Goal: Information Seeking & Learning: Learn about a topic

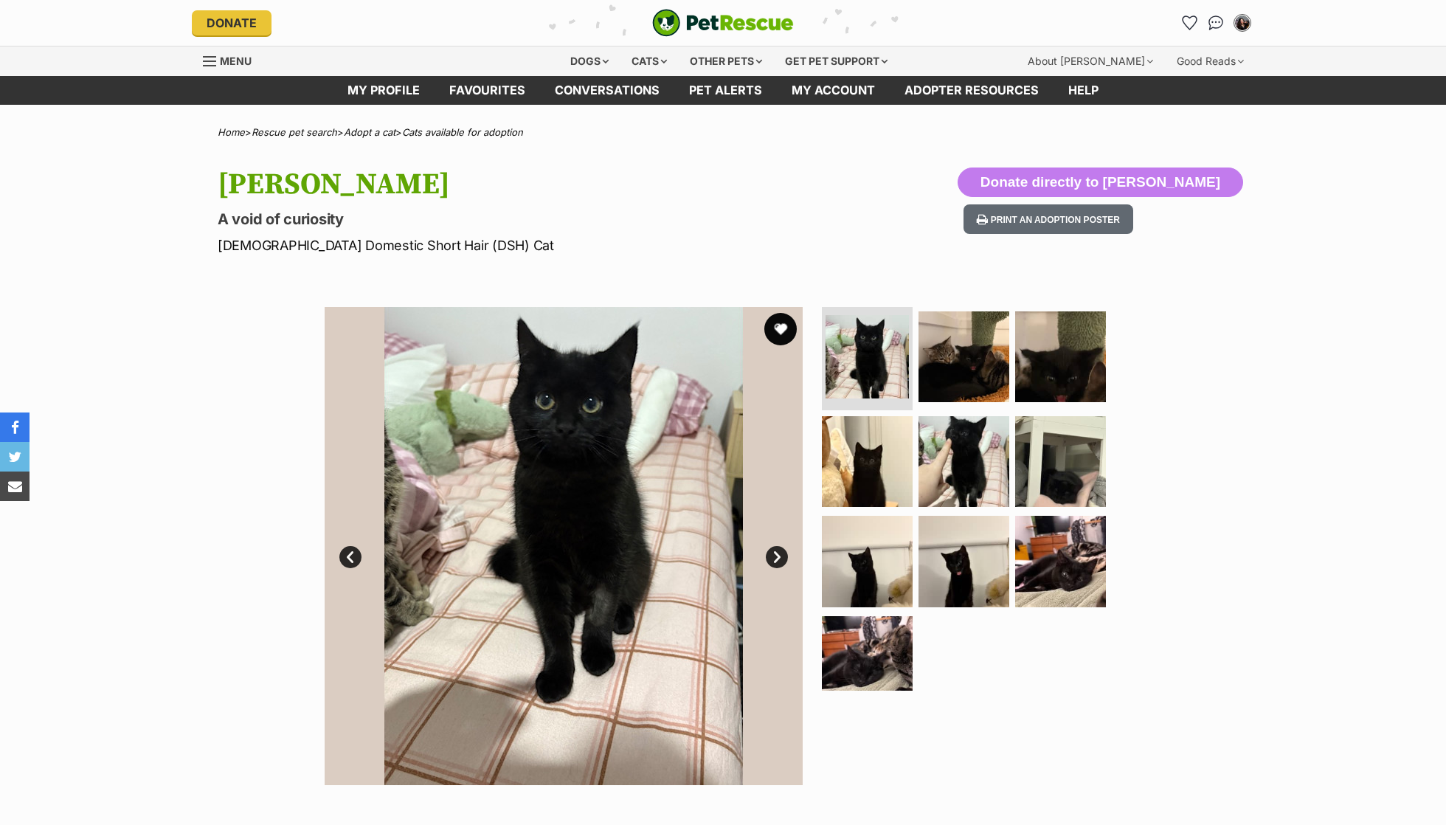
click at [788, 335] on button "favourite" at bounding box center [780, 329] width 32 height 32
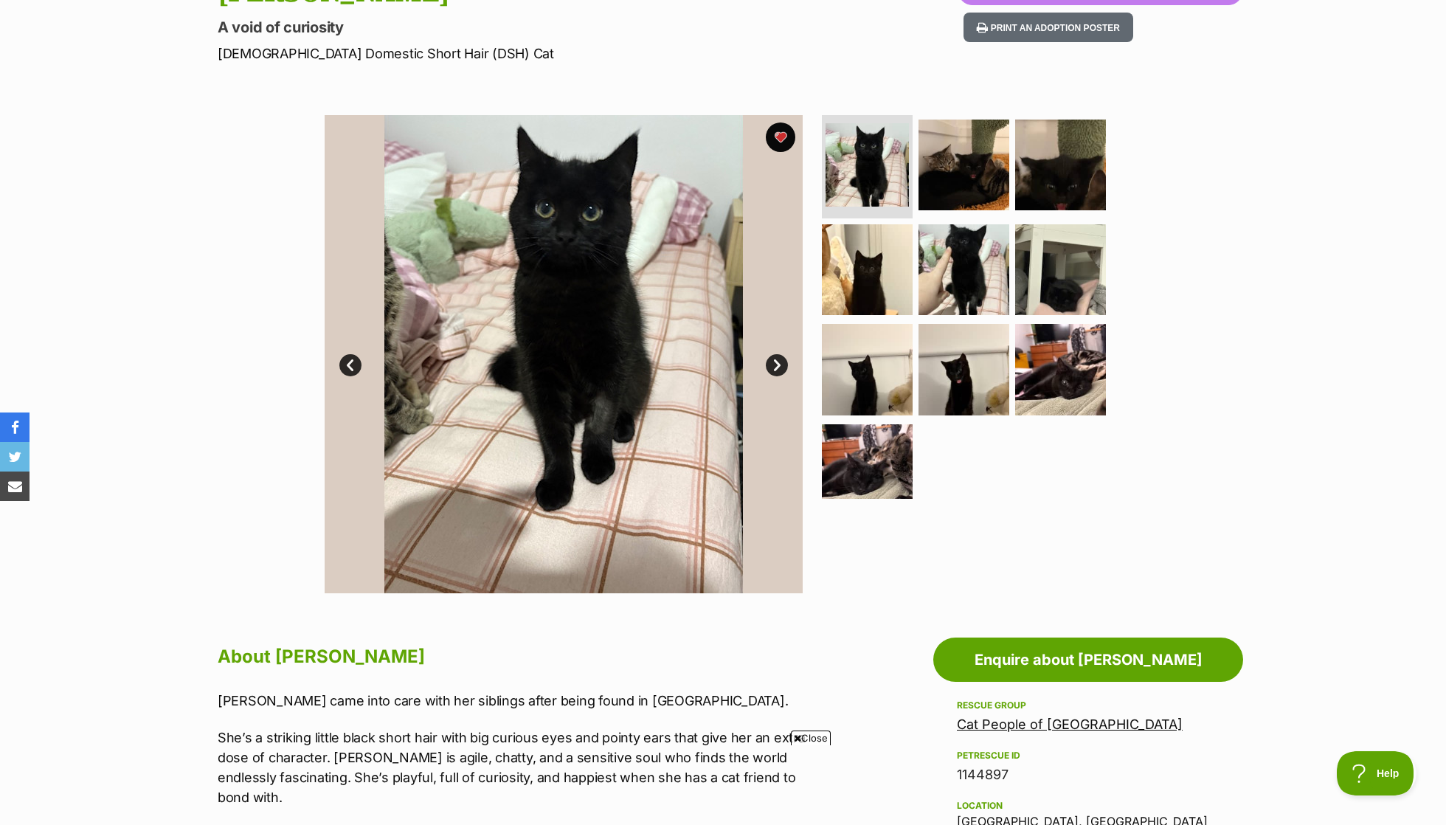
scroll to position [163, 0]
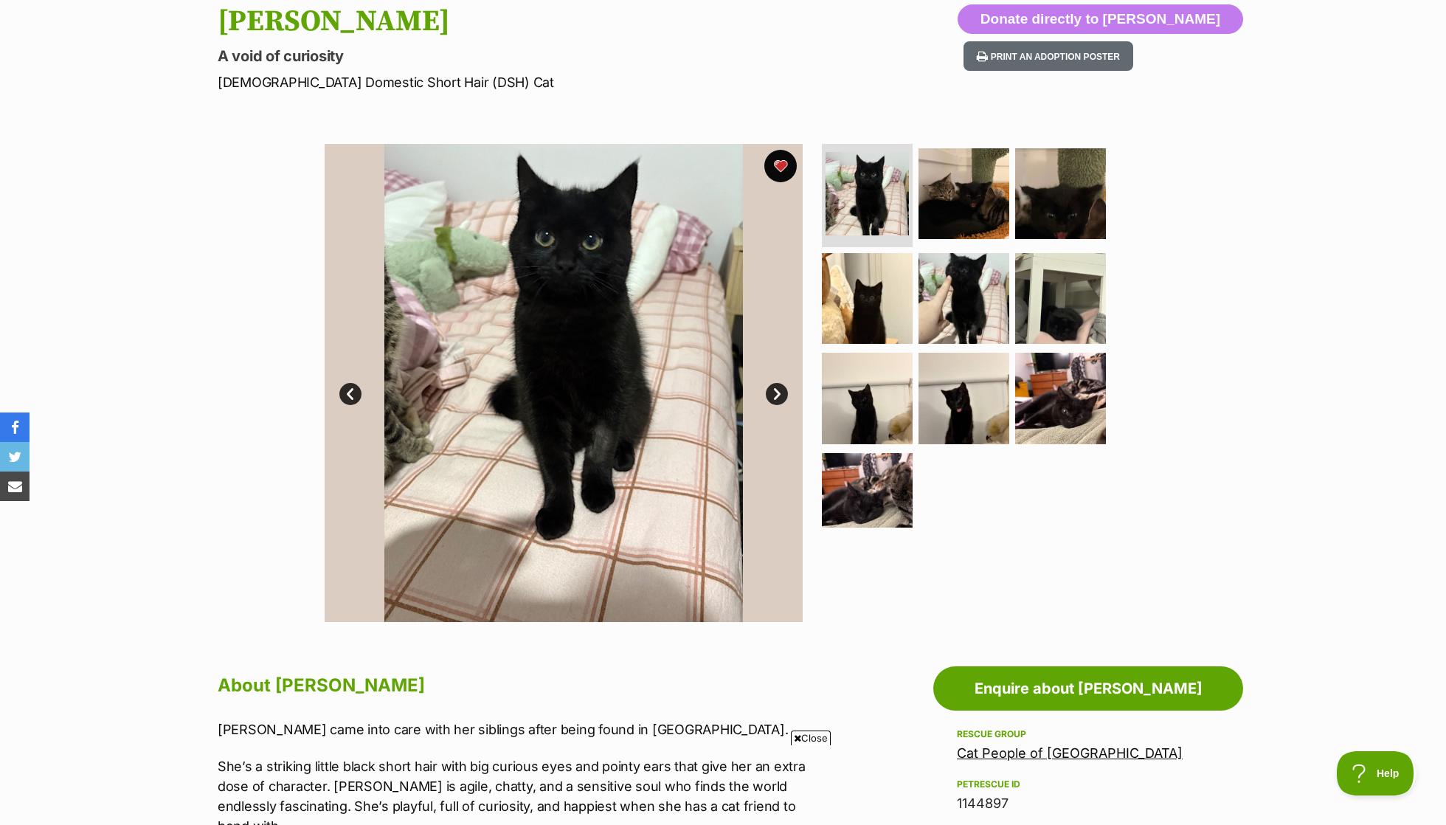
click at [774, 169] on button "favourite" at bounding box center [780, 166] width 32 height 32
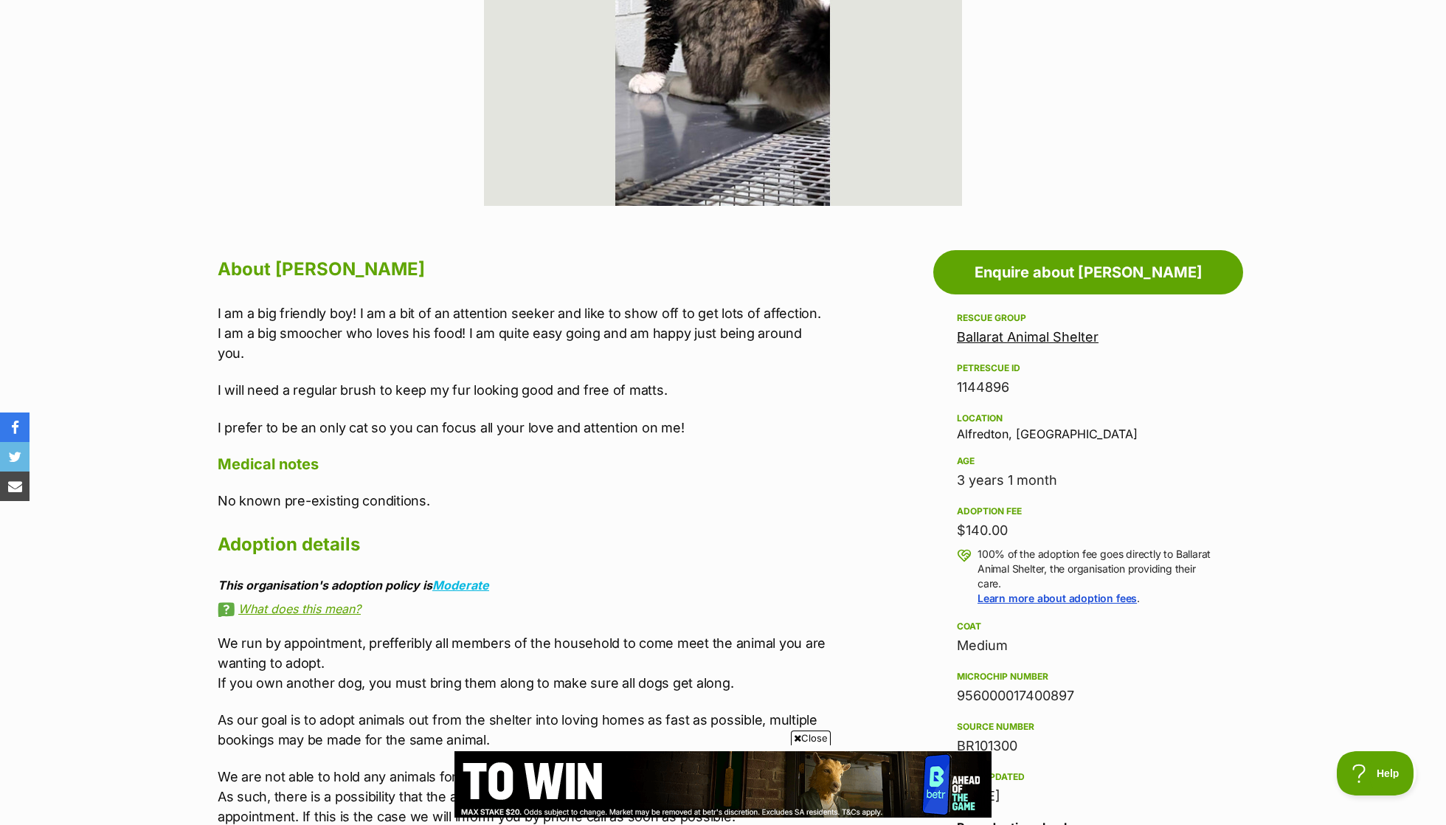
click at [469, 324] on p "I am a big friendly boy! I am a bit of an attention seeker and like to show off…" at bounding box center [523, 333] width 610 height 60
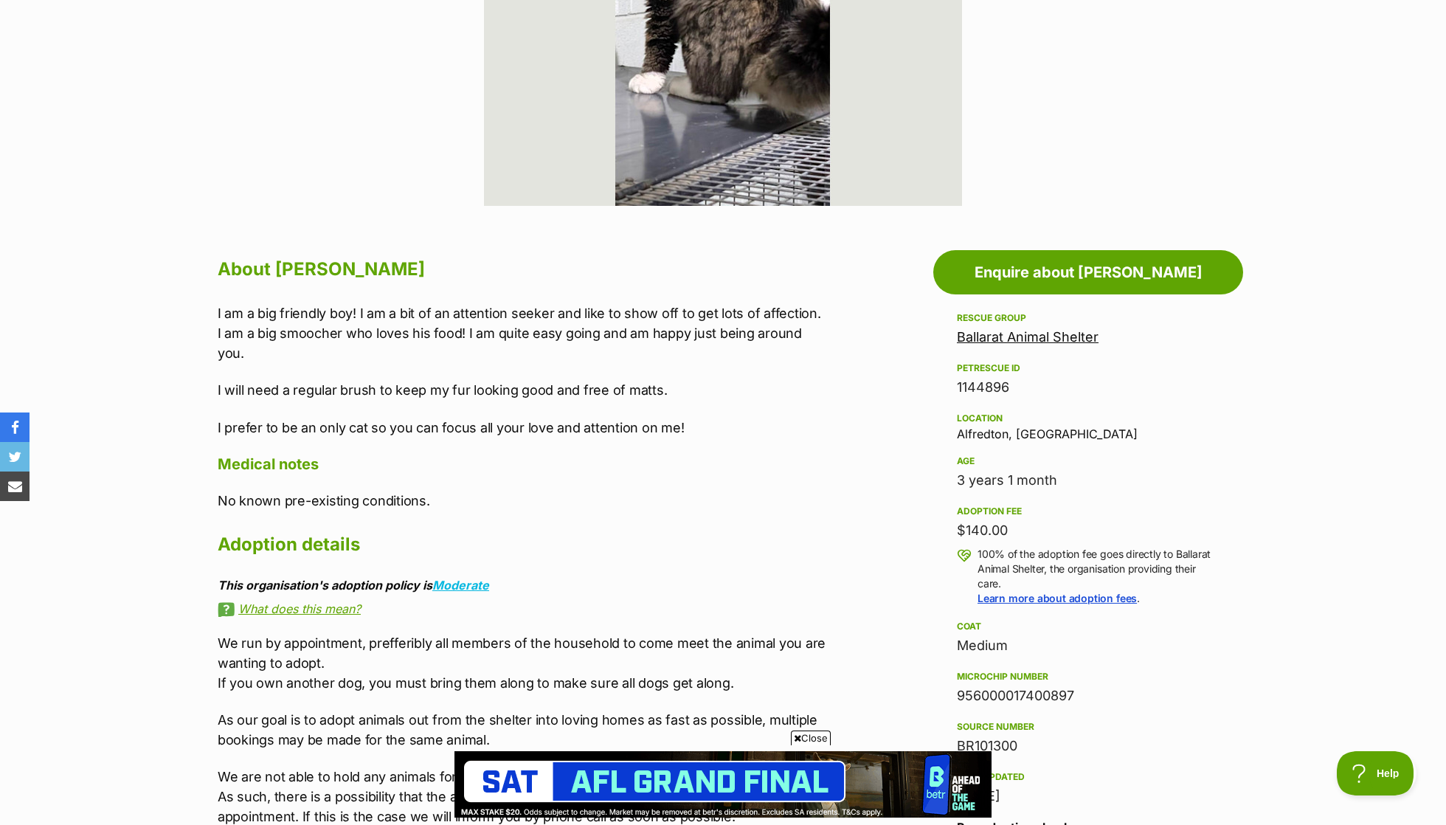
click at [469, 324] on p "I am a big friendly boy! I am a bit of an attention seeker and like to show off…" at bounding box center [523, 333] width 610 height 60
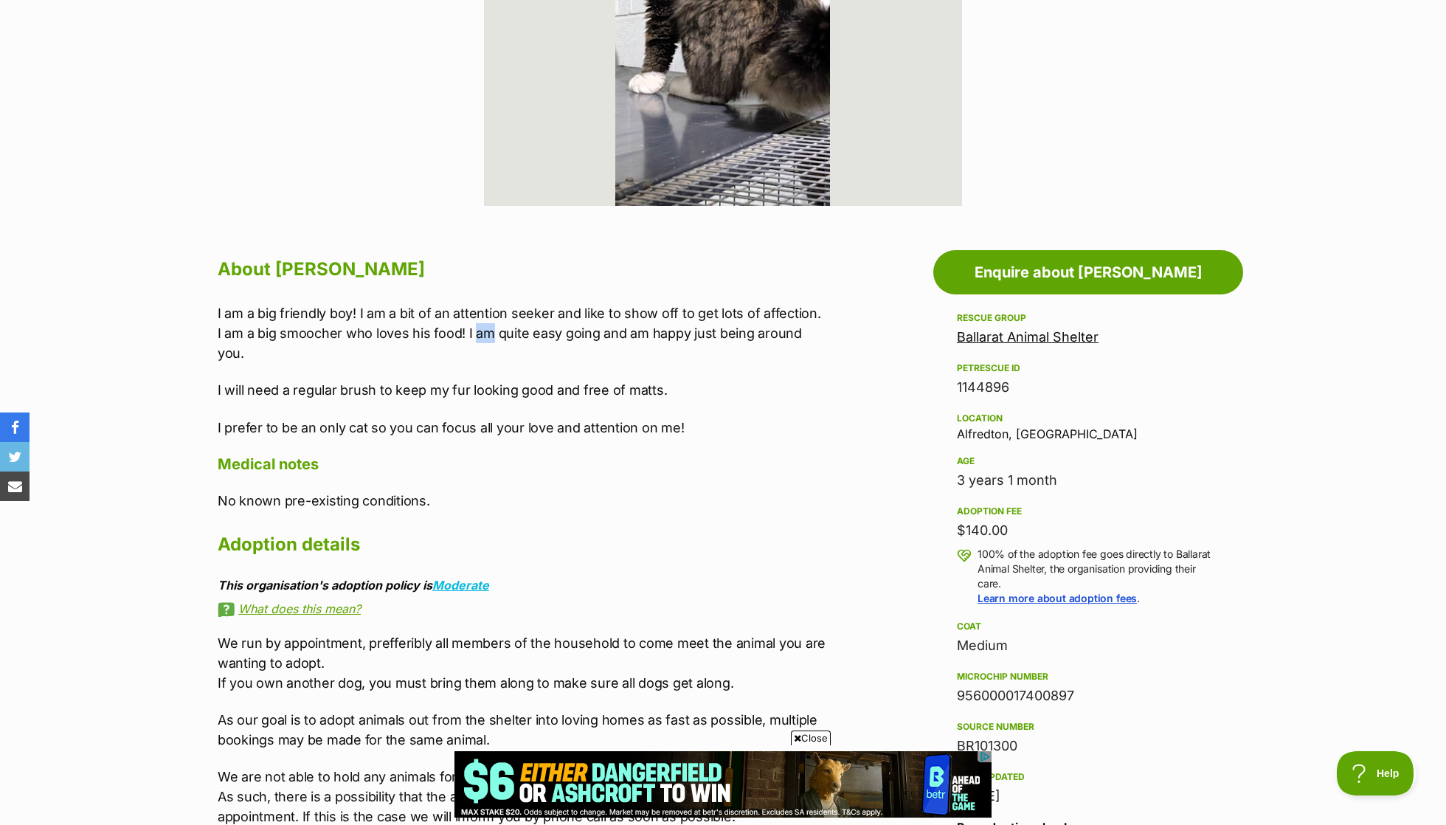
click at [469, 324] on p "I am a big friendly boy! I am a bit of an attention seeker and like to show off…" at bounding box center [523, 333] width 610 height 60
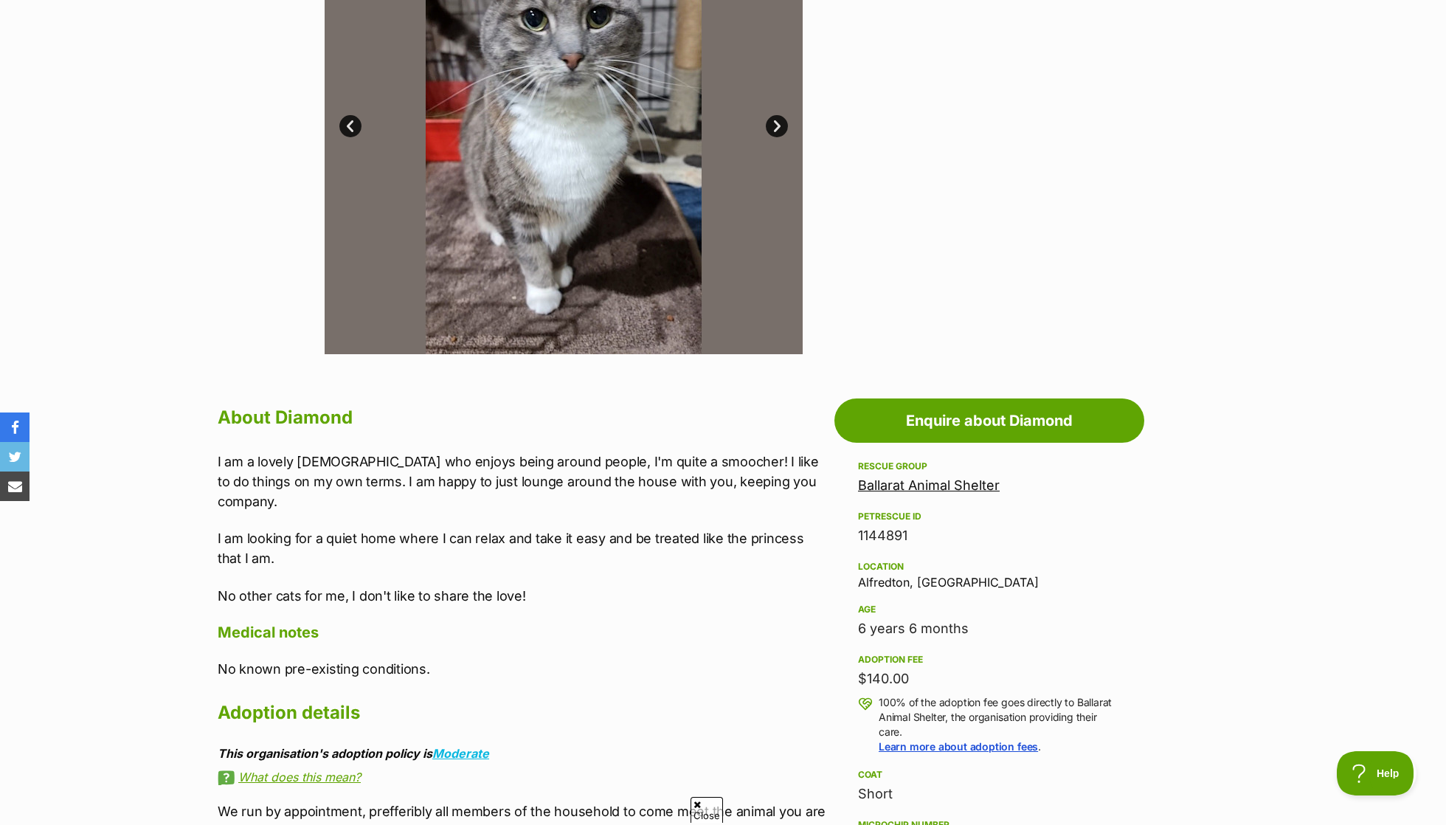
click at [493, 460] on p "I am a lovely lady who enjoys being around people, I'm quite a smoocher! I like…" at bounding box center [523, 482] width 610 height 60
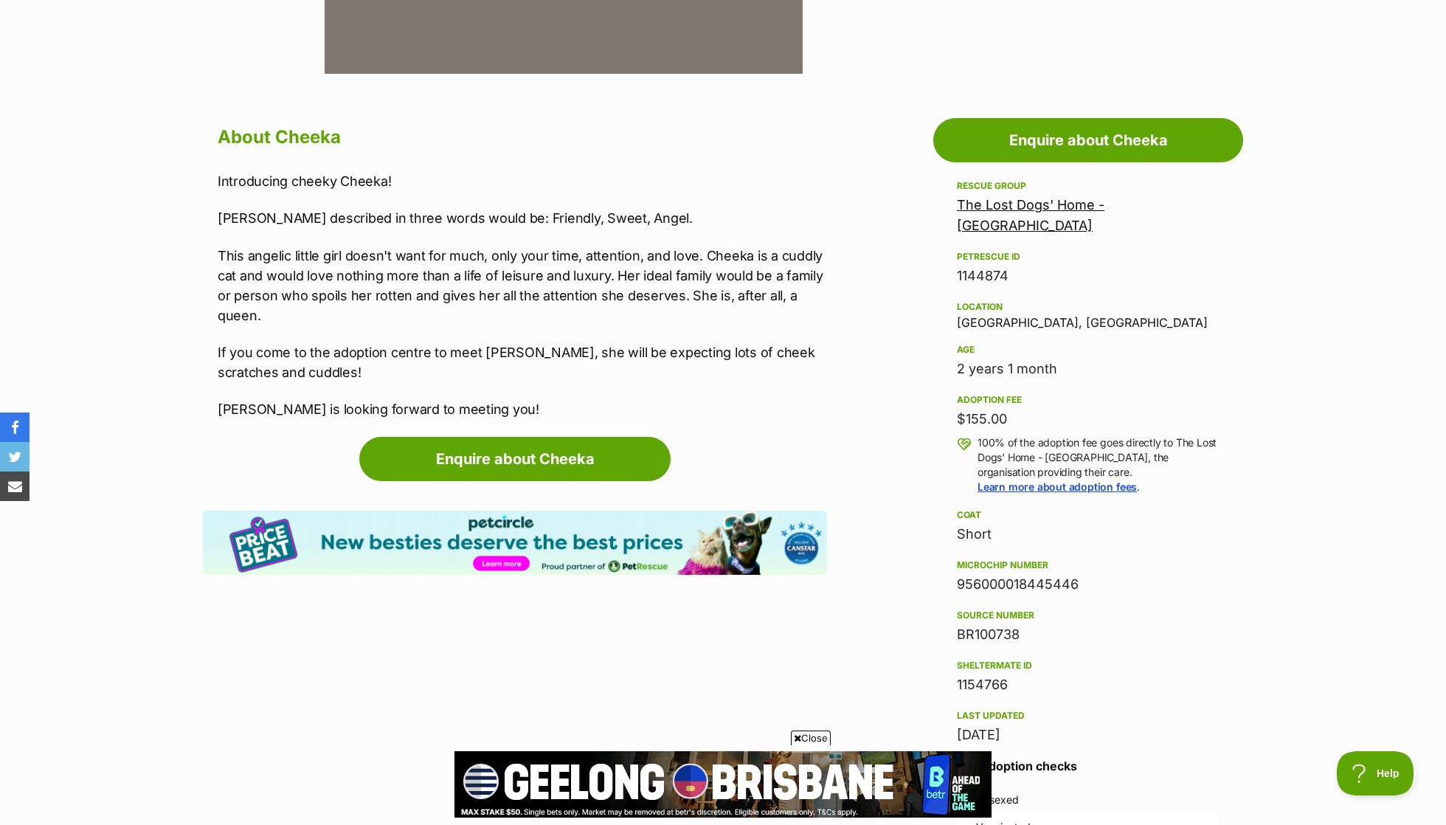
click at [526, 281] on p "This angelic little girl doesn't want for much, only your time, attention, and …" at bounding box center [523, 286] width 610 height 80
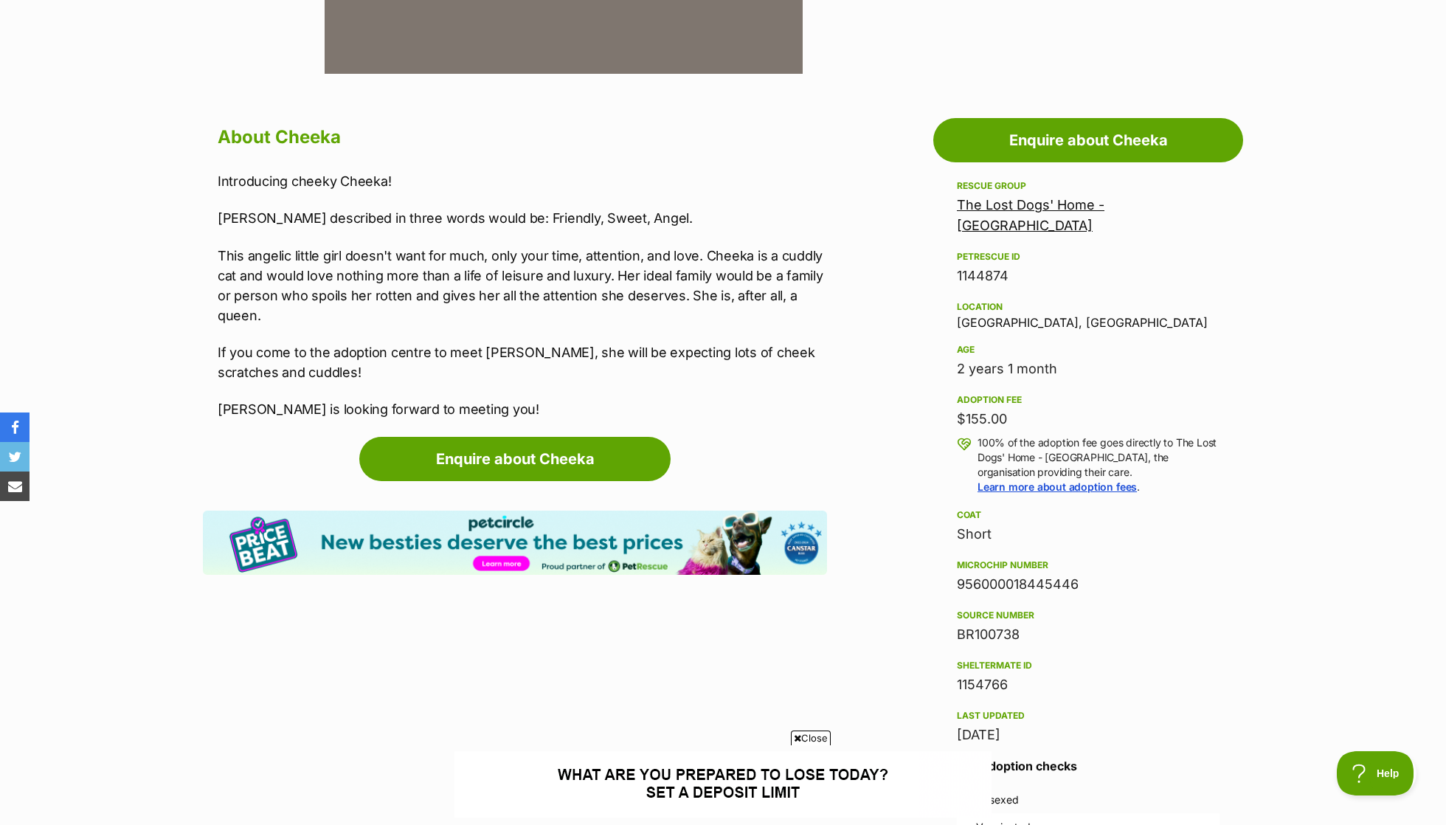
click at [526, 281] on p "This angelic little girl doesn't want for much, only your time, attention, and …" at bounding box center [523, 286] width 610 height 80
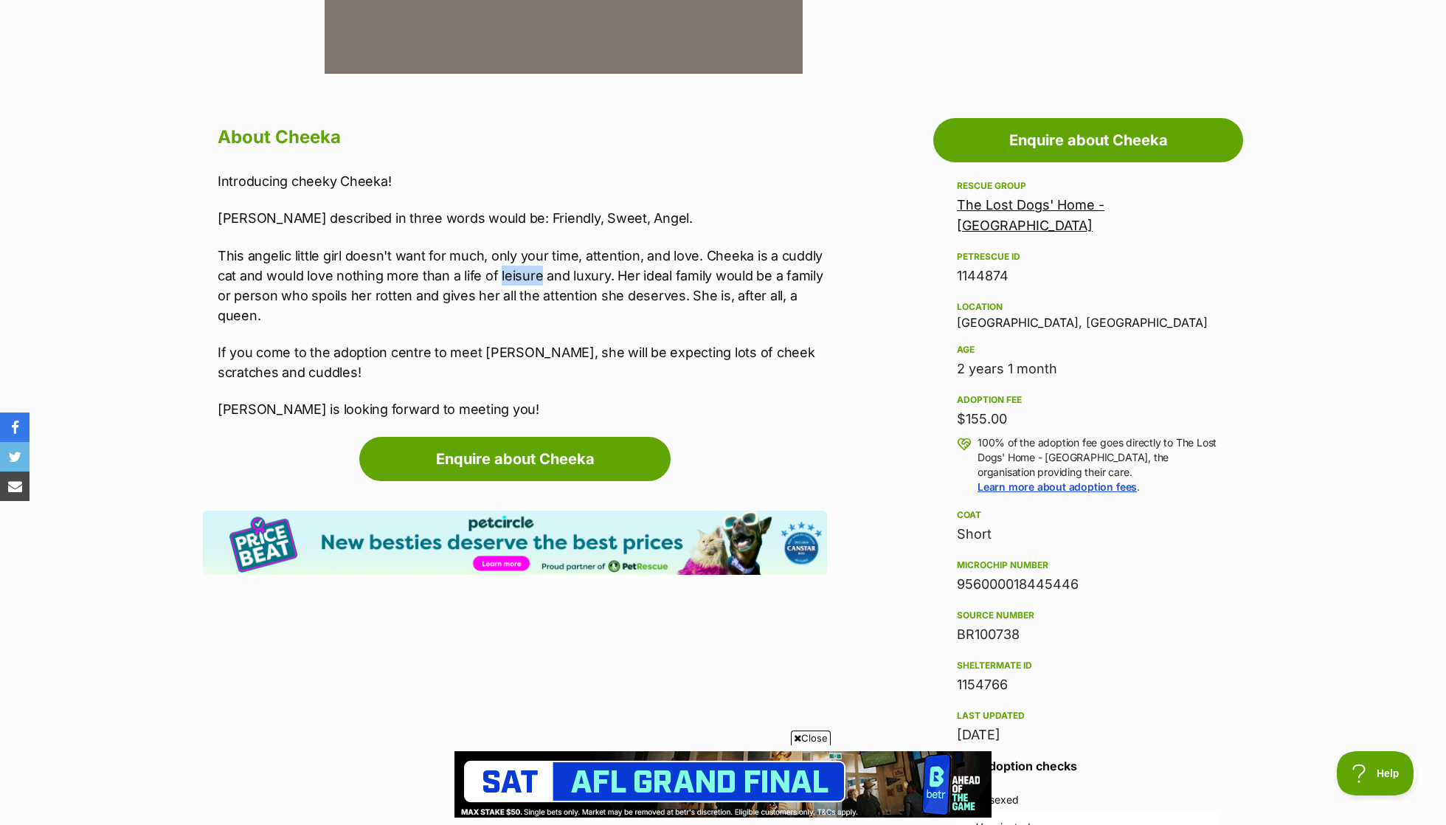
click at [526, 281] on p "This angelic little girl doesn't want for much, only your time, attention, and …" at bounding box center [523, 286] width 610 height 80
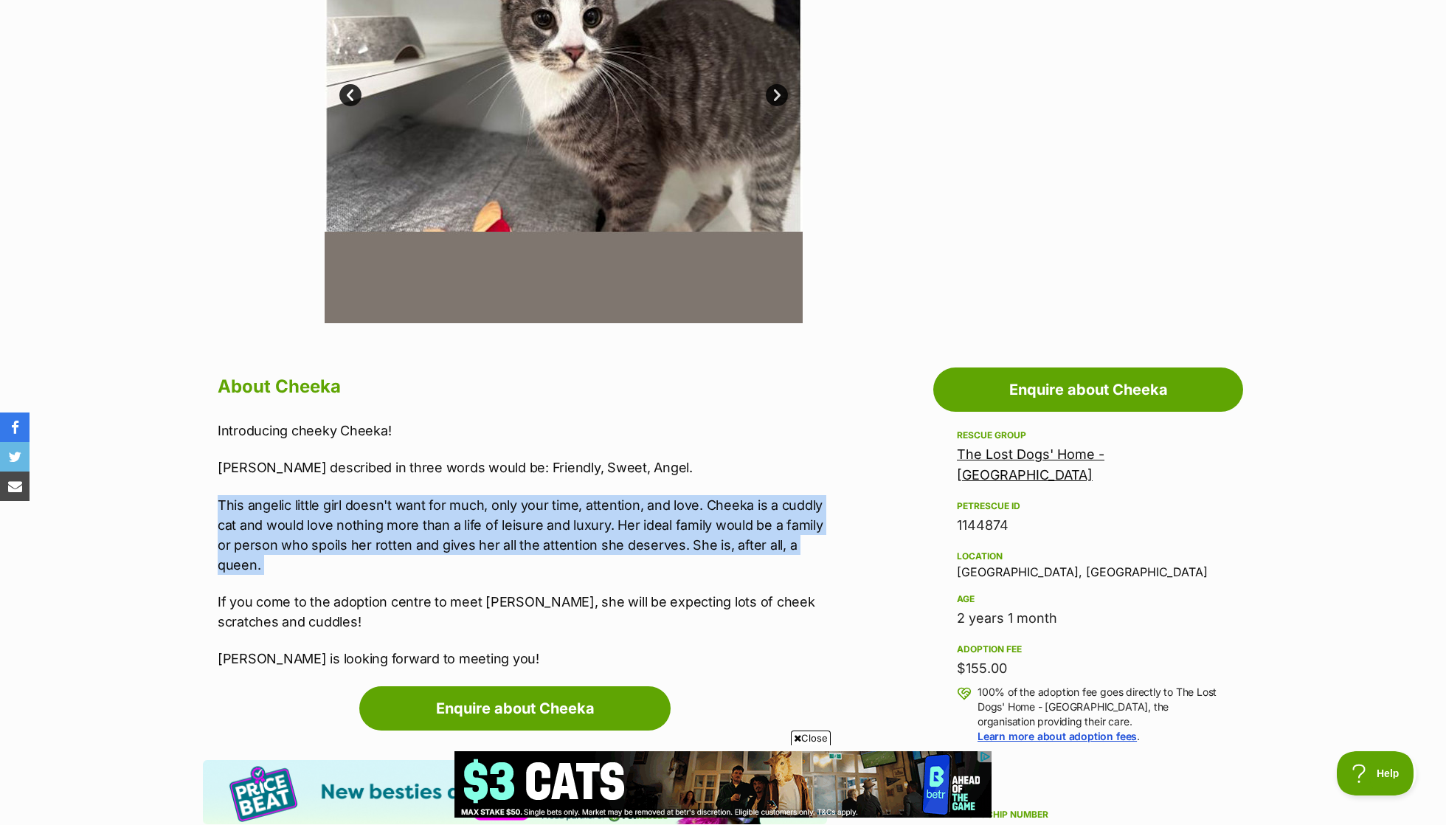
scroll to position [184, 0]
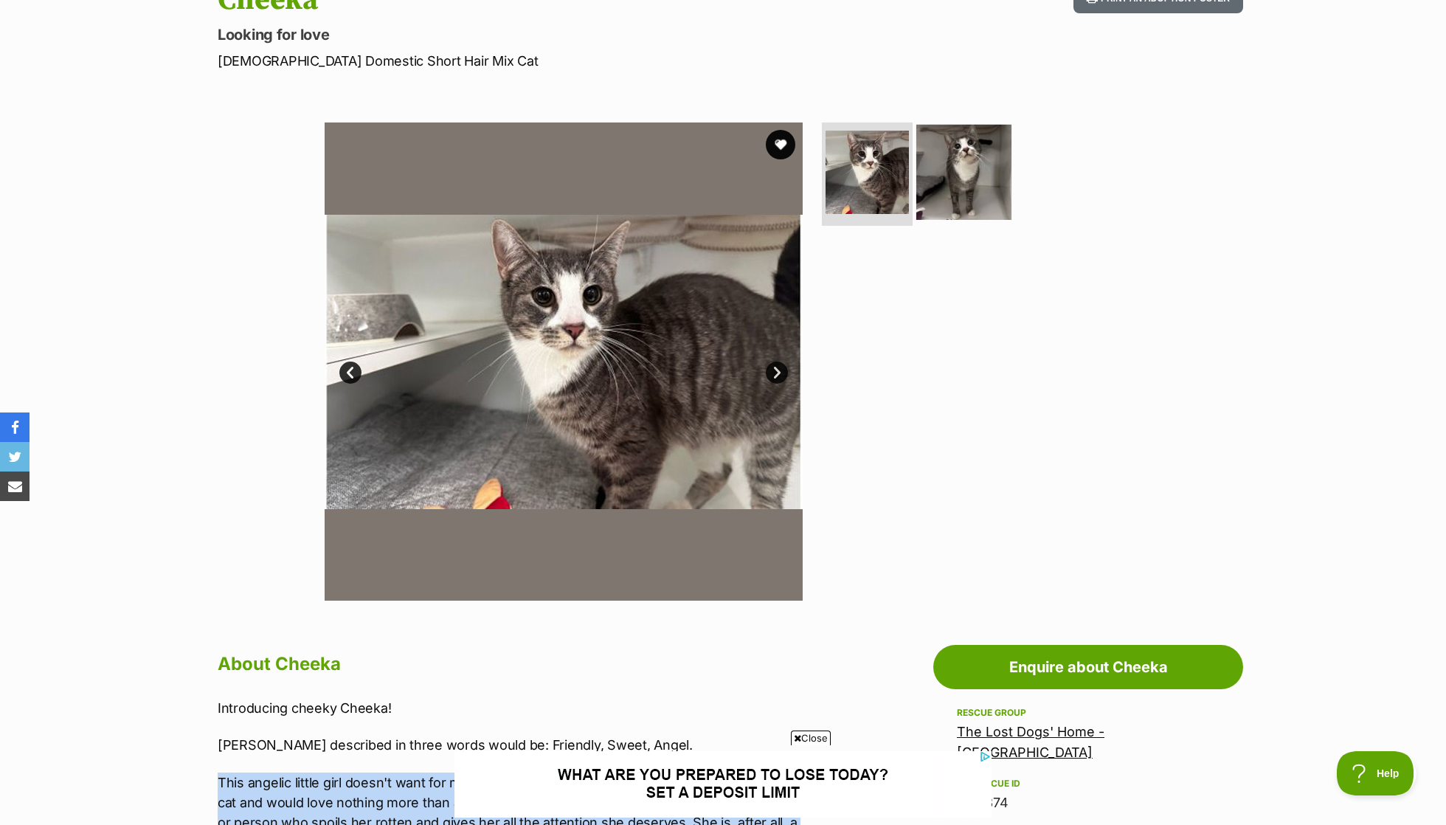
click at [960, 137] on img at bounding box center [963, 172] width 95 height 95
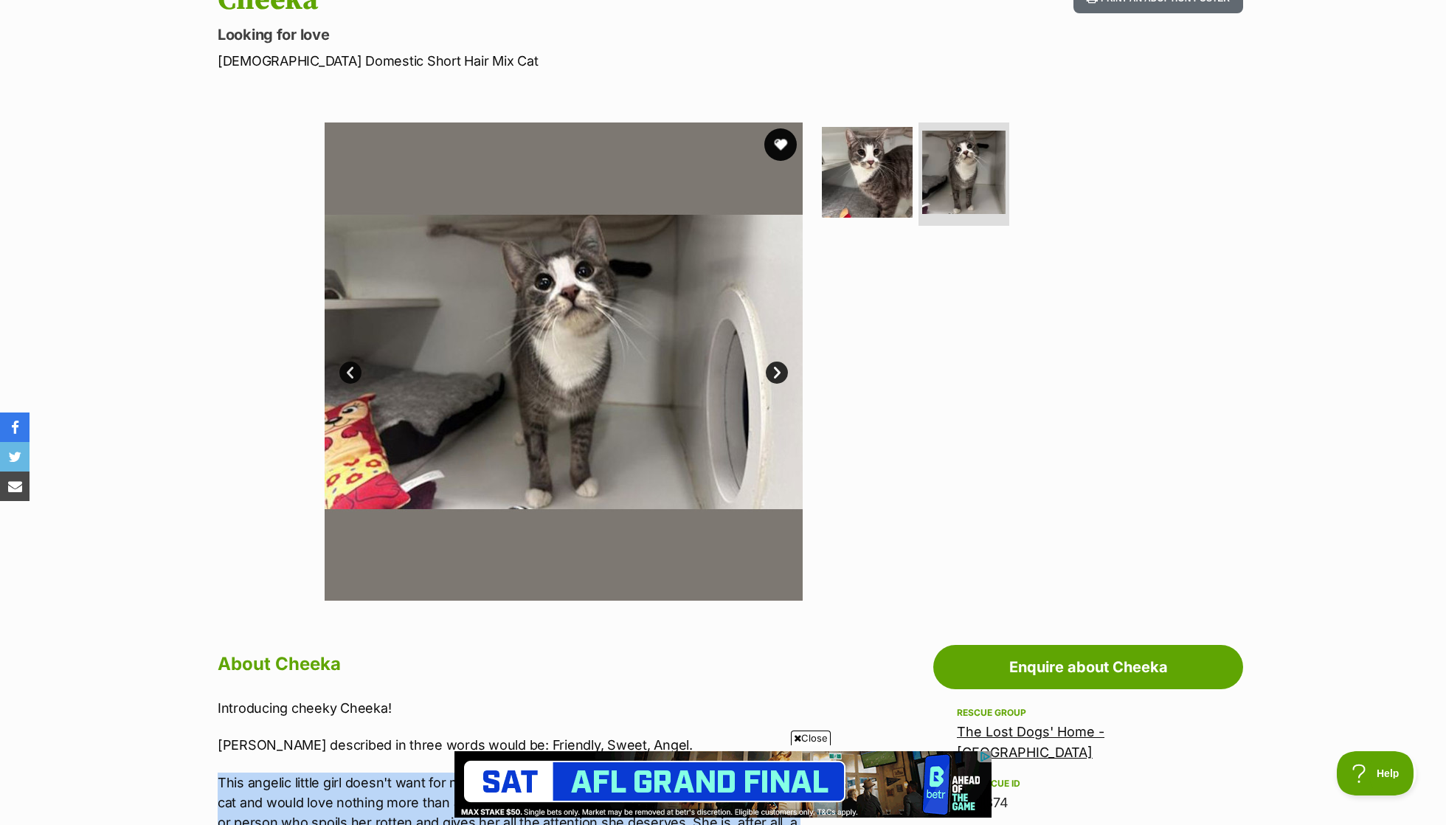
click at [778, 137] on button "favourite" at bounding box center [780, 144] width 32 height 32
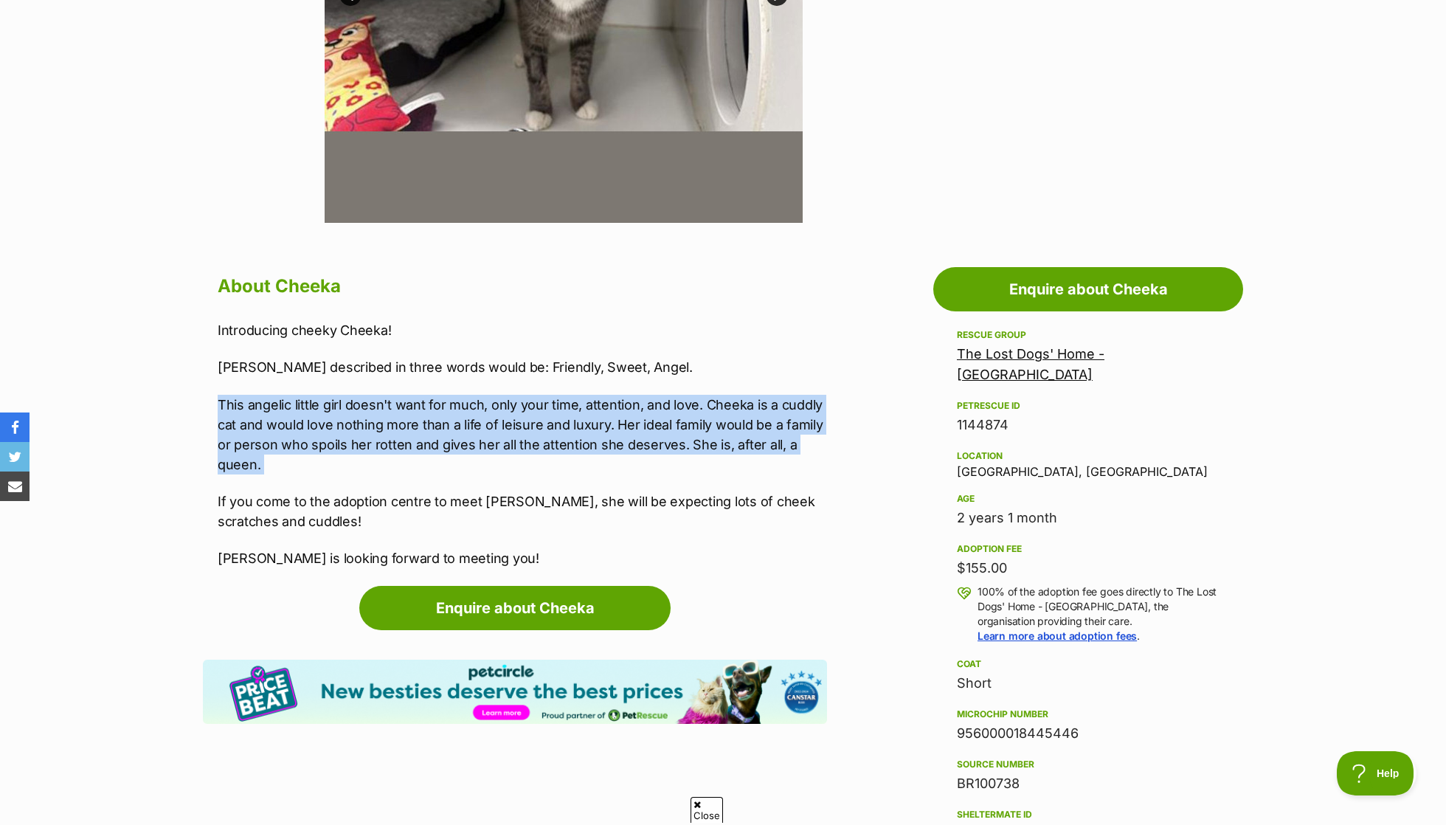
scroll to position [0, 0]
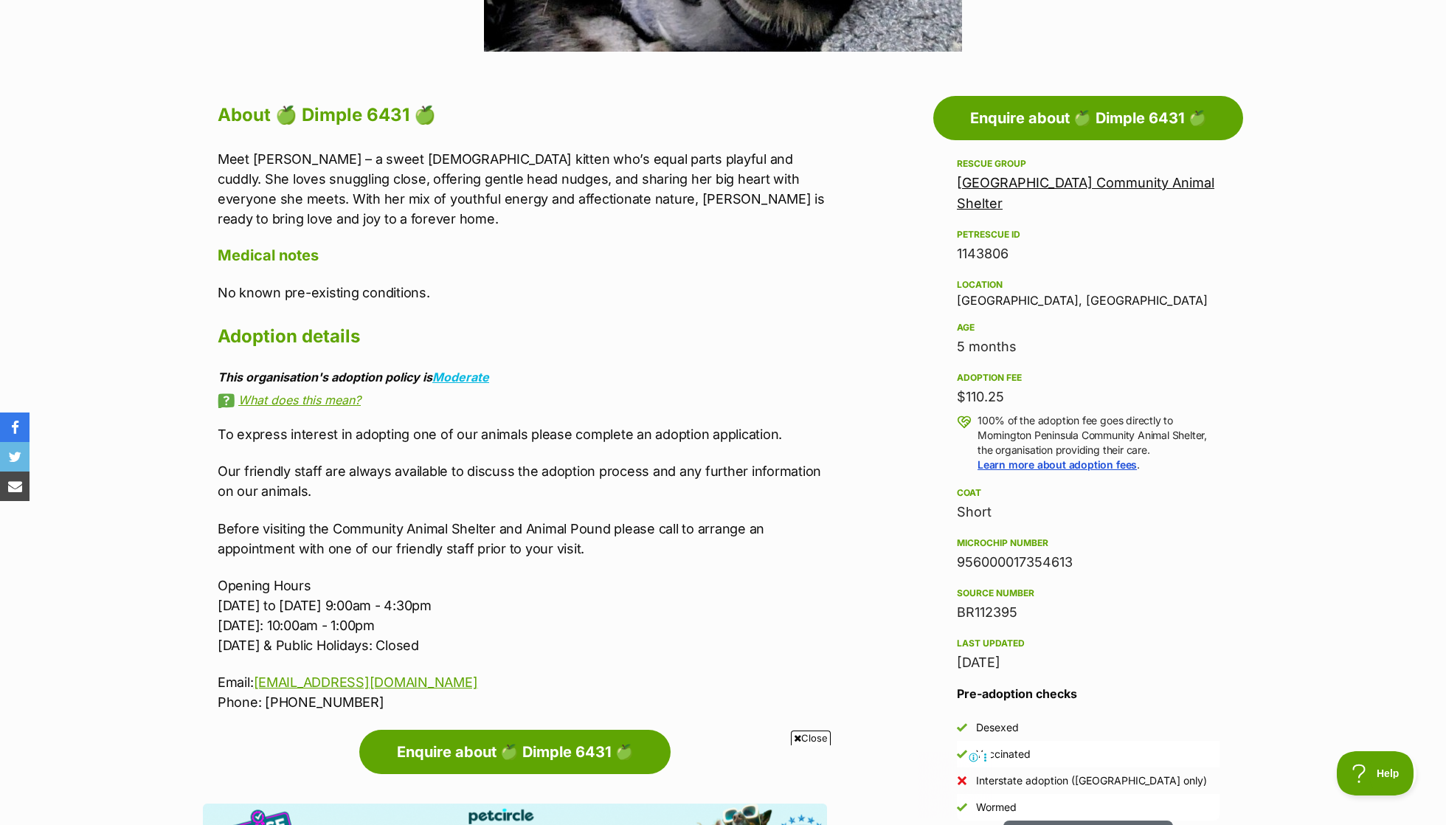
scroll to position [733, 0]
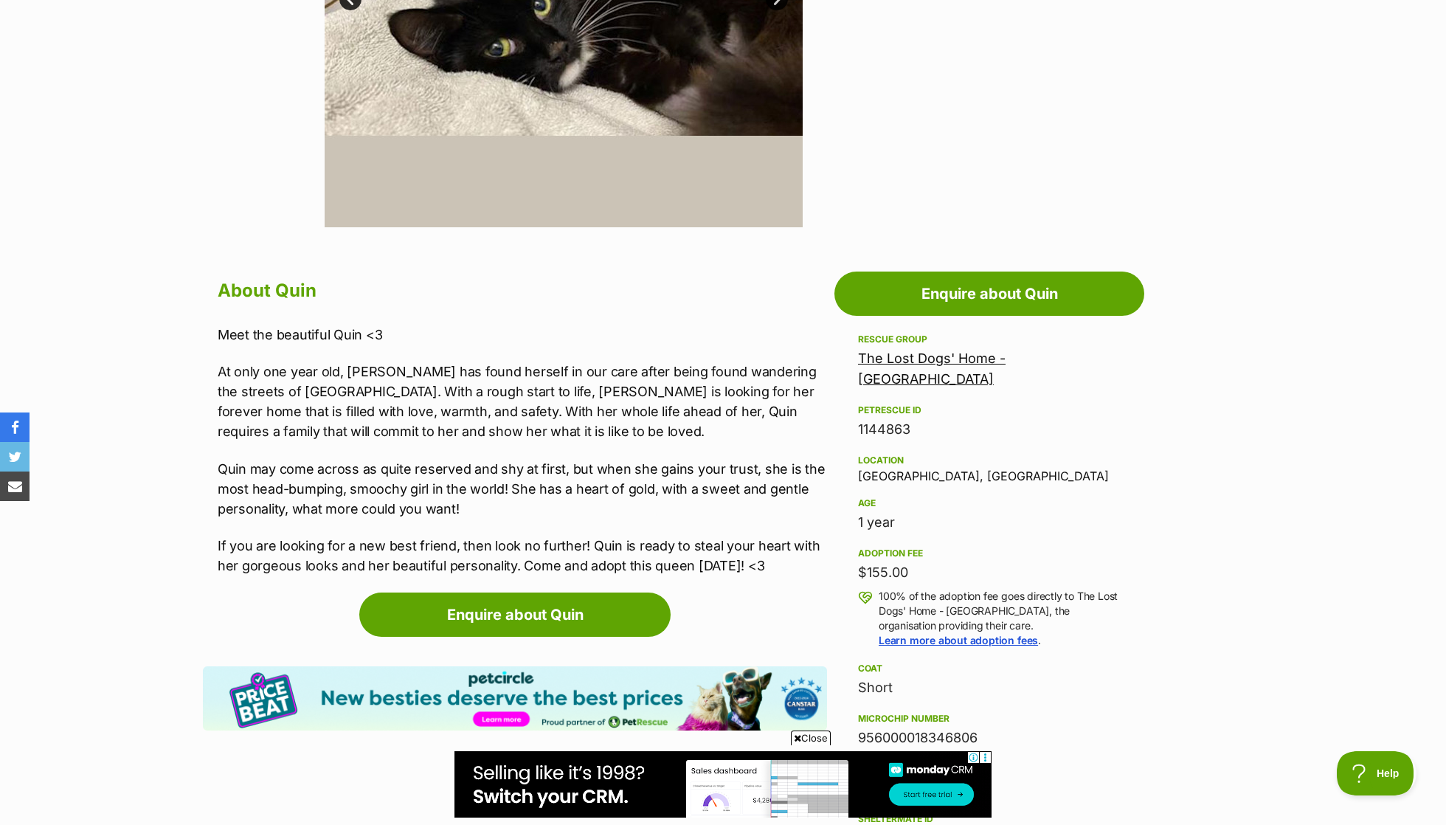
click at [537, 390] on p "At only one year old, Quin has found herself in our care after being found wand…" at bounding box center [523, 402] width 610 height 80
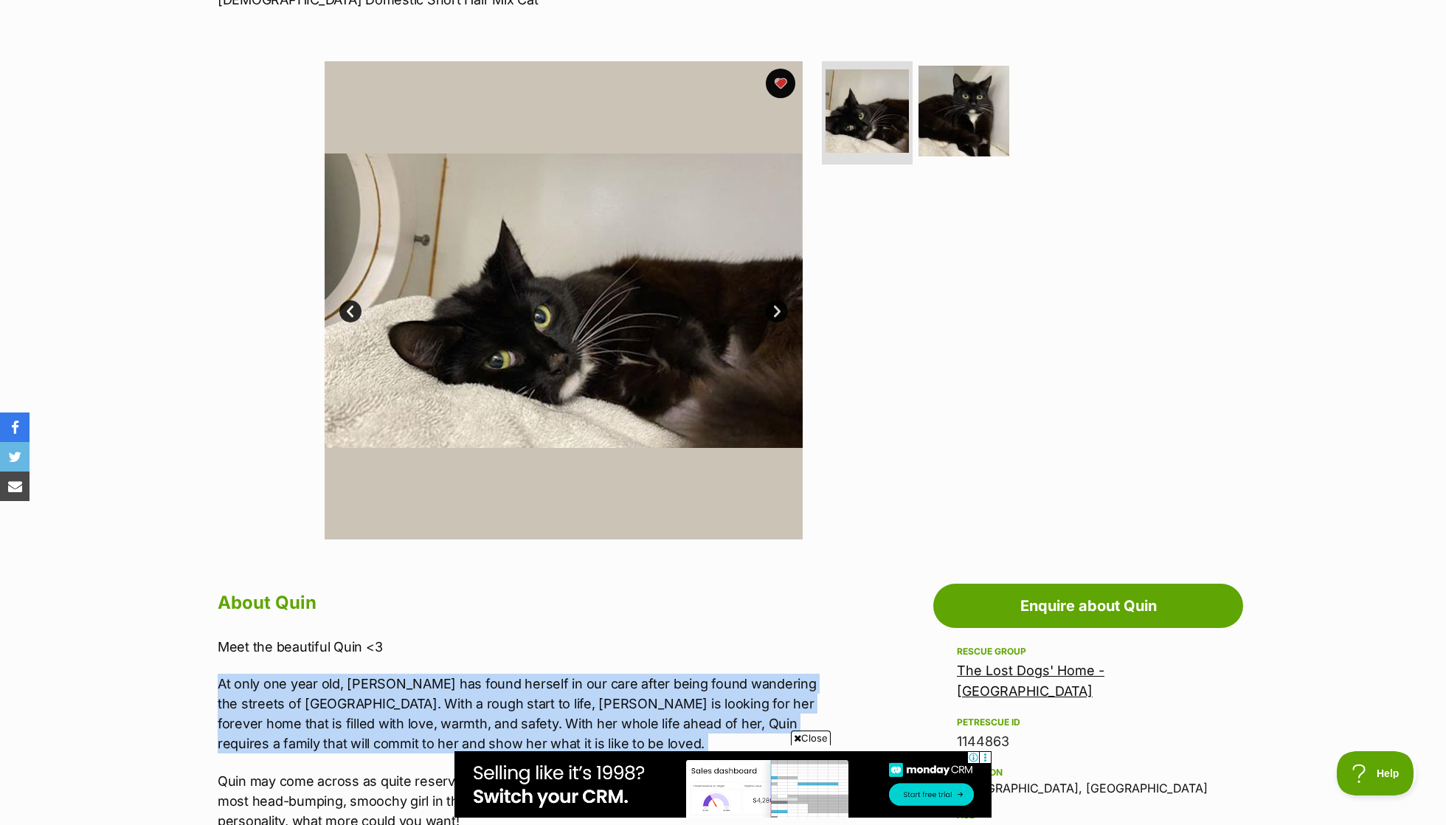
scroll to position [137, 0]
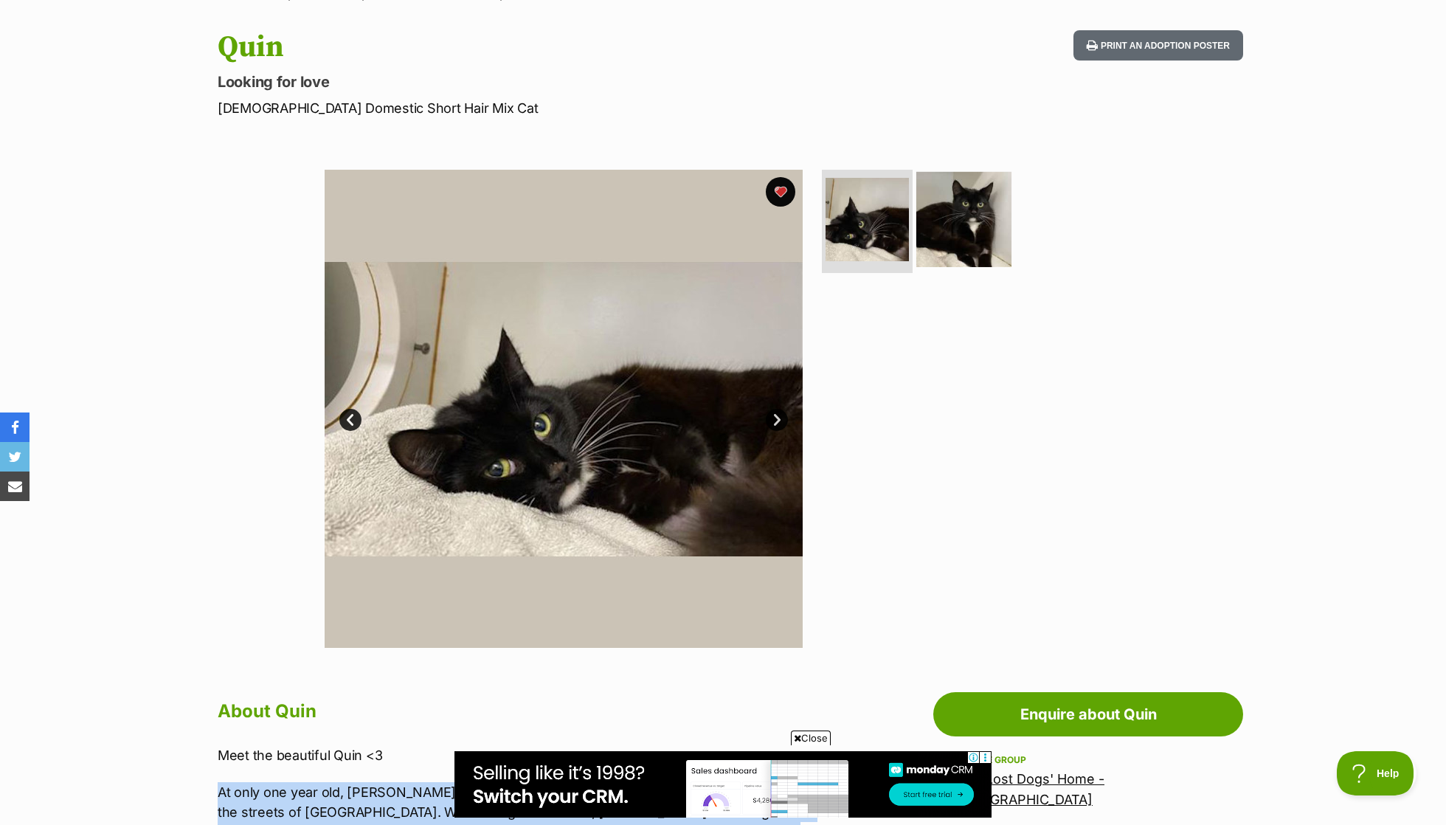
click at [973, 194] on img at bounding box center [963, 219] width 95 height 95
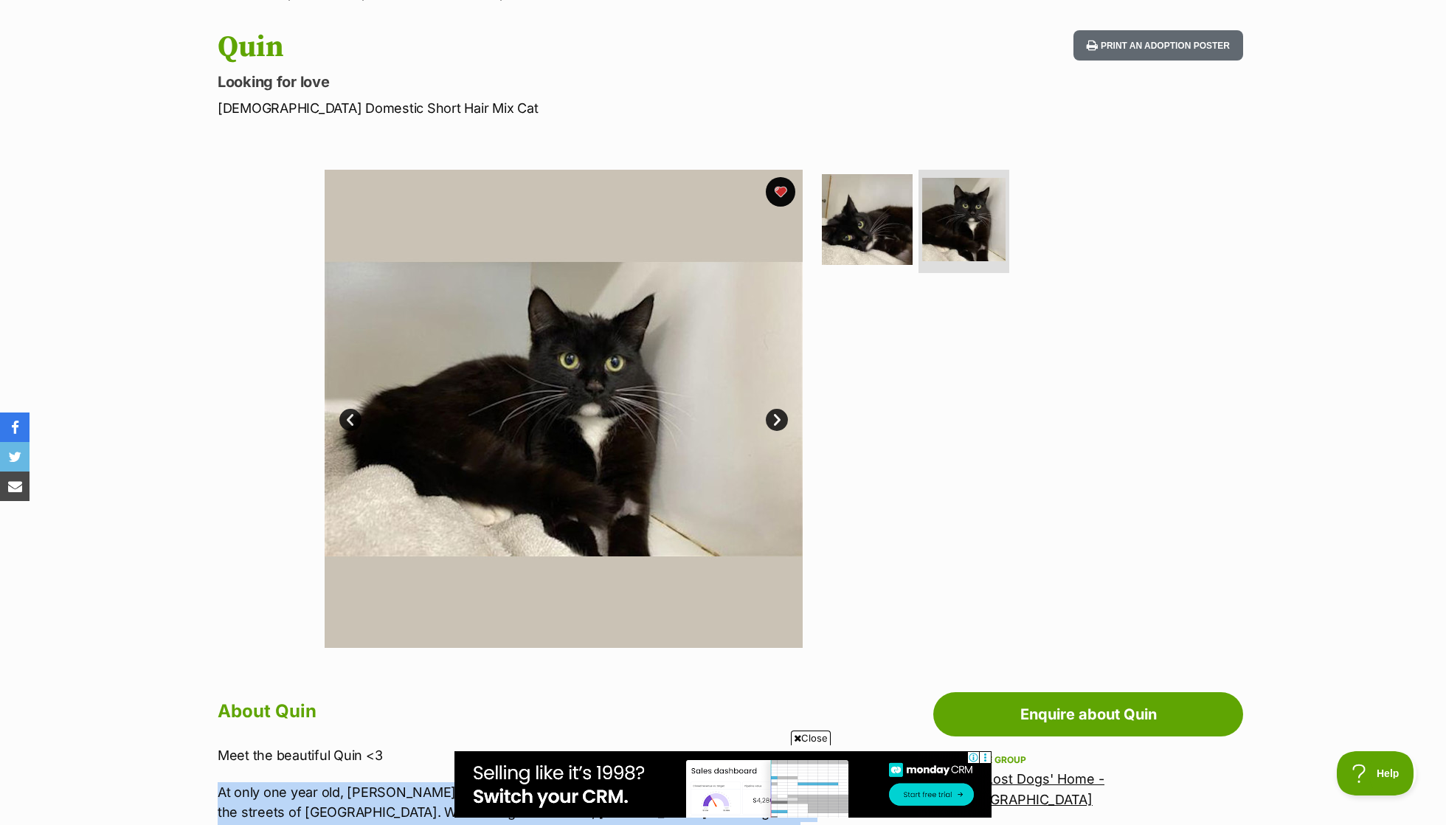
scroll to position [0, 0]
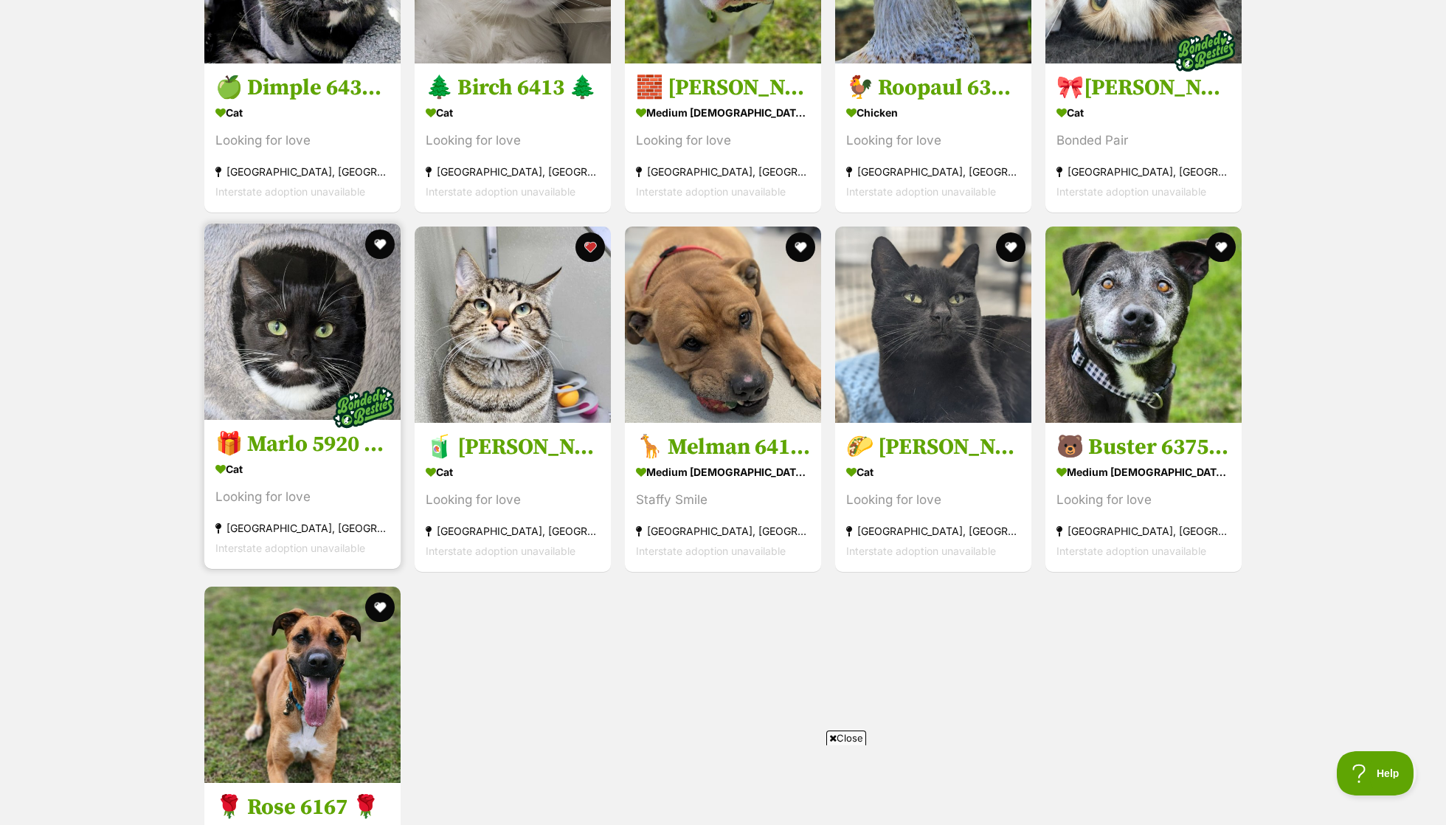
scroll to position [1763, 0]
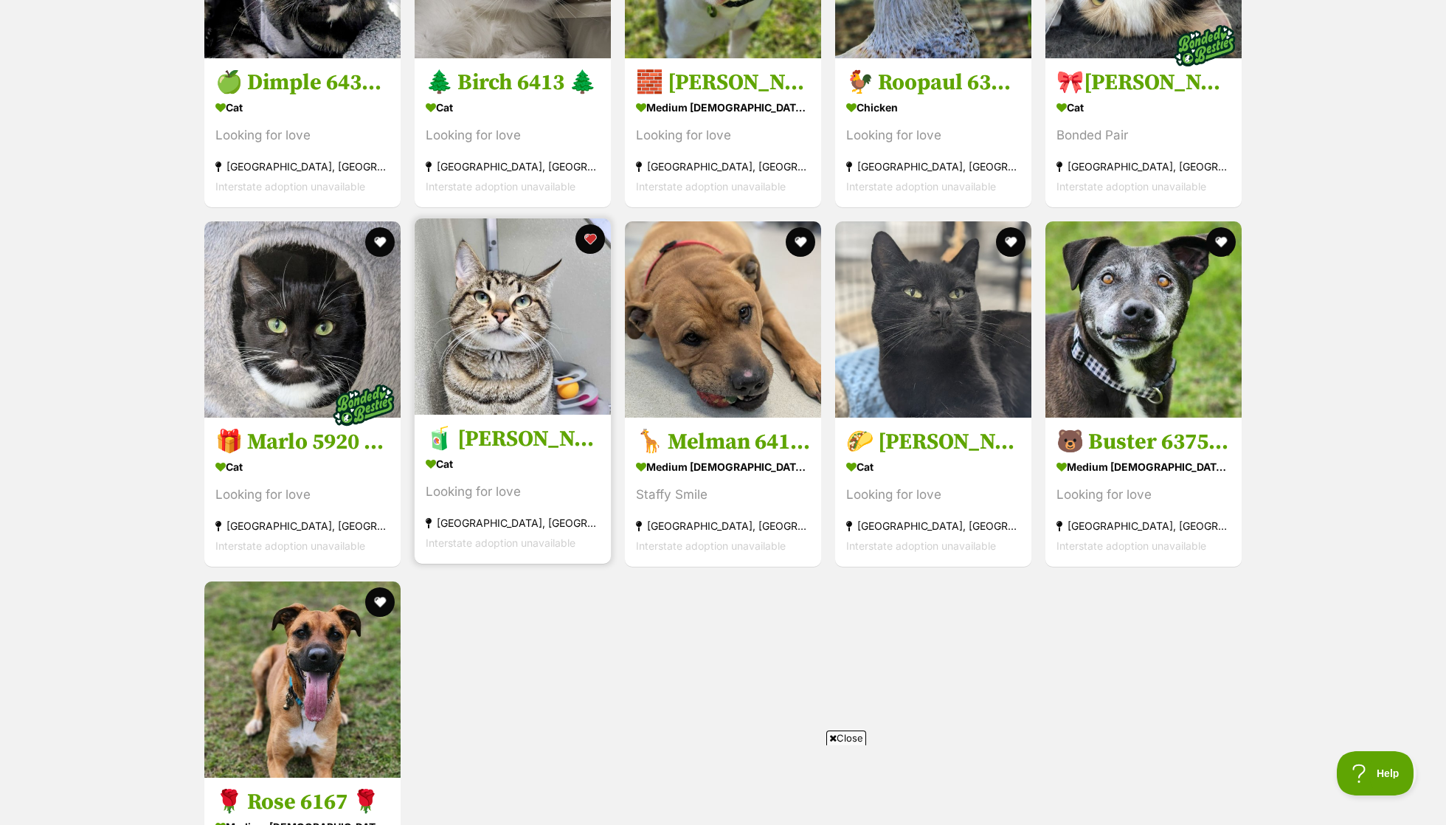
click at [505, 489] on section "Cat Looking for love Mornington, VIC Interstate adoption unavailable" at bounding box center [513, 504] width 174 height 100
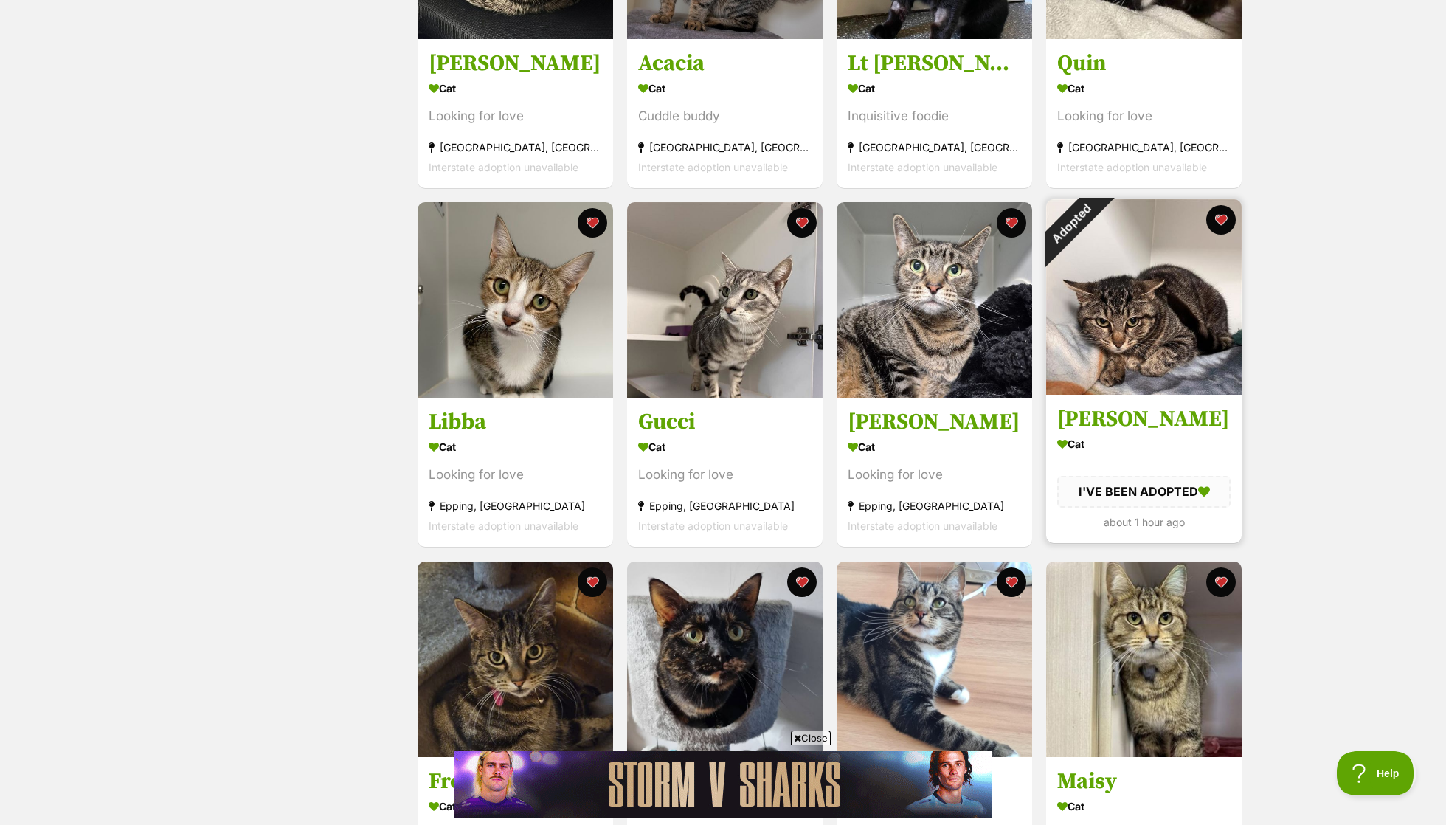
click at [1096, 217] on div "Adopted" at bounding box center [1070, 223] width 49 height 49
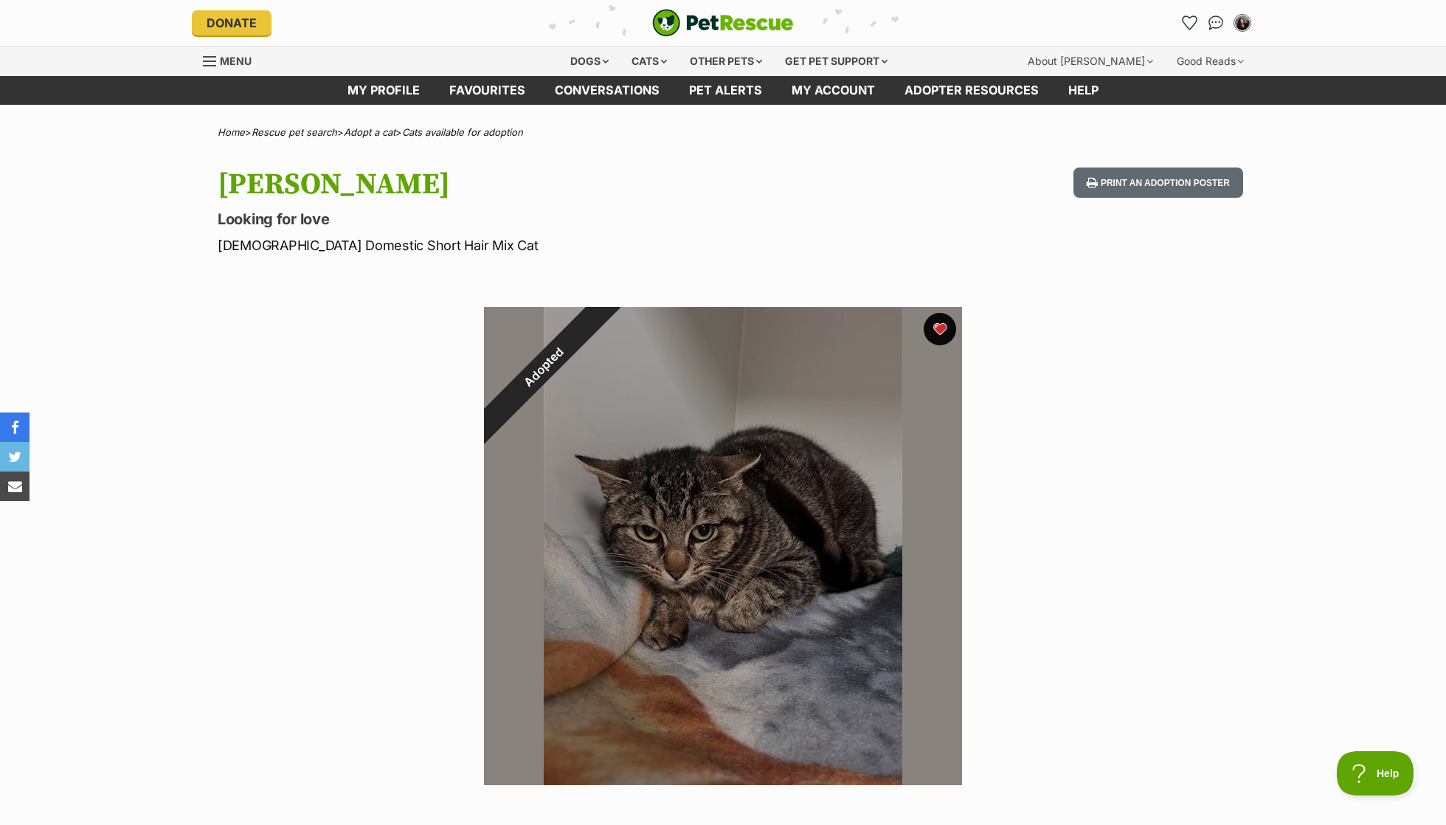
click at [939, 317] on button "favourite" at bounding box center [940, 329] width 32 height 32
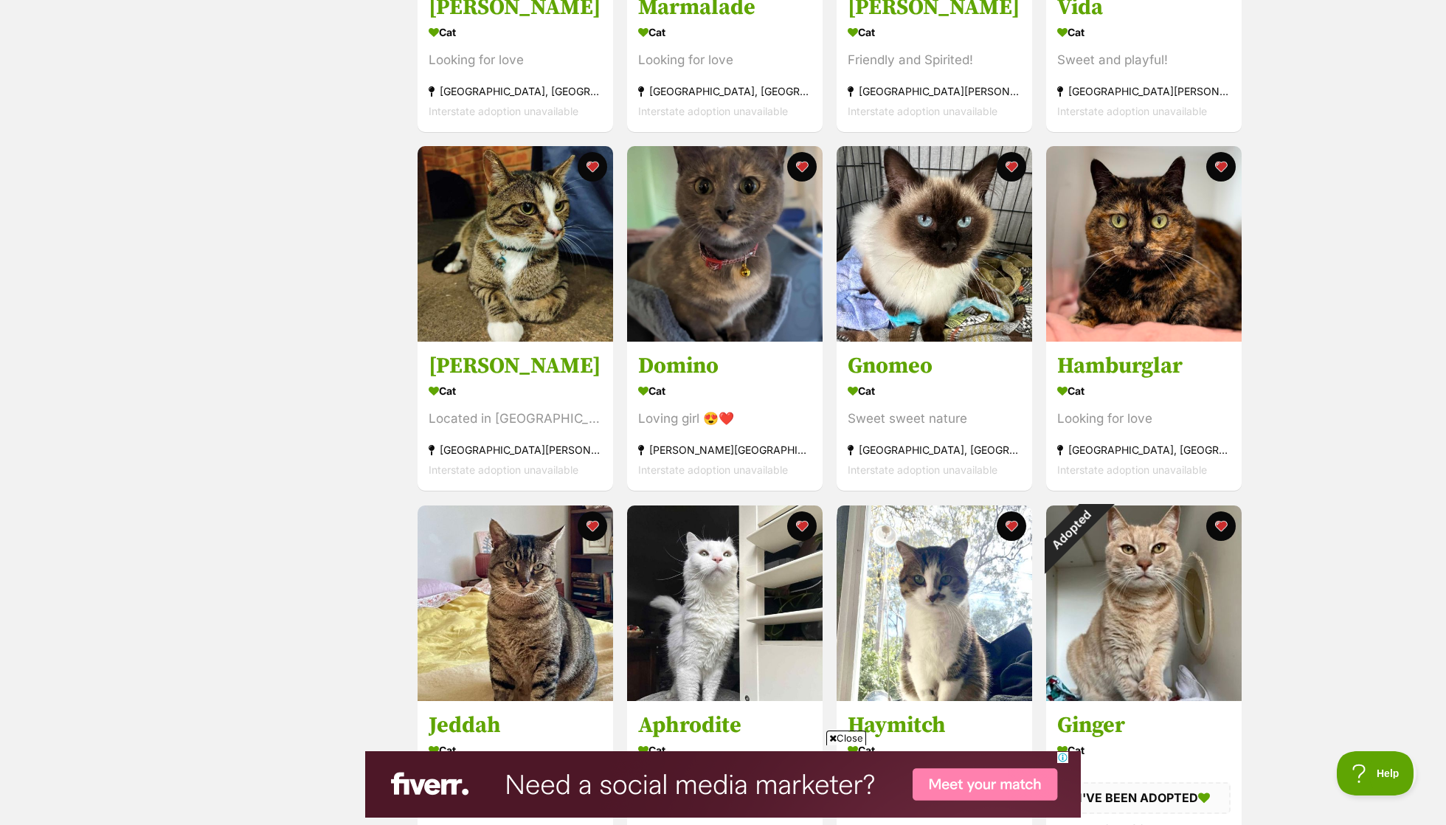
scroll to position [1341, 0]
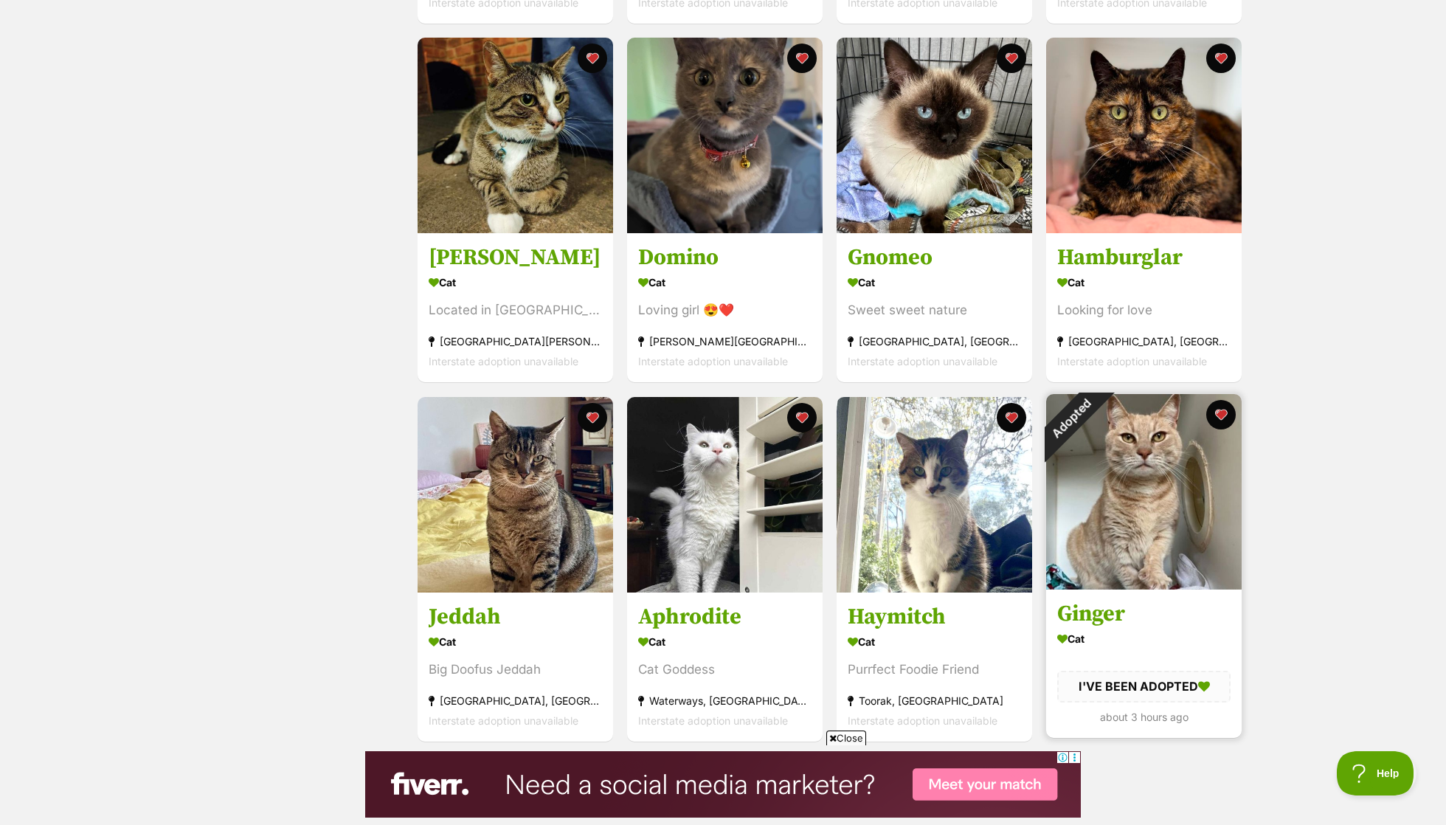
click at [1096, 414] on div "Adopted" at bounding box center [1070, 418] width 49 height 49
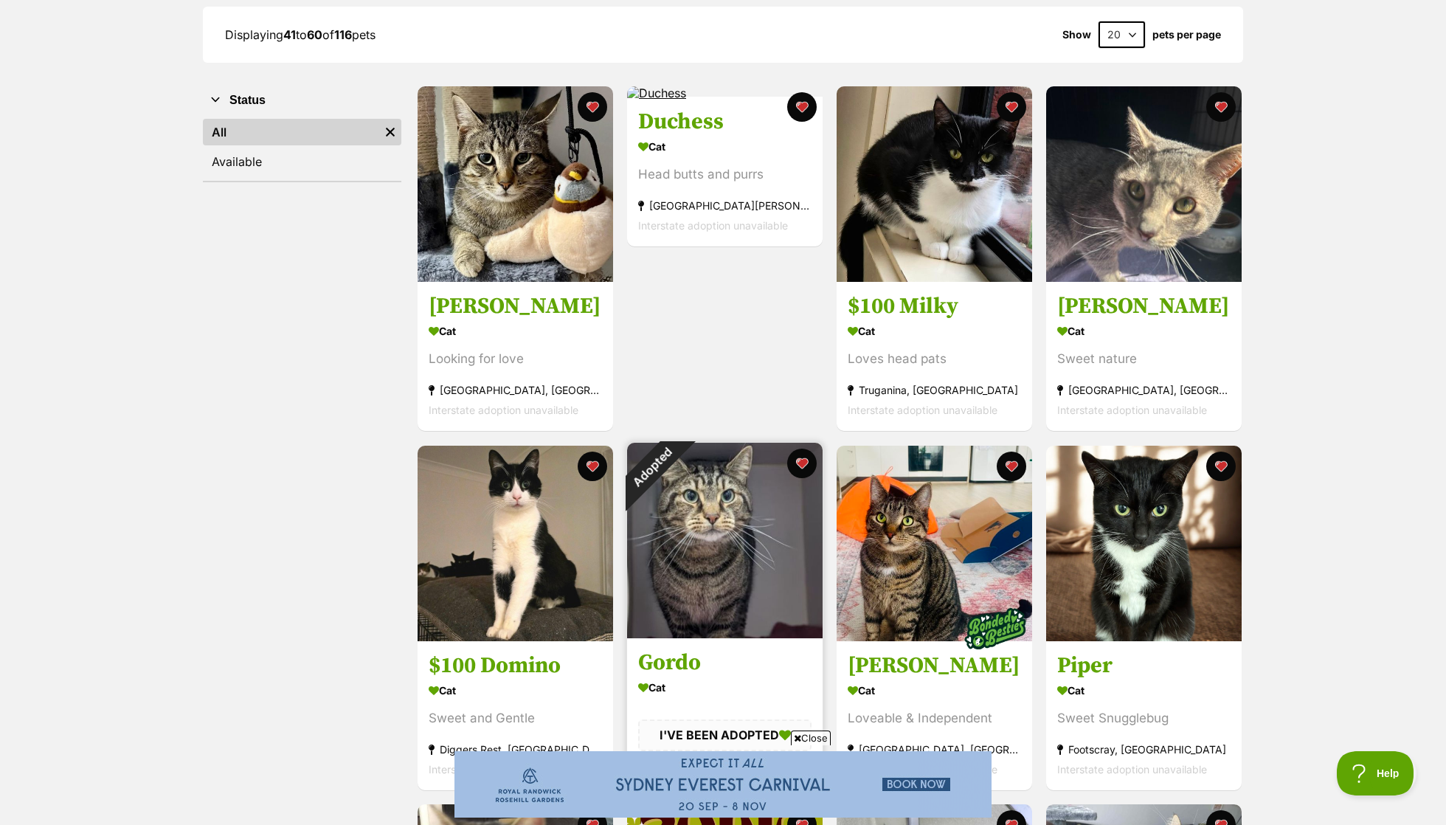
click at [677, 463] on div "Adopted" at bounding box center [651, 467] width 49 height 49
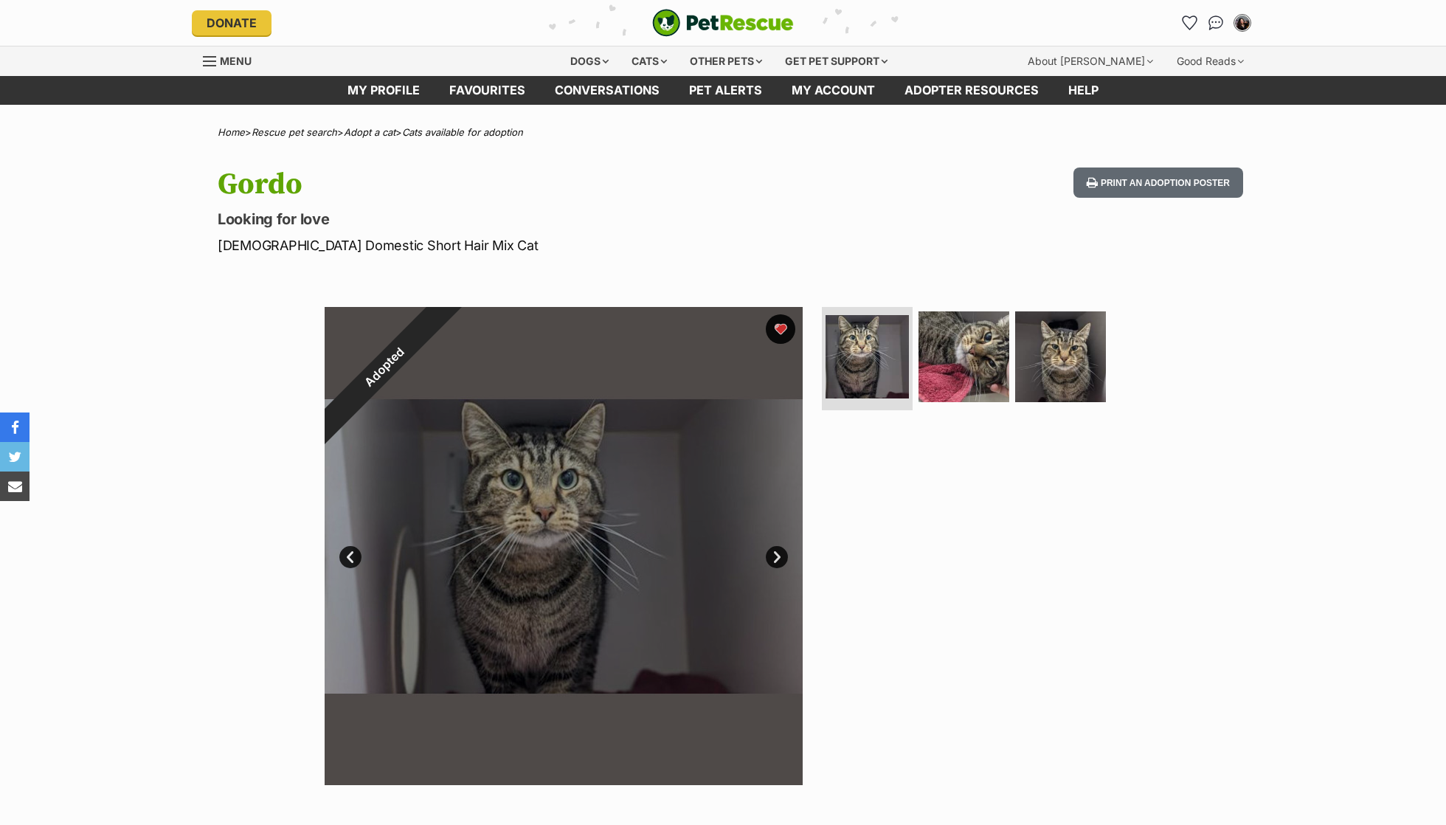
click at [780, 334] on button "favourite" at bounding box center [781, 329] width 30 height 30
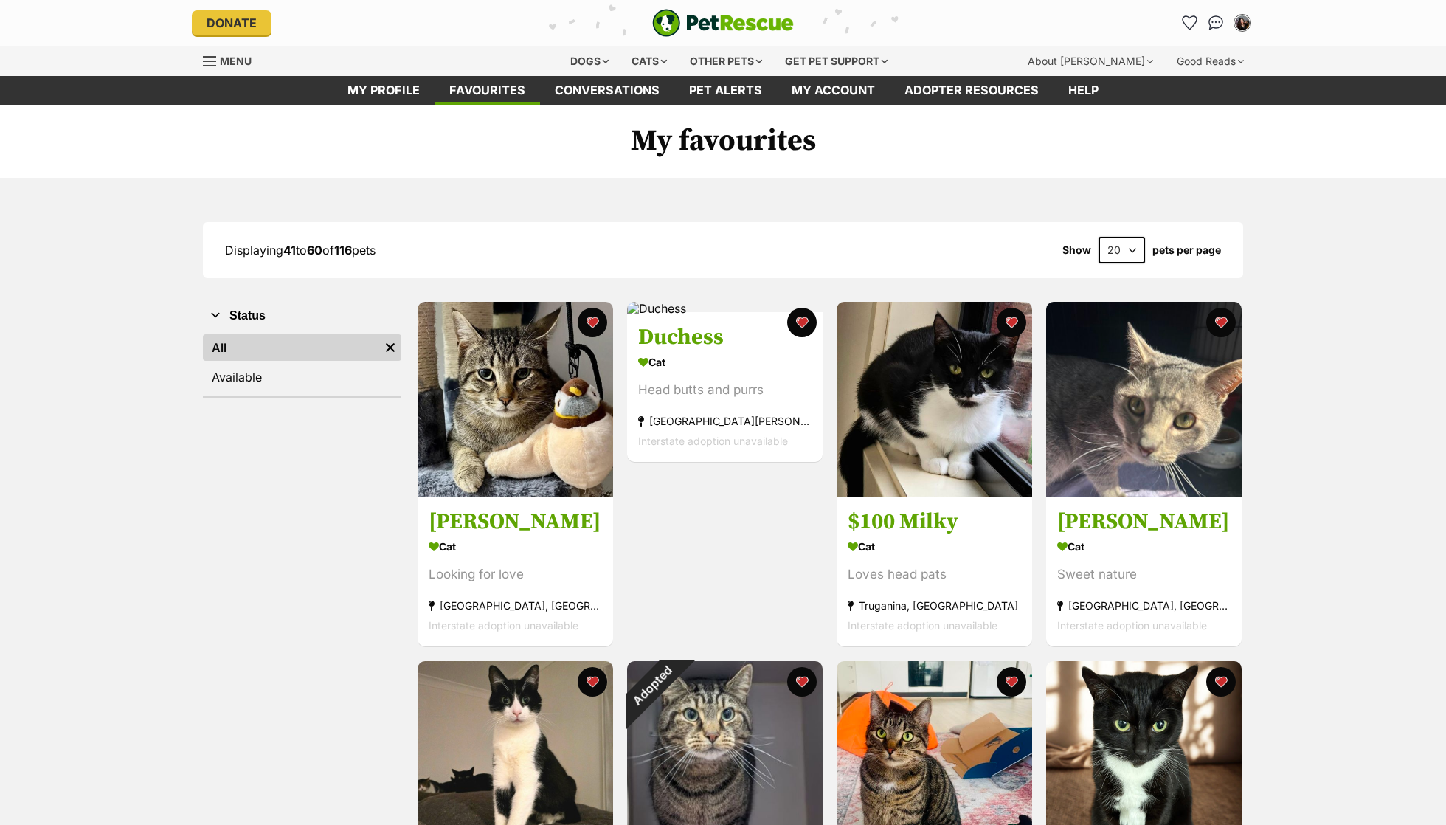
click at [503, 565] on div "Looking for love" at bounding box center [515, 575] width 173 height 20
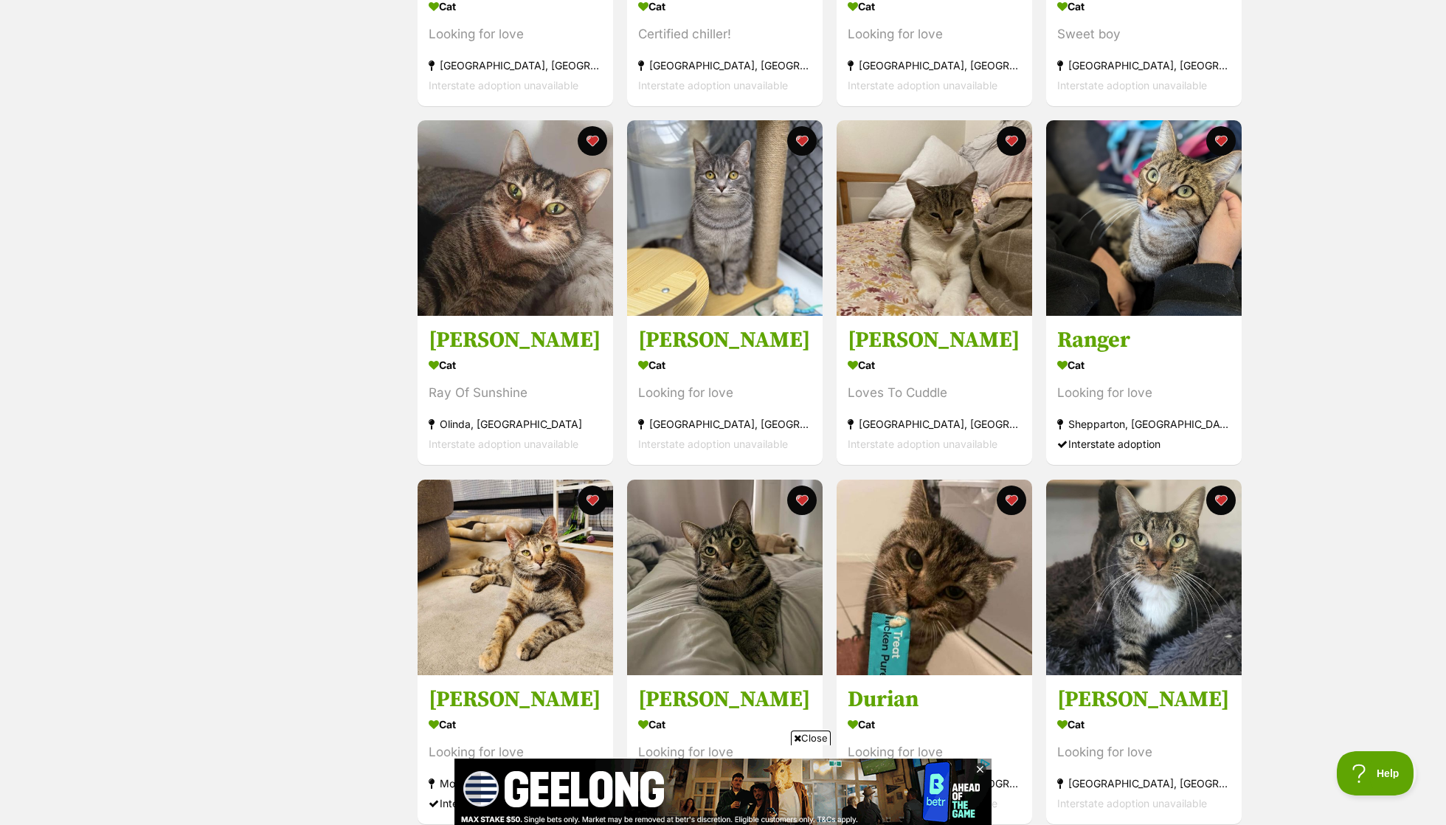
scroll to position [1665, 0]
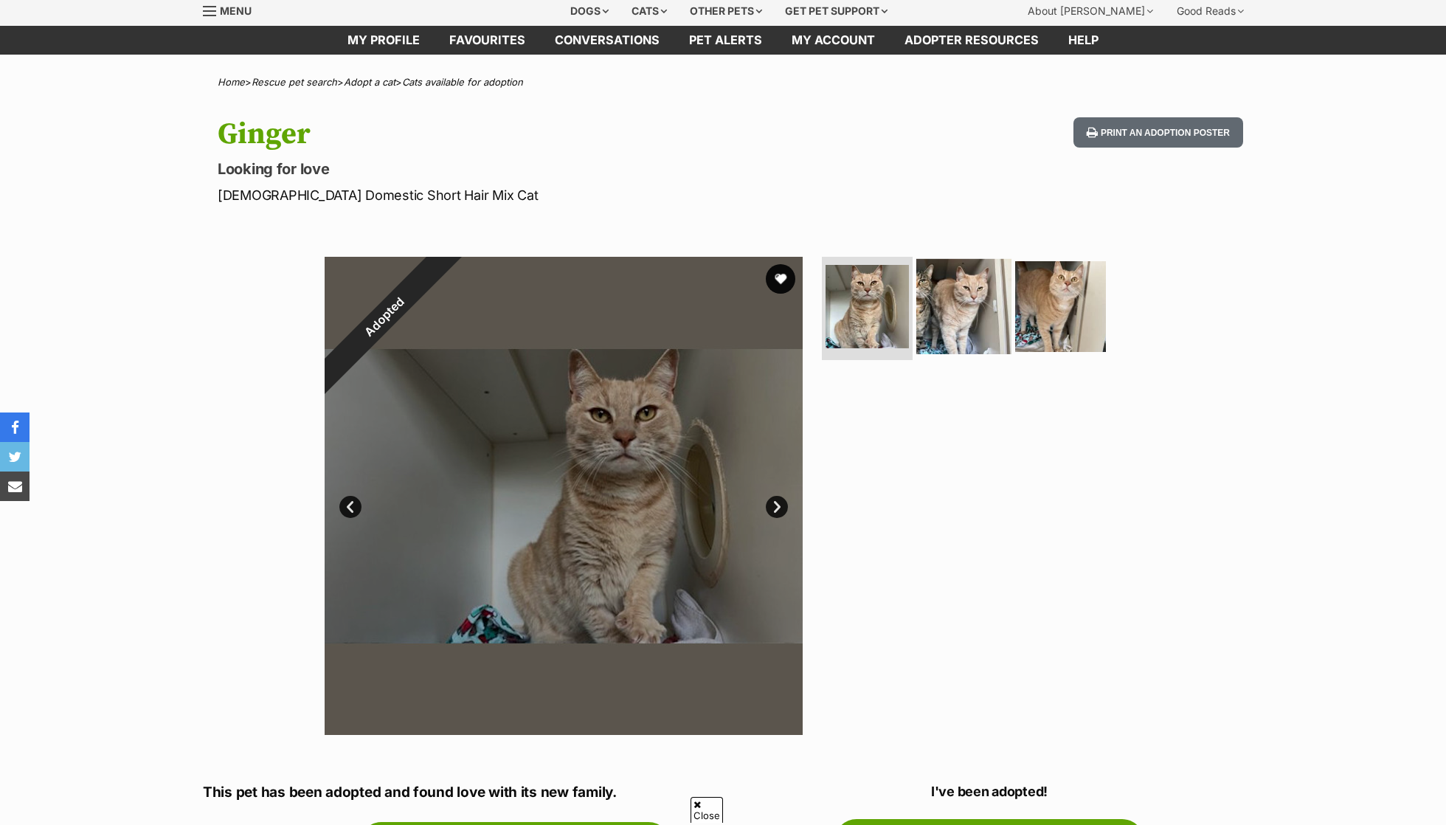
scroll to position [50, 0]
click at [942, 279] on img at bounding box center [963, 306] width 95 height 95
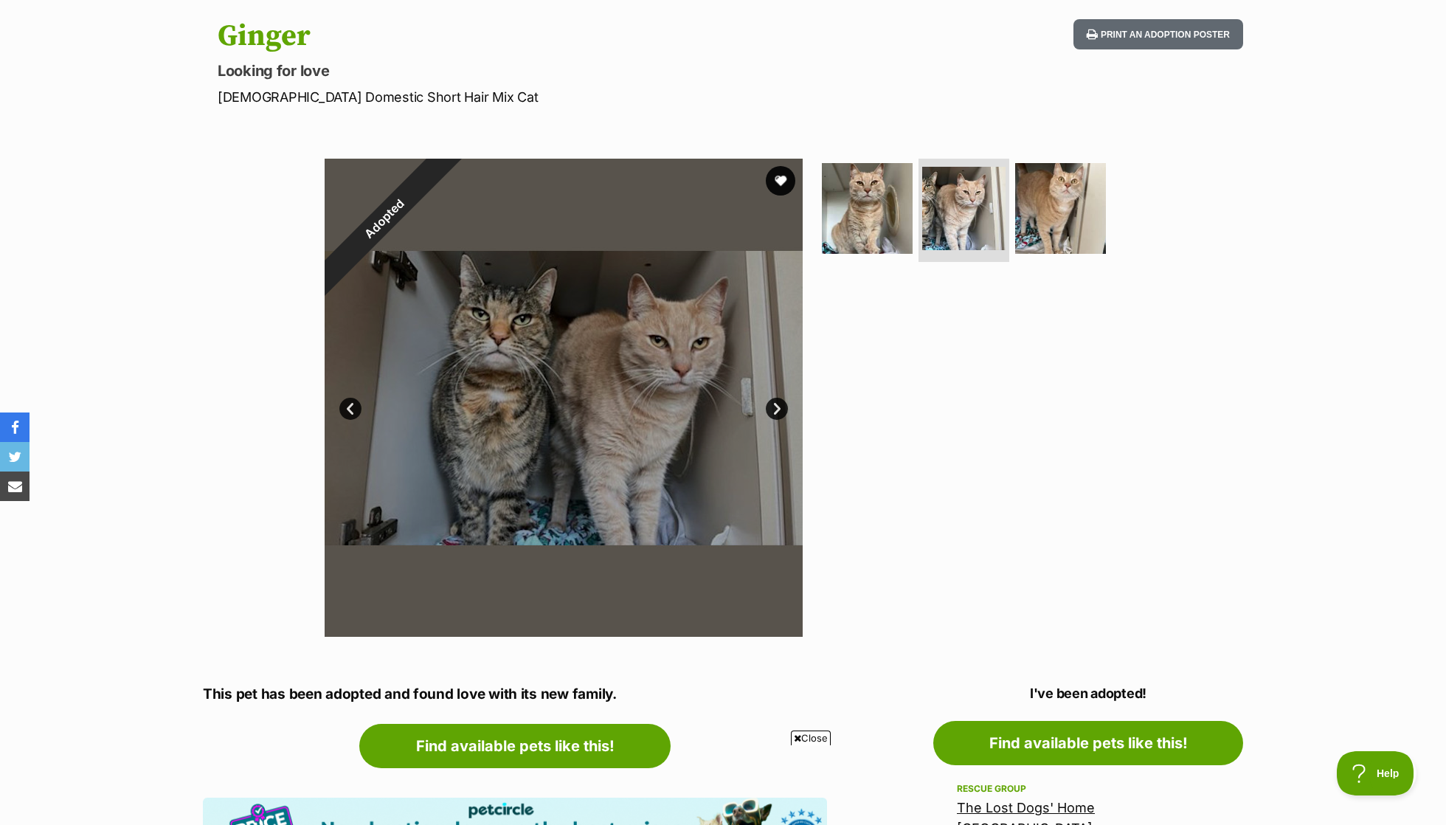
scroll to position [593, 0]
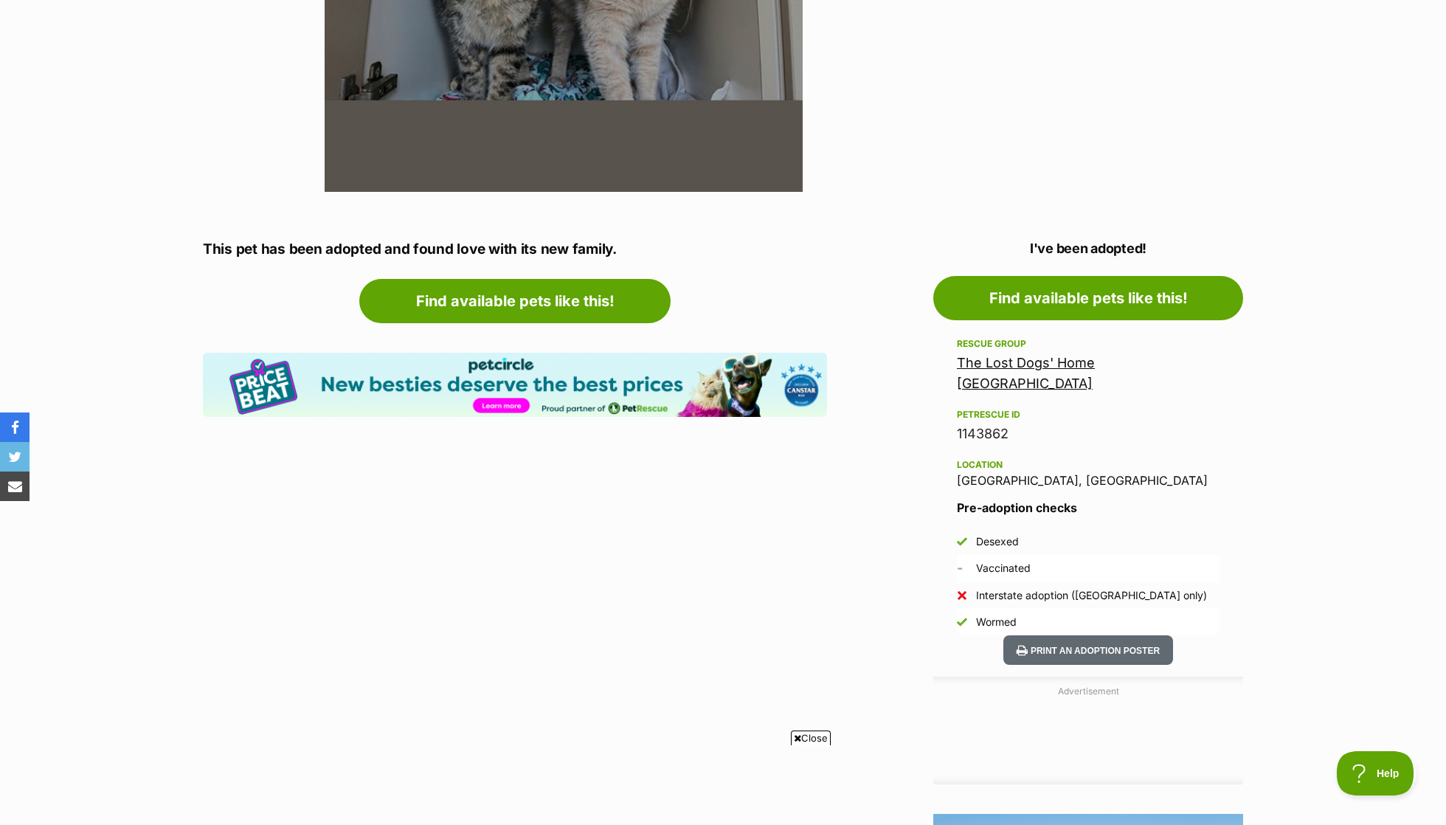
click at [963, 358] on link "The Lost Dogs' Home [GEOGRAPHIC_DATA]" at bounding box center [1026, 373] width 138 height 36
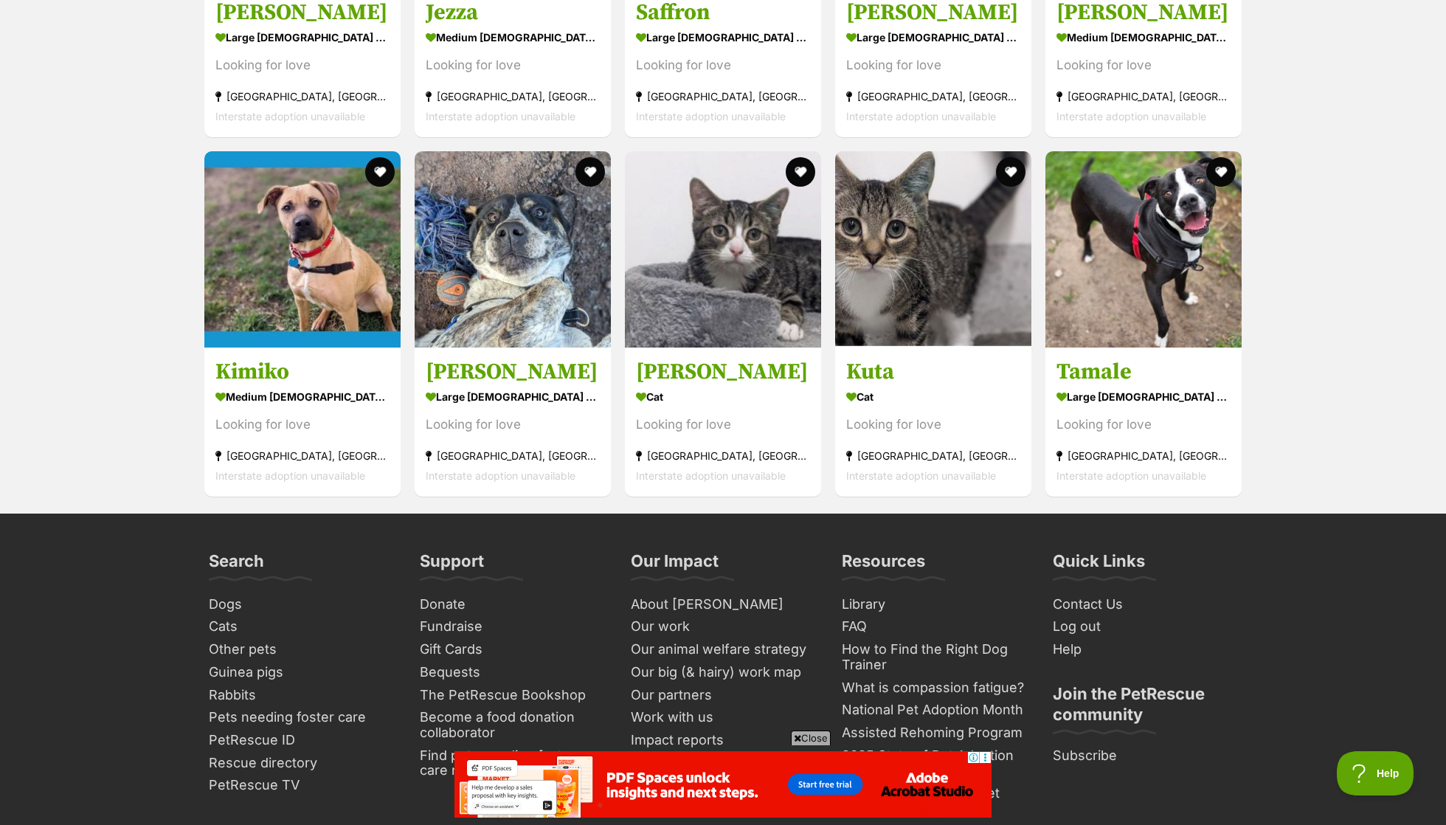
scroll to position [2069, 0]
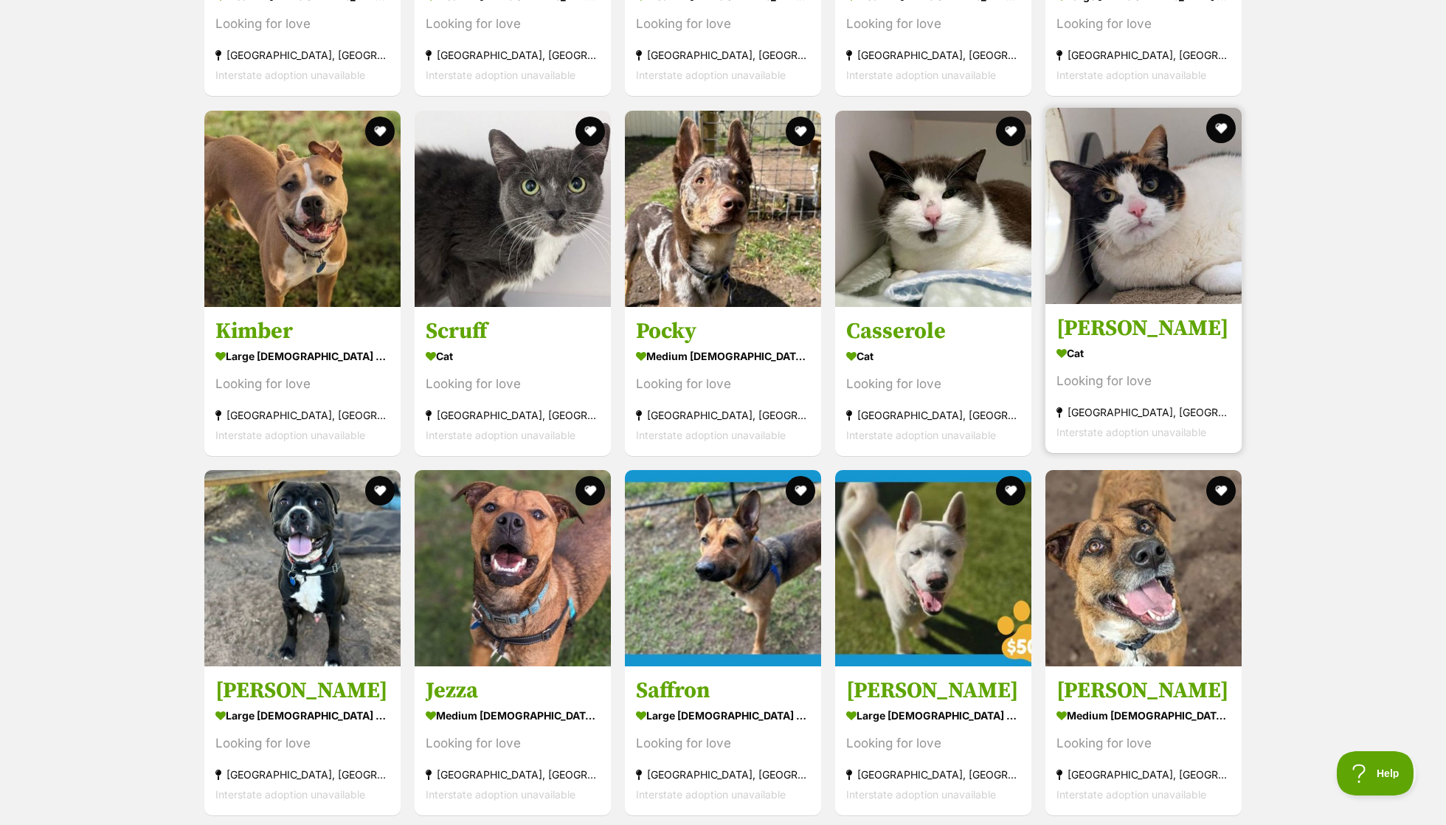
click at [1078, 358] on section "Cat Looking for love Cranbourne West, VIC Interstate adoption unavailable" at bounding box center [1144, 392] width 174 height 100
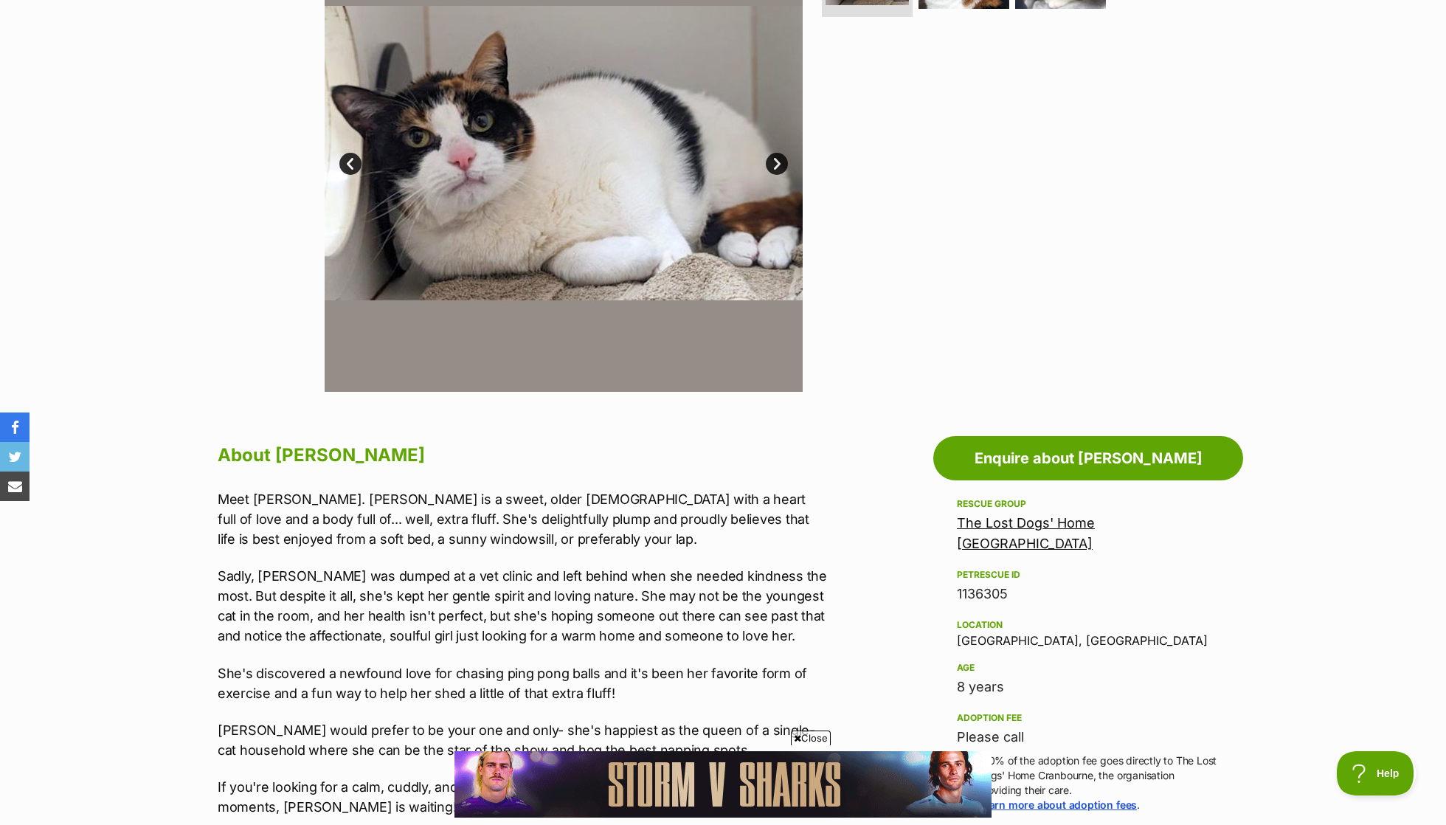
click at [467, 511] on p "Meet Sammy. Sammy is a sweet, older lady with a heart full of love and a body f…" at bounding box center [523, 519] width 610 height 60
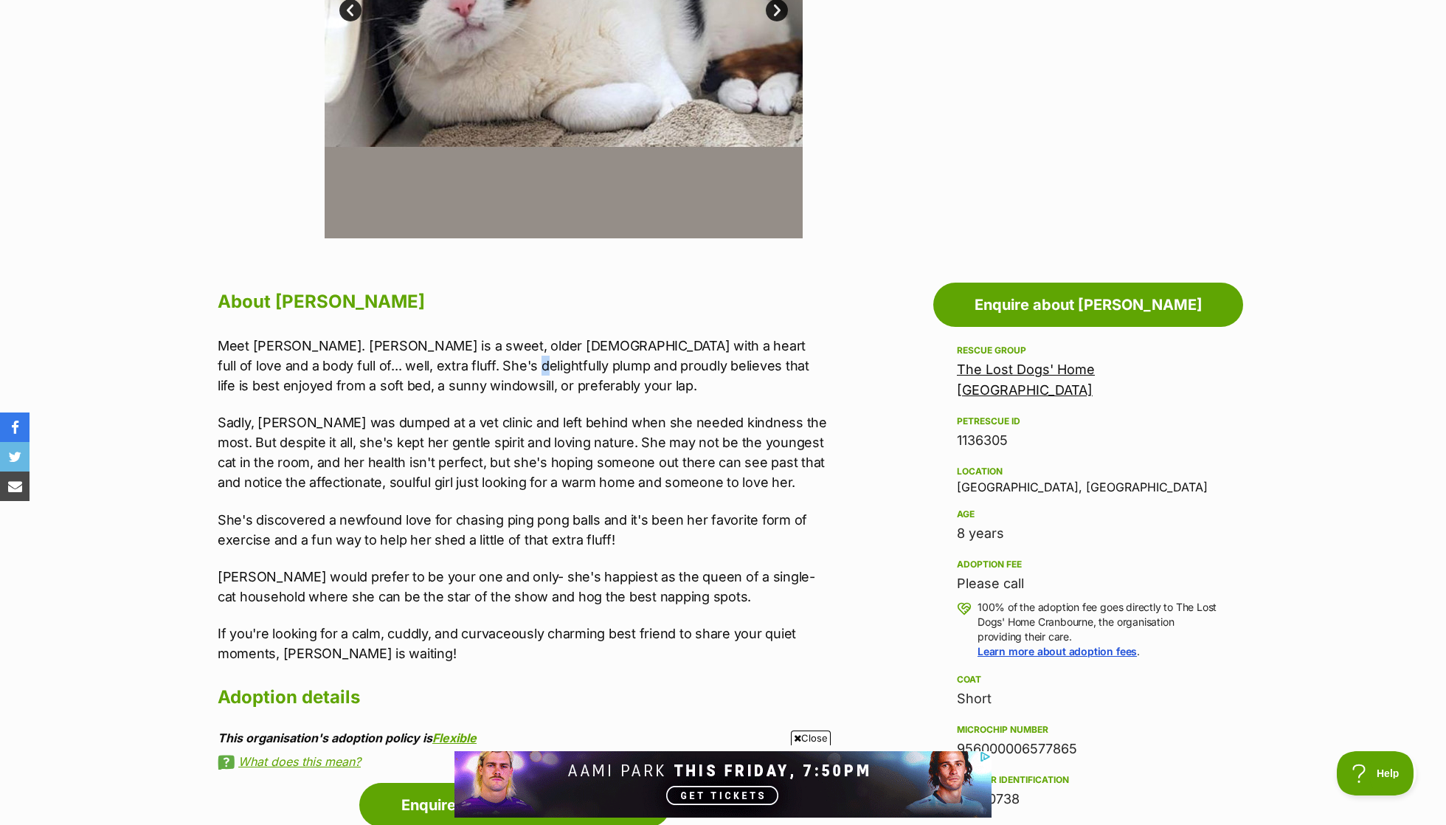
click at [406, 412] on p "Sadly, Sammy was dumped at a vet clinic and left behind when she needed kindnes…" at bounding box center [523, 452] width 610 height 80
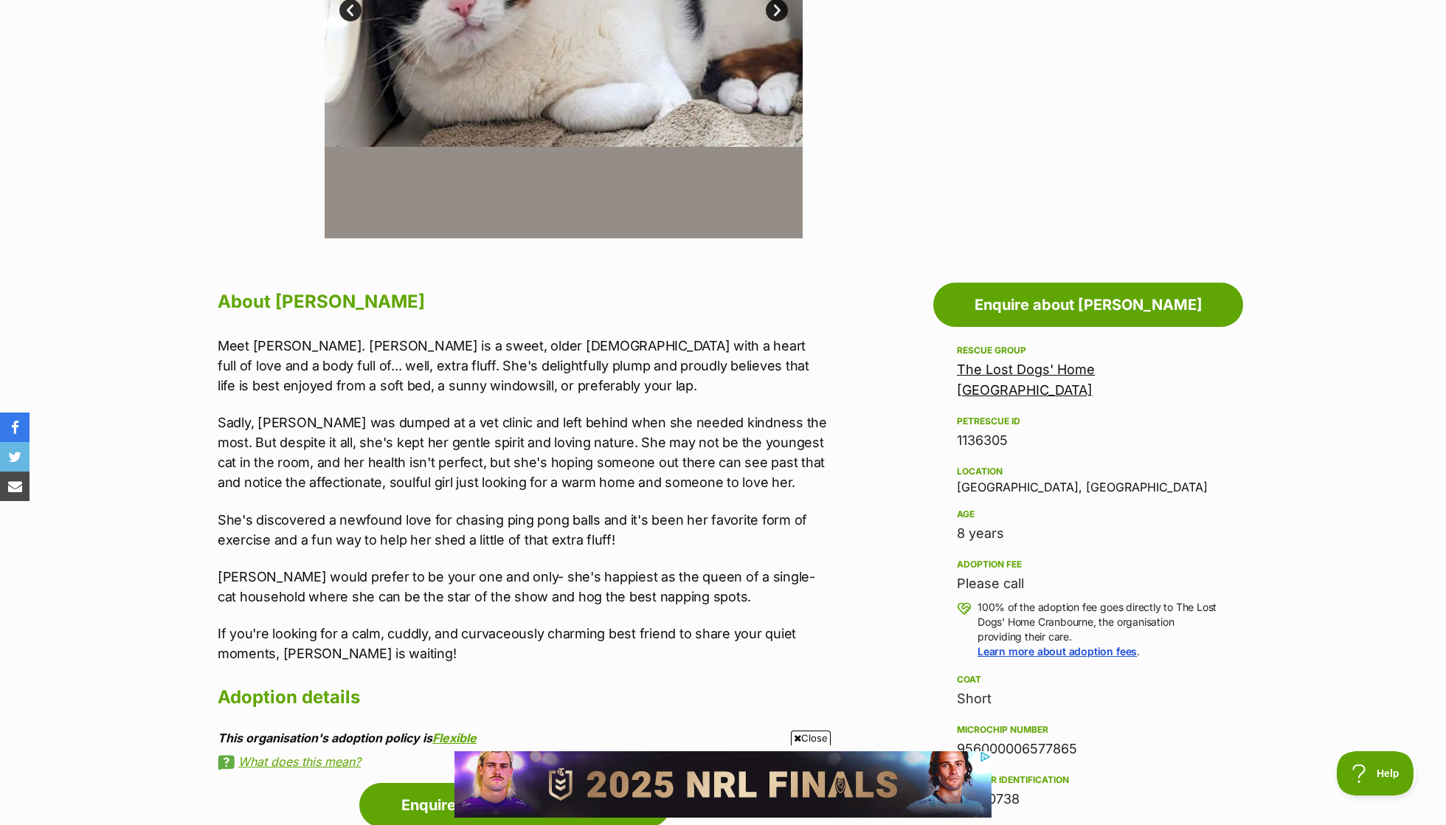
click at [407, 426] on p "Sadly, Sammy was dumped at a vet clinic and left behind when she needed kindnes…" at bounding box center [523, 452] width 610 height 80
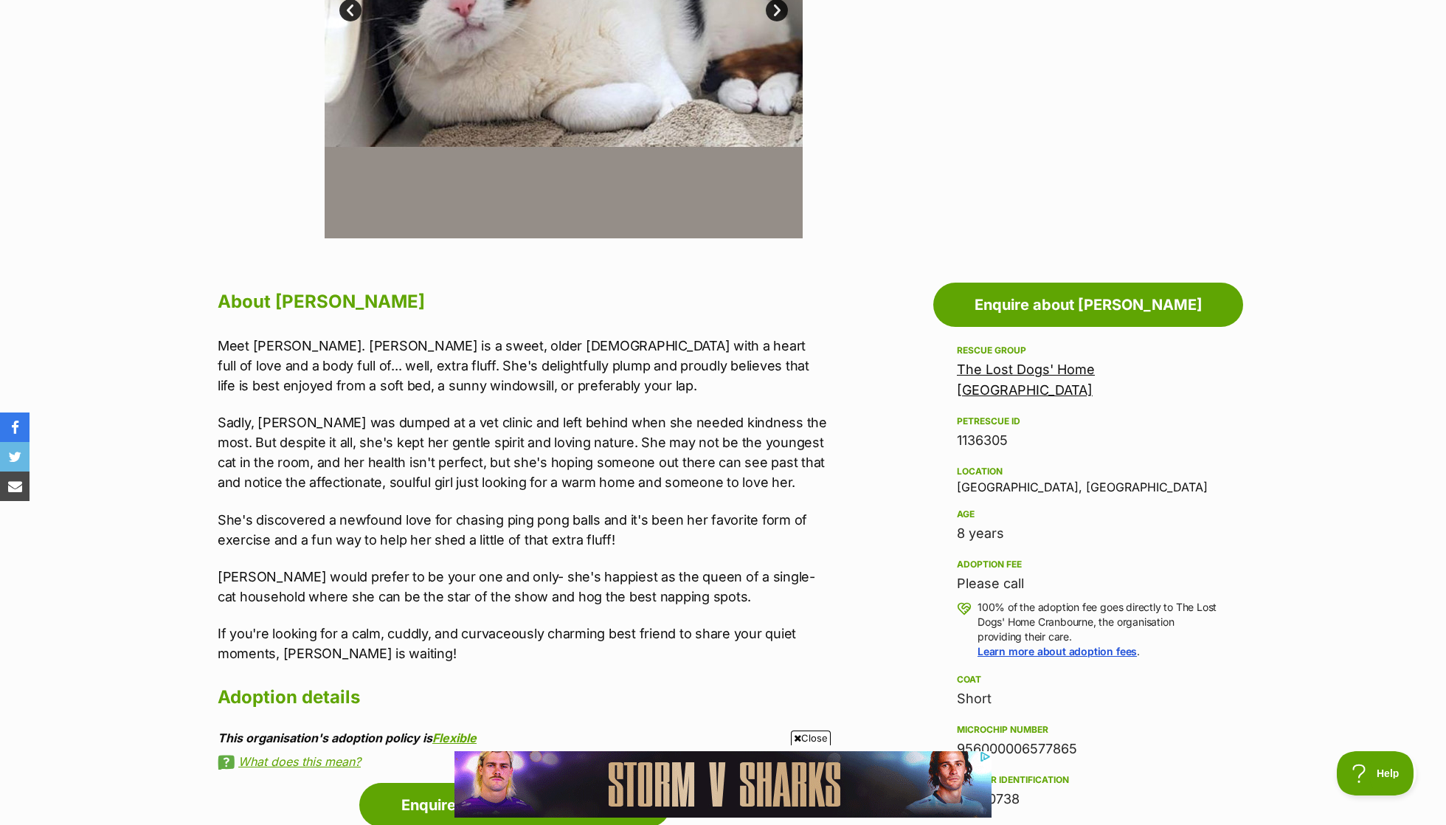
click at [407, 426] on p "Sadly, Sammy was dumped at a vet clinic and left behind when she needed kindnes…" at bounding box center [523, 452] width 610 height 80
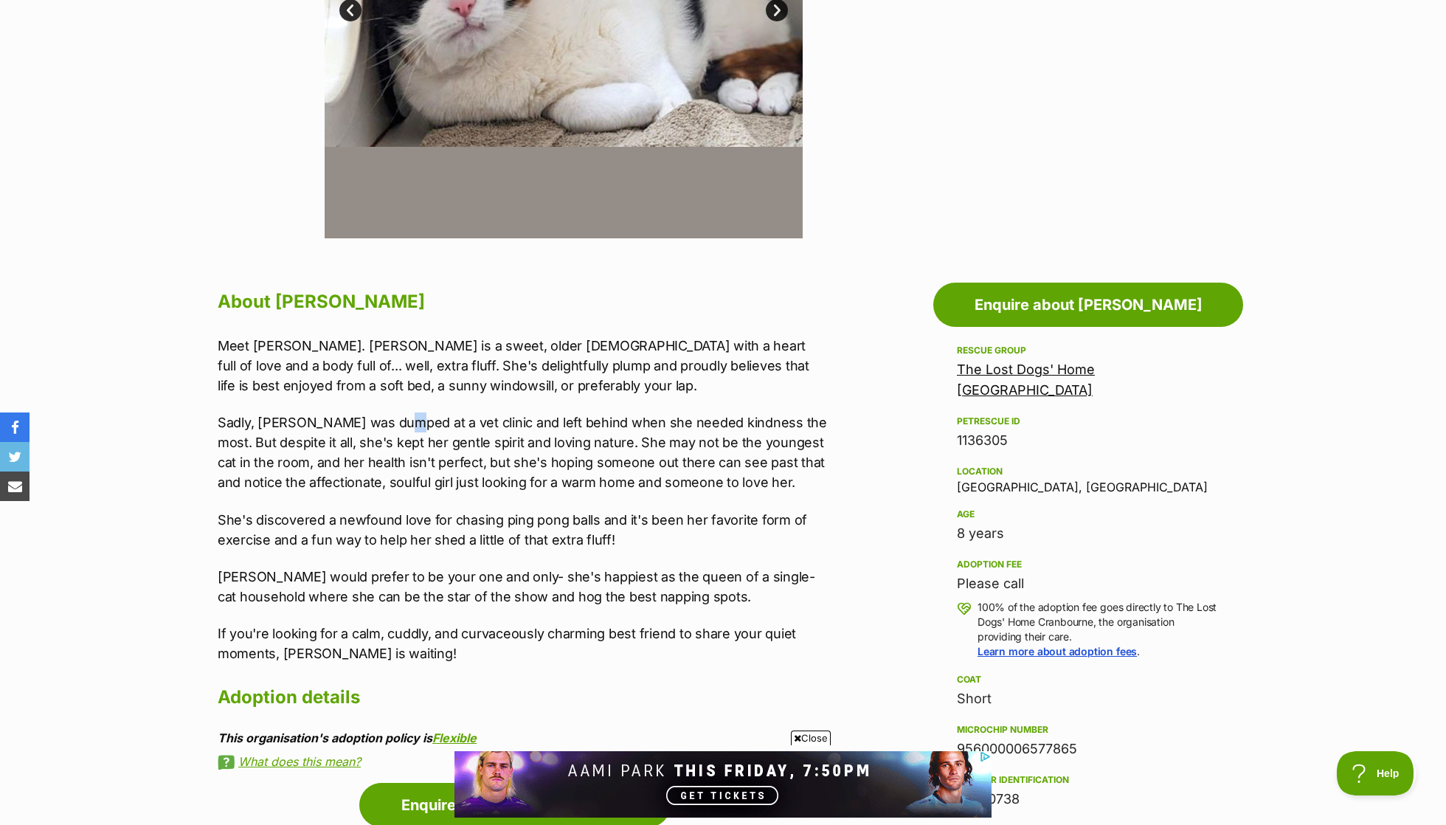
click at [407, 426] on p "Sadly, Sammy was dumped at a vet clinic and left behind when she needed kindnes…" at bounding box center [523, 452] width 610 height 80
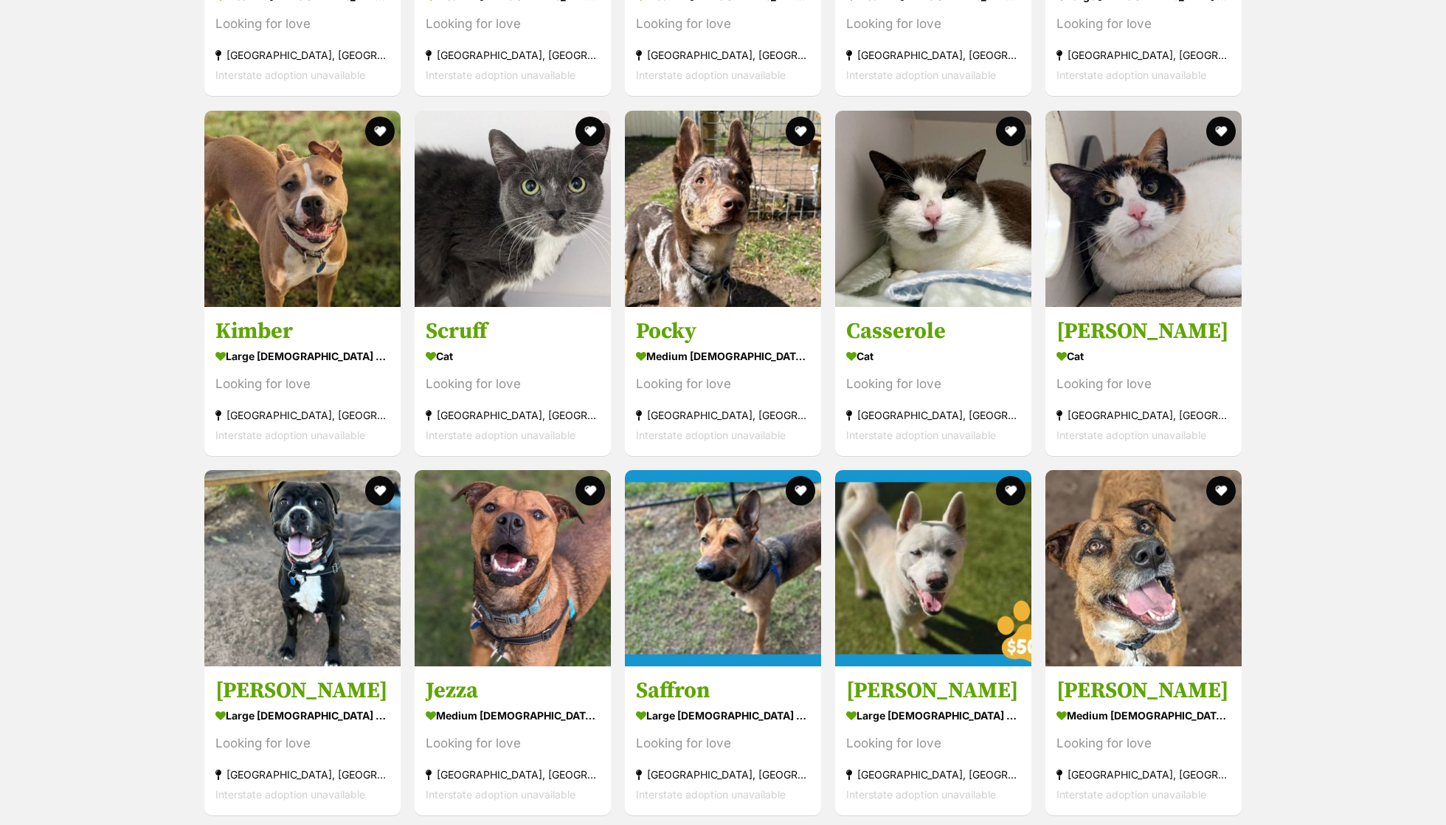
scroll to position [1374, 0]
click at [903, 317] on h3 "Casserole" at bounding box center [933, 331] width 174 height 28
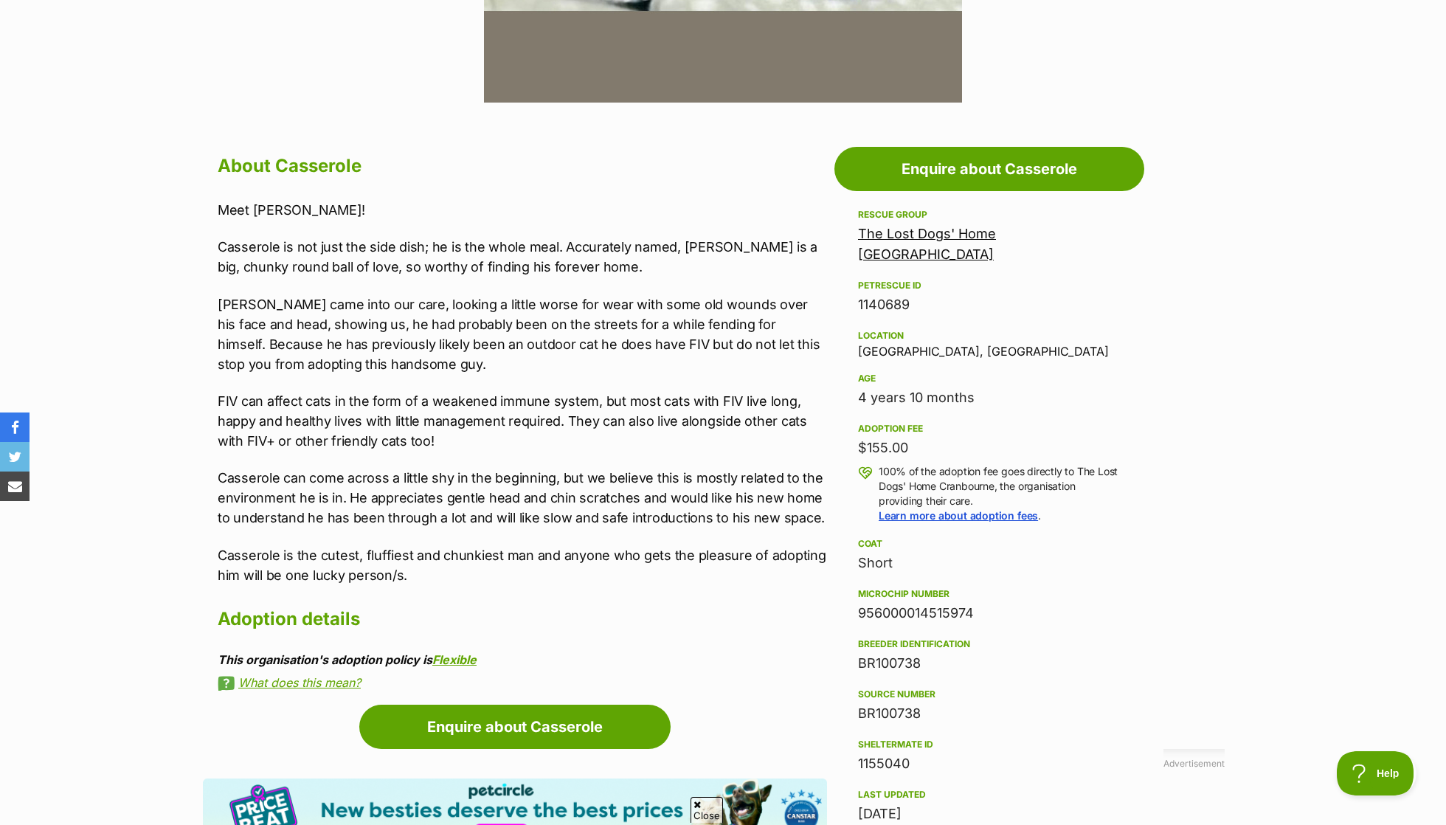
click at [458, 249] on p "Casserole is not just the side dish; he is the whole meal. Accurately named, Ca…" at bounding box center [523, 257] width 610 height 40
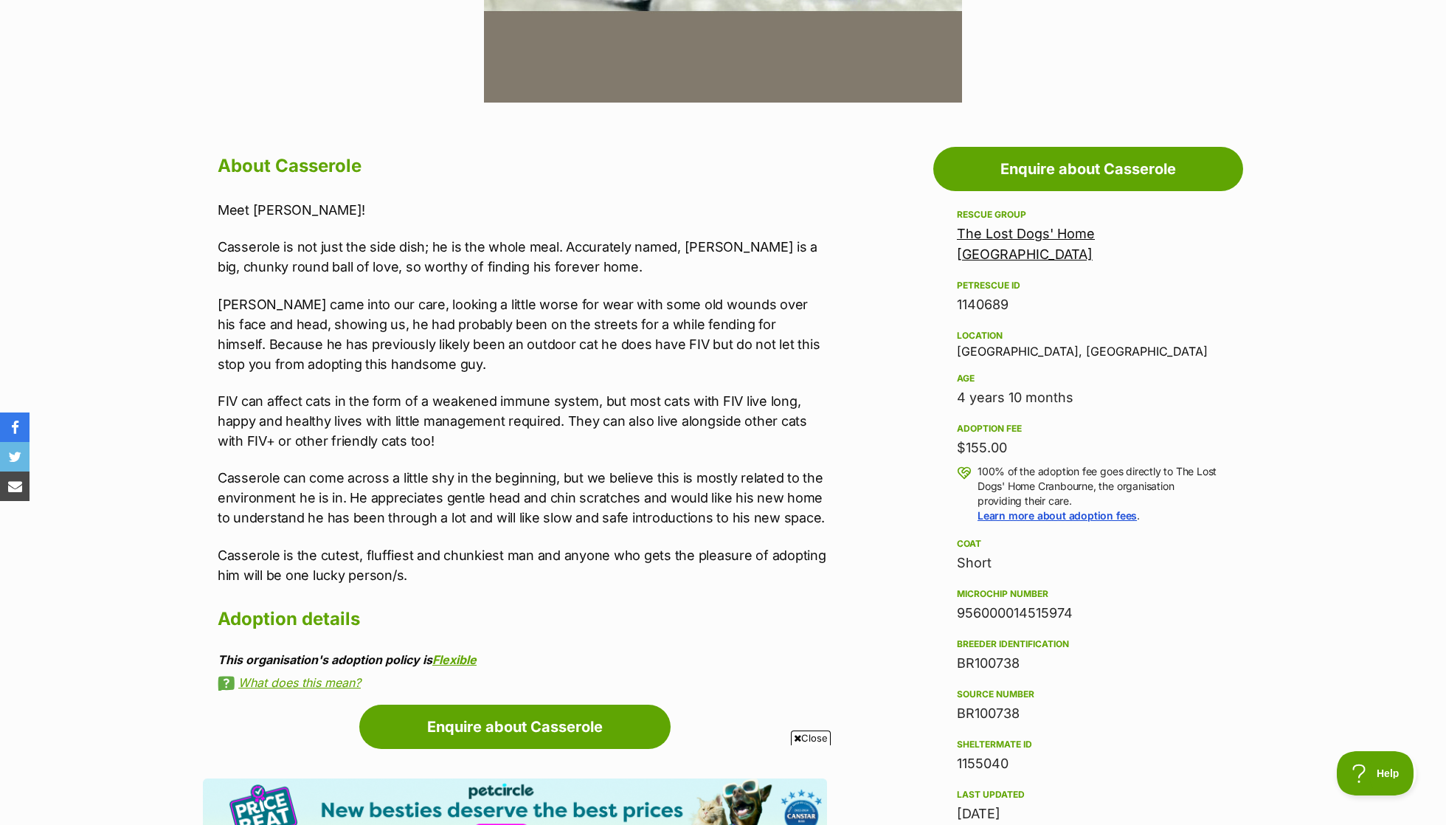
click at [458, 249] on p "Casserole is not just the side dish; he is the whole meal. Accurately named, Ca…" at bounding box center [523, 257] width 610 height 40
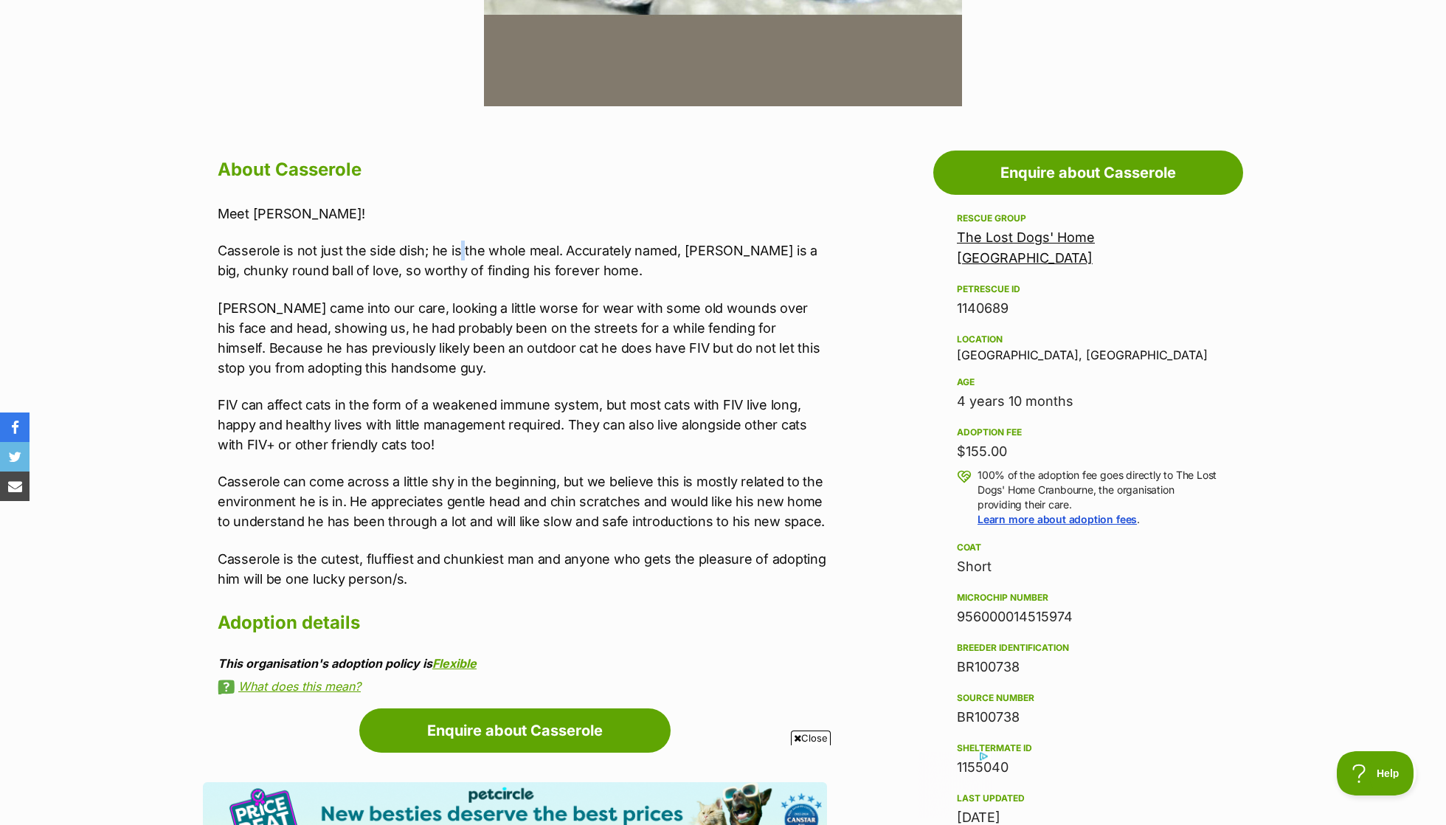
click at [494, 494] on p "Casserole can come across a little shy in the beginning, but we believe this is…" at bounding box center [523, 502] width 610 height 60
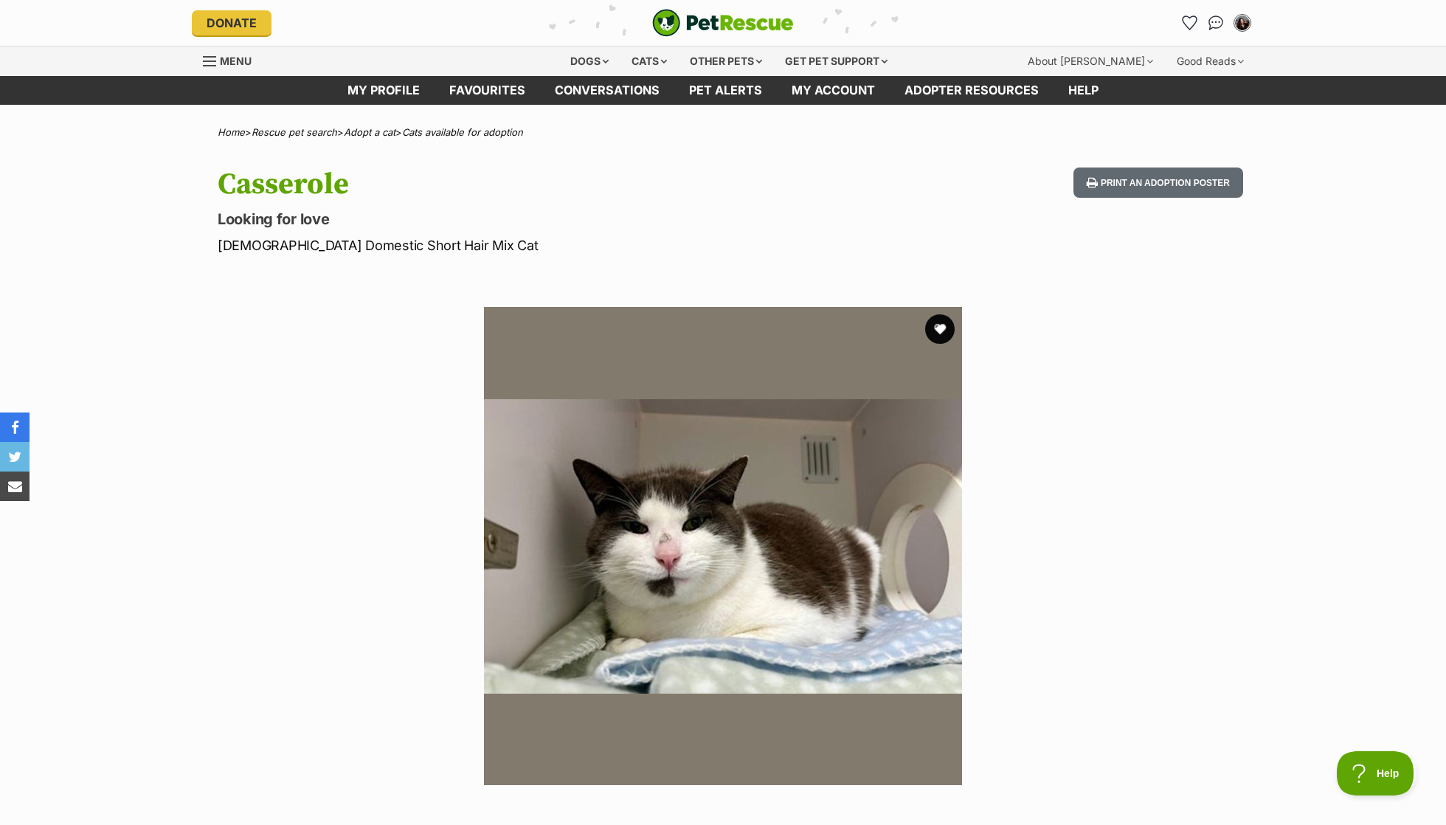
scroll to position [-16, 0]
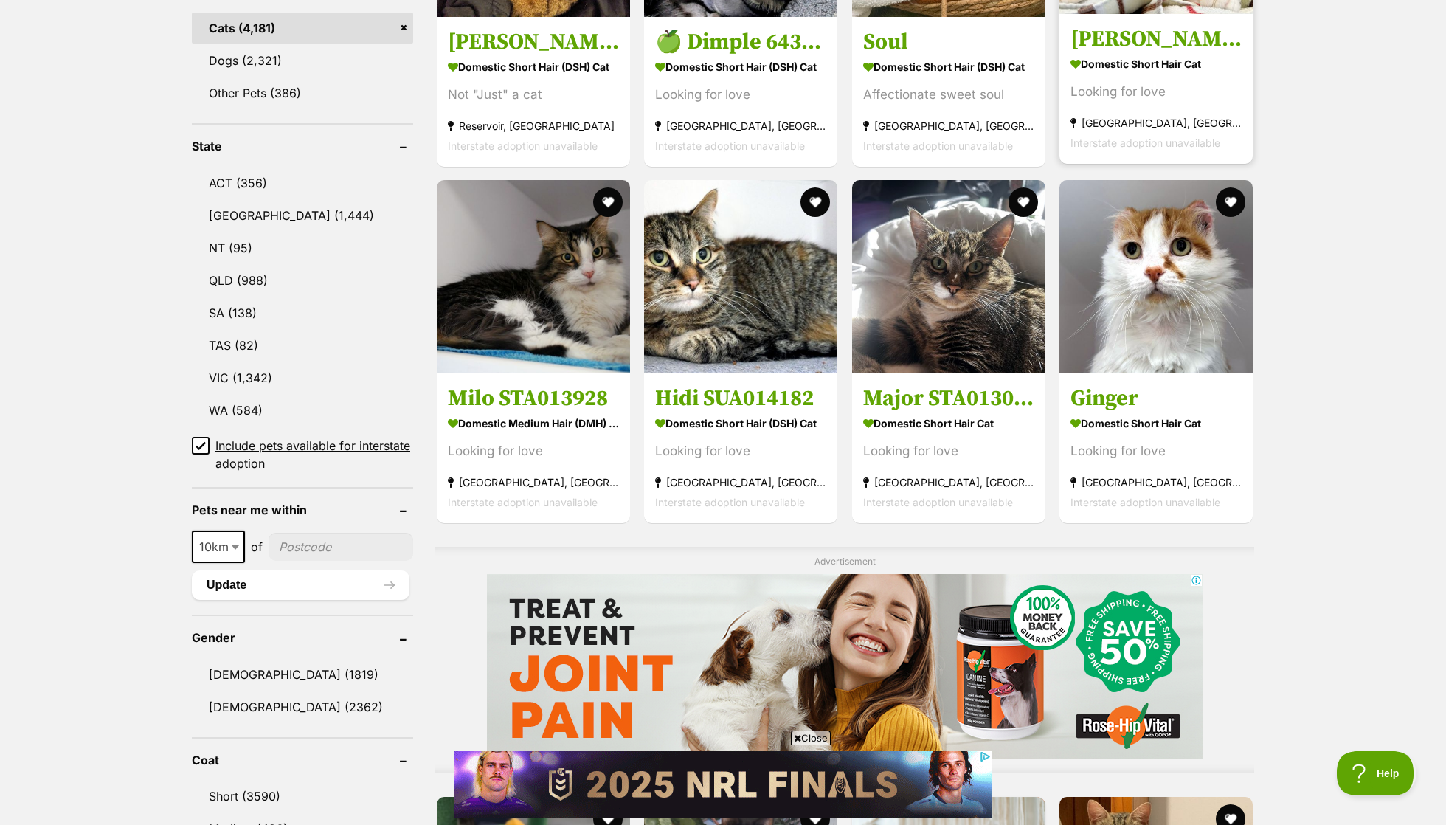
scroll to position [888, 0]
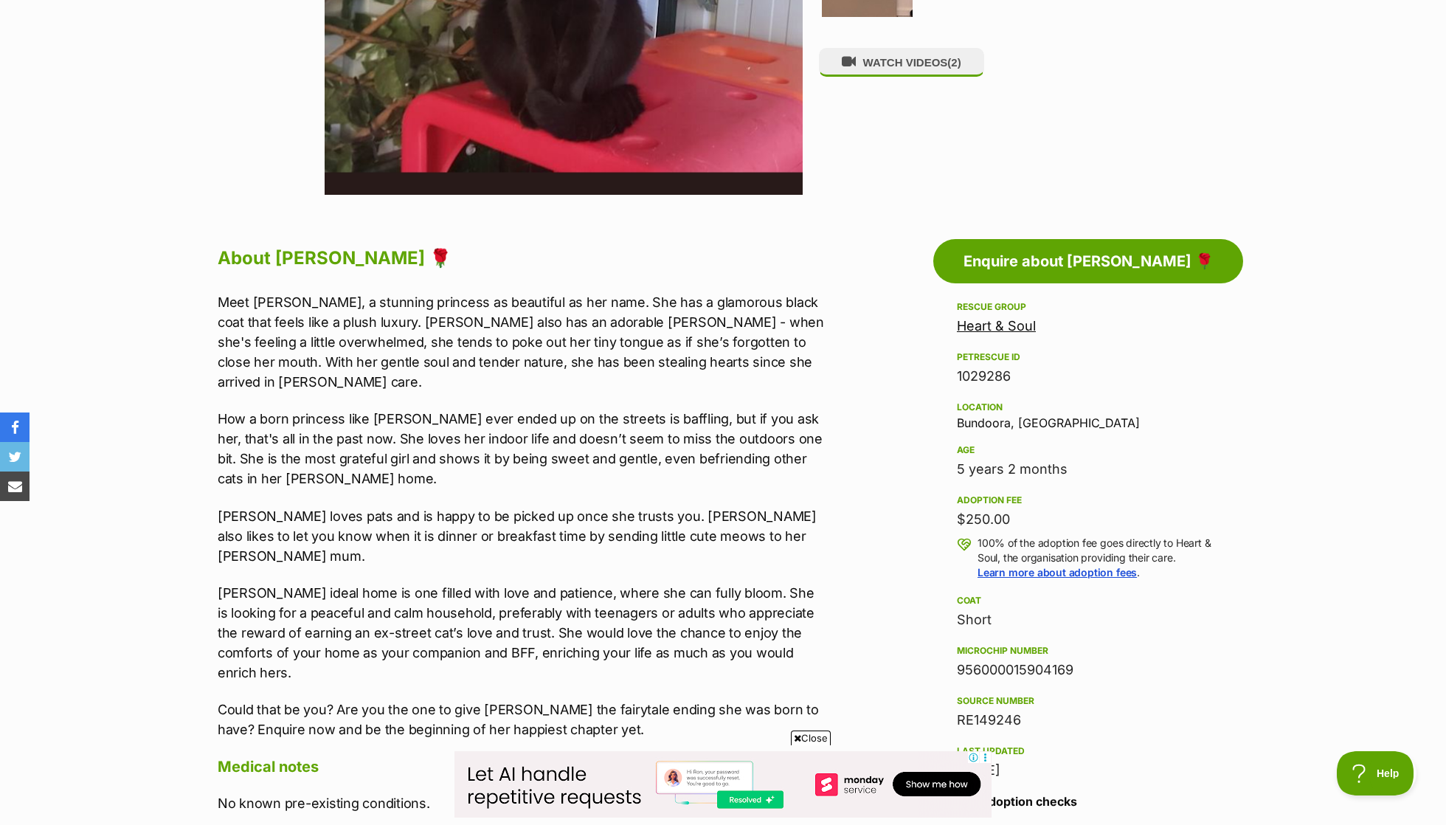
scroll to position [591, 0]
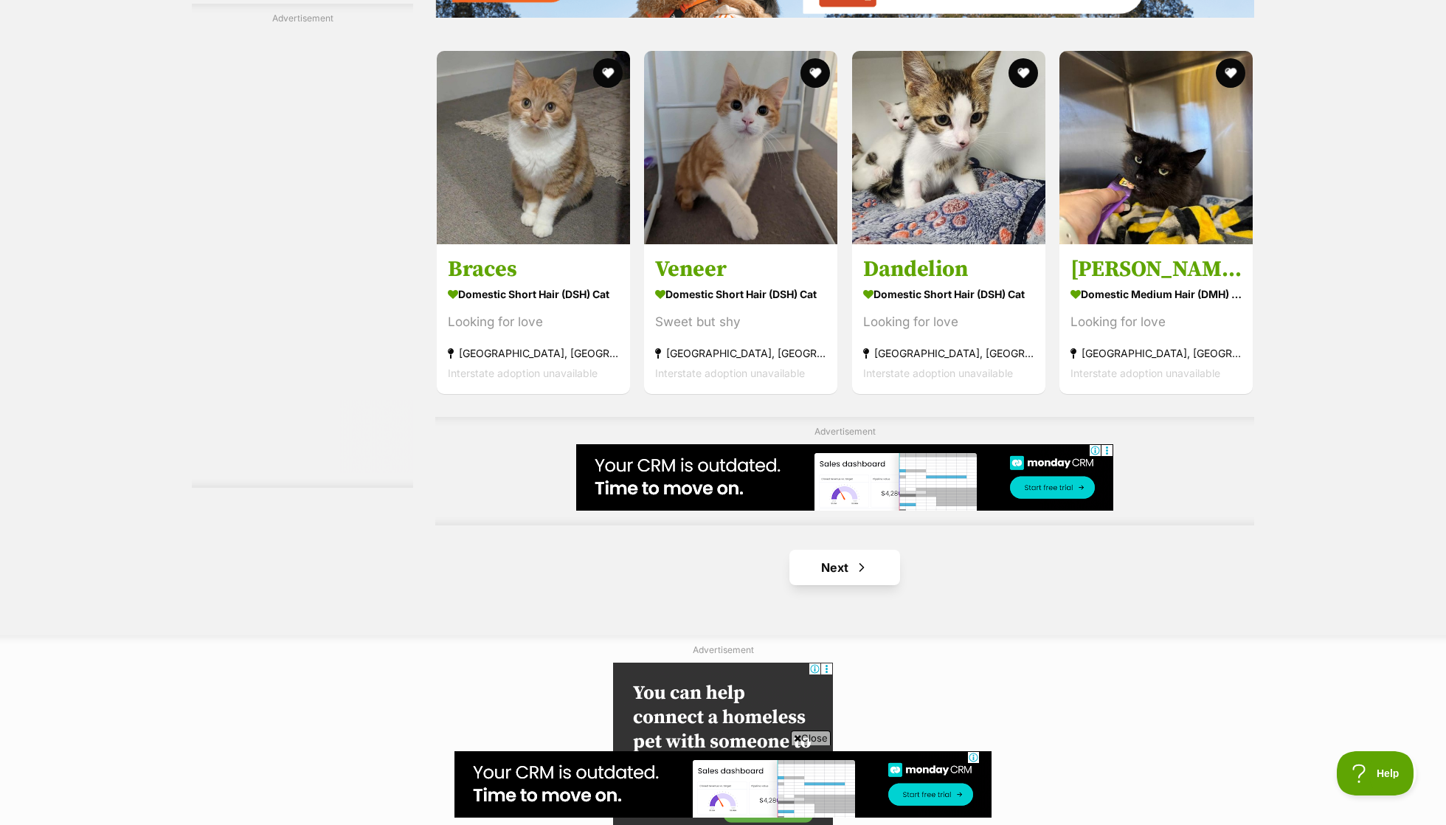
click at [853, 567] on link "Next" at bounding box center [845, 567] width 111 height 35
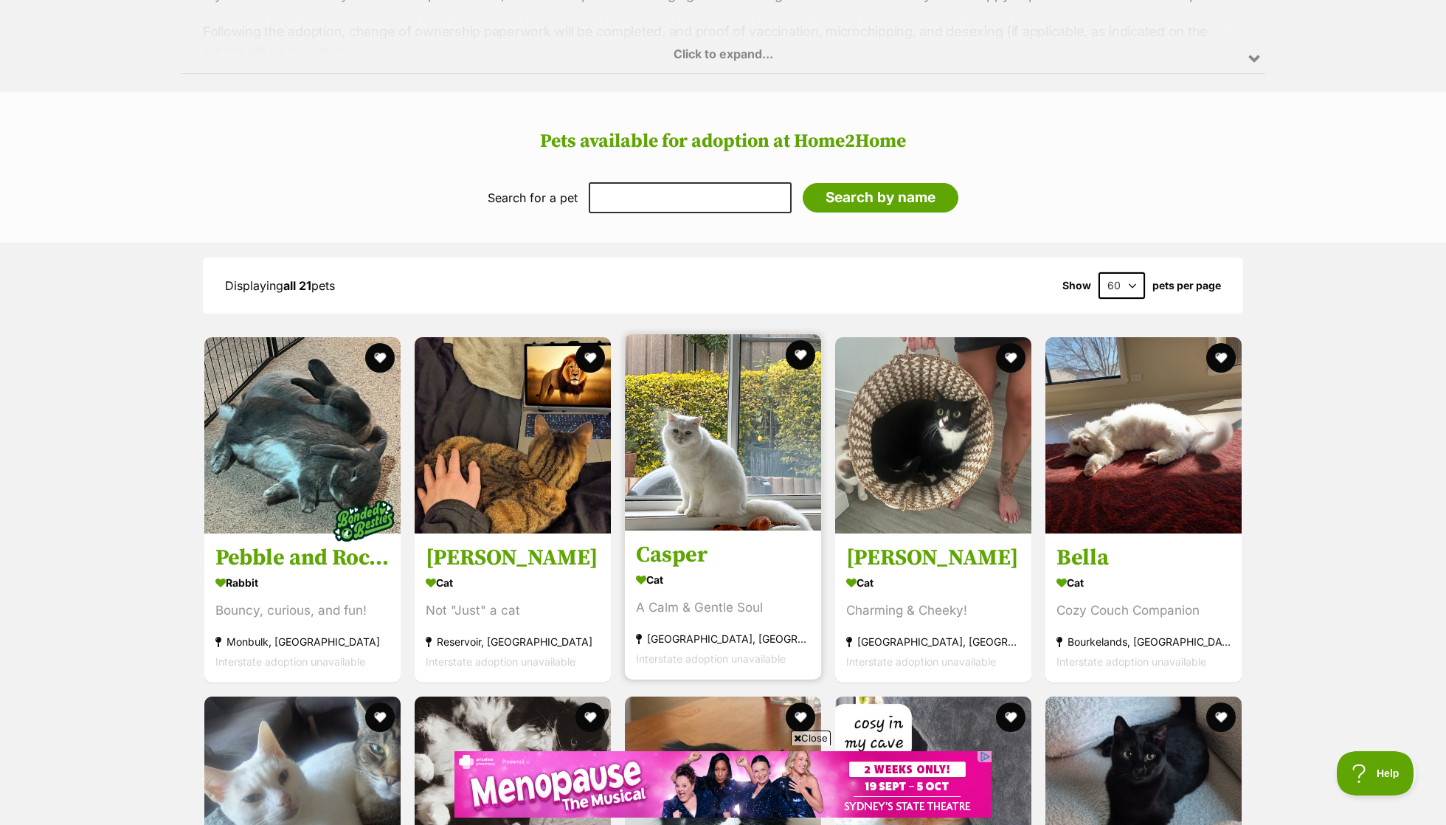
scroll to position [1662, 0]
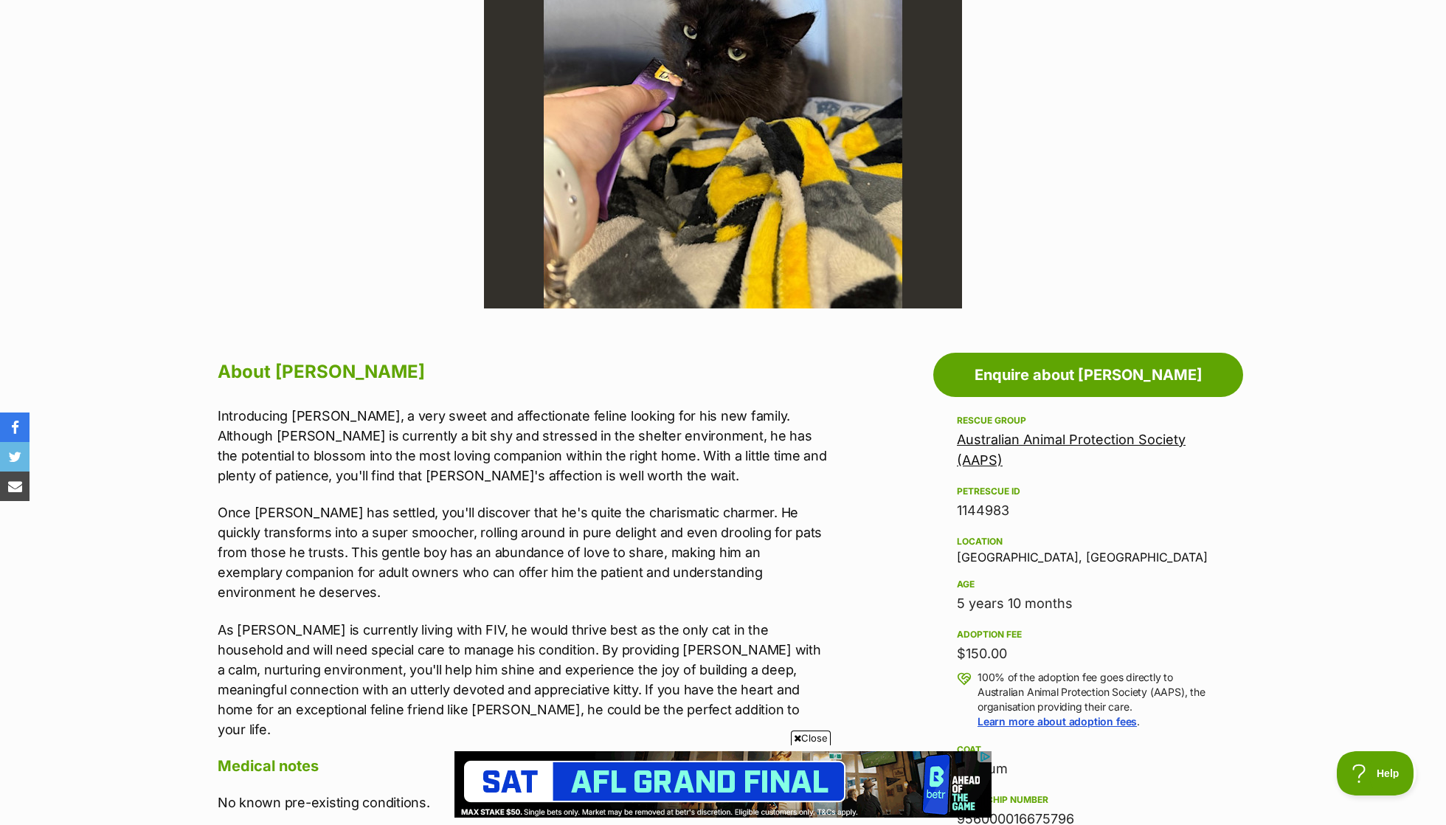
scroll to position [506, 0]
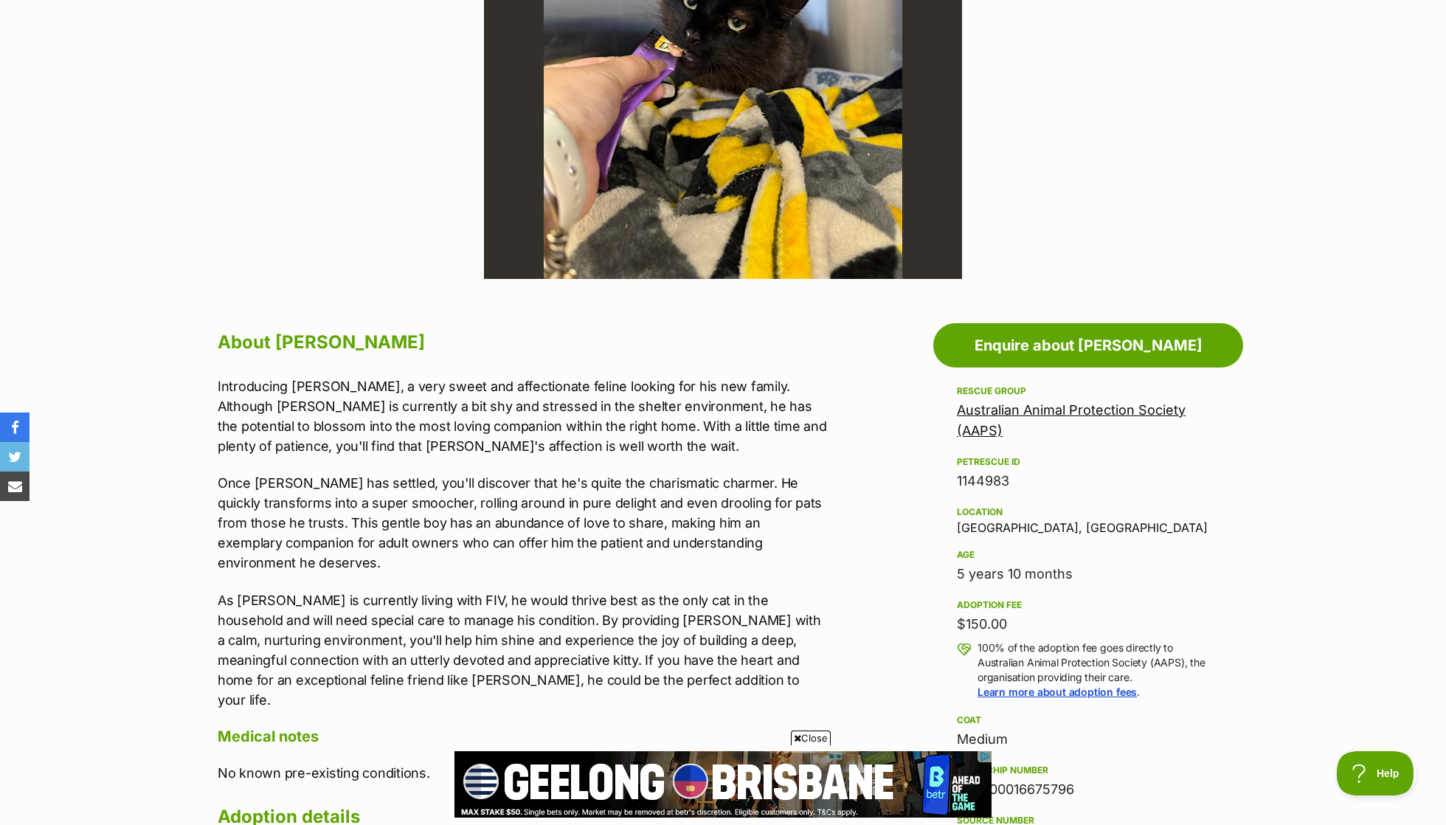
click at [518, 376] on p "Introducing Ernie, a very sweet and affectionate feline looking for his new fam…" at bounding box center [523, 416] width 610 height 80
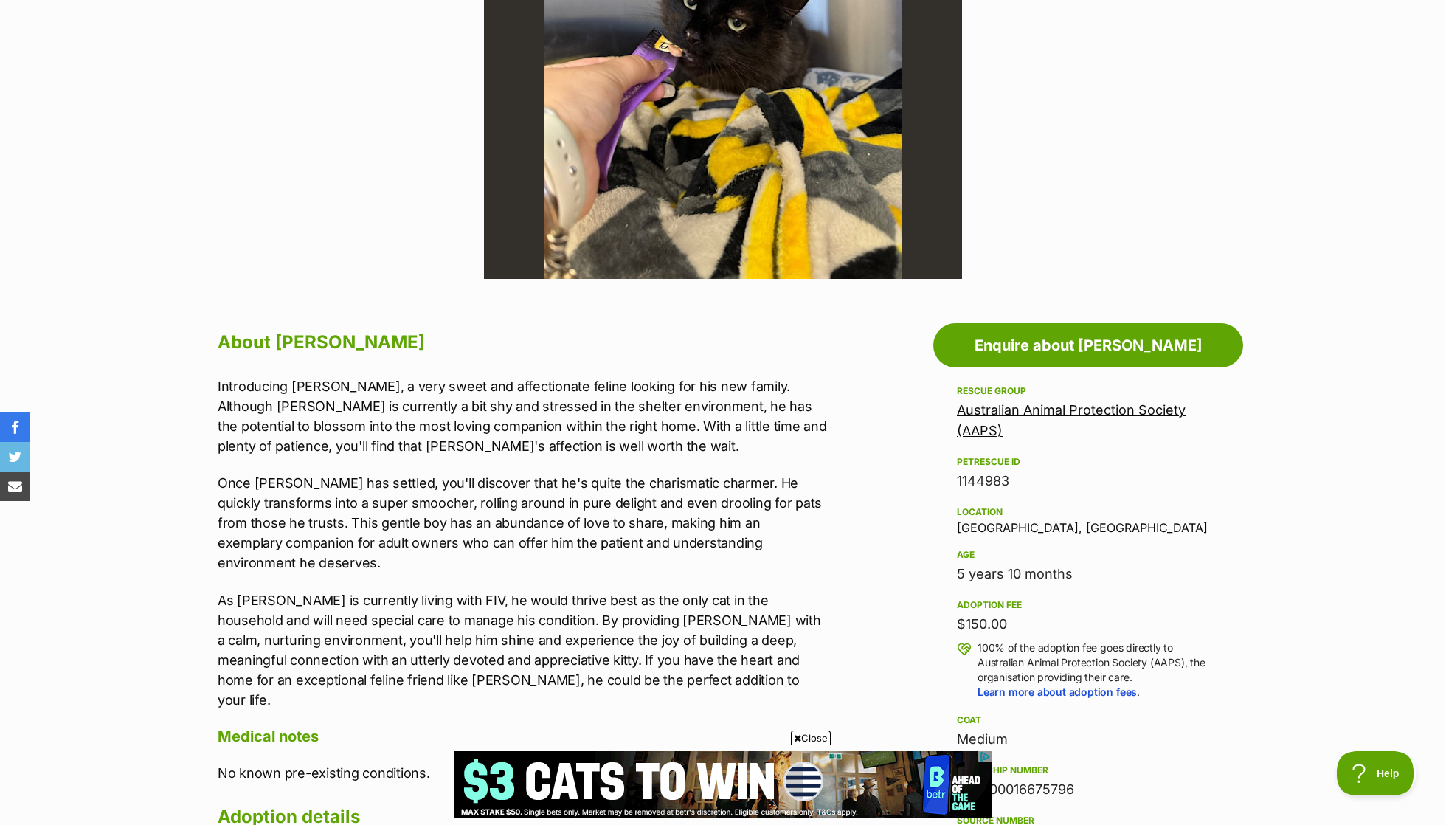
click at [518, 376] on p "Introducing Ernie, a very sweet and affectionate feline looking for his new fam…" at bounding box center [523, 416] width 610 height 80
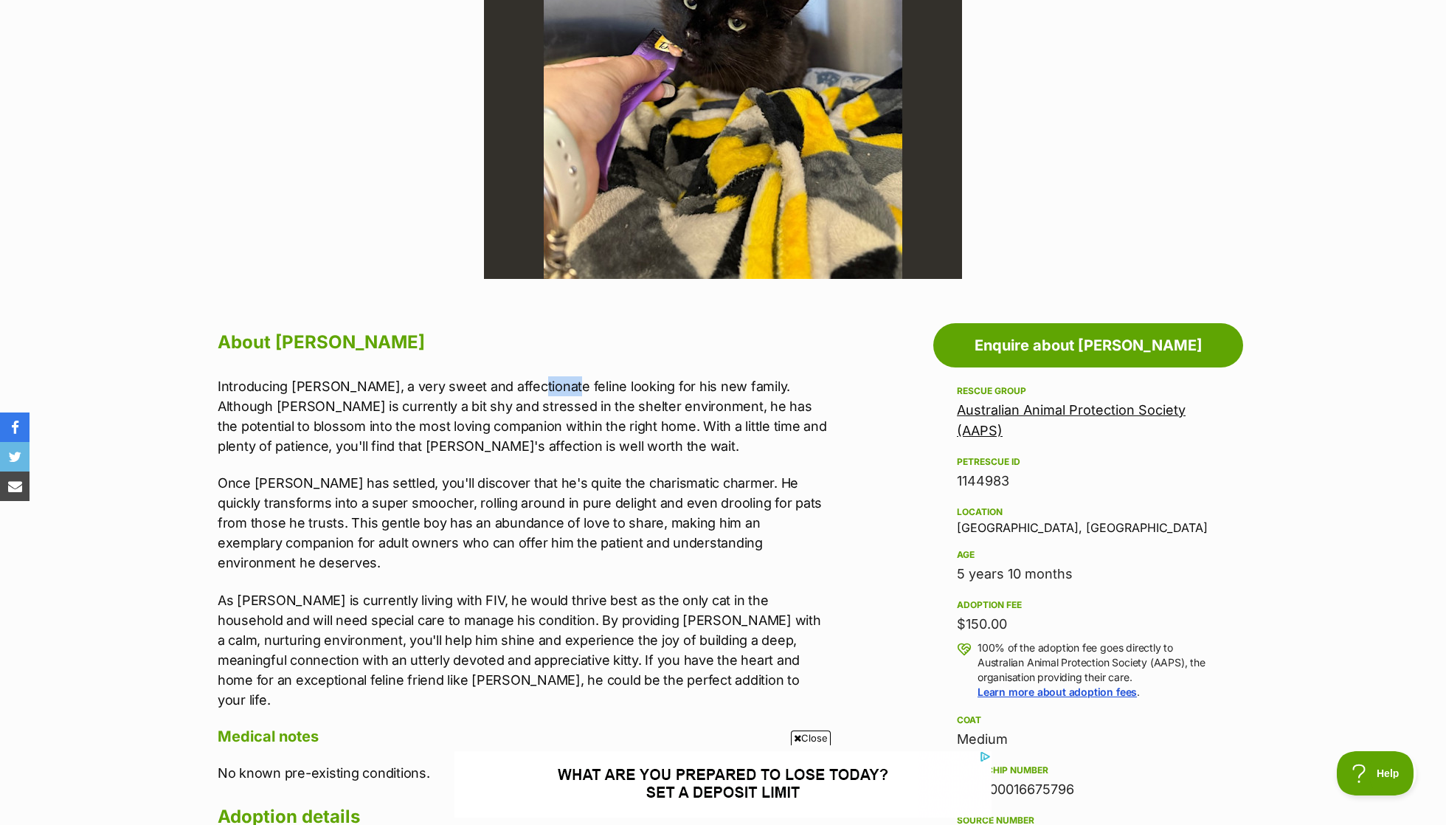
click at [518, 376] on p "Introducing Ernie, a very sweet and affectionate feline looking for his new fam…" at bounding box center [523, 416] width 610 height 80
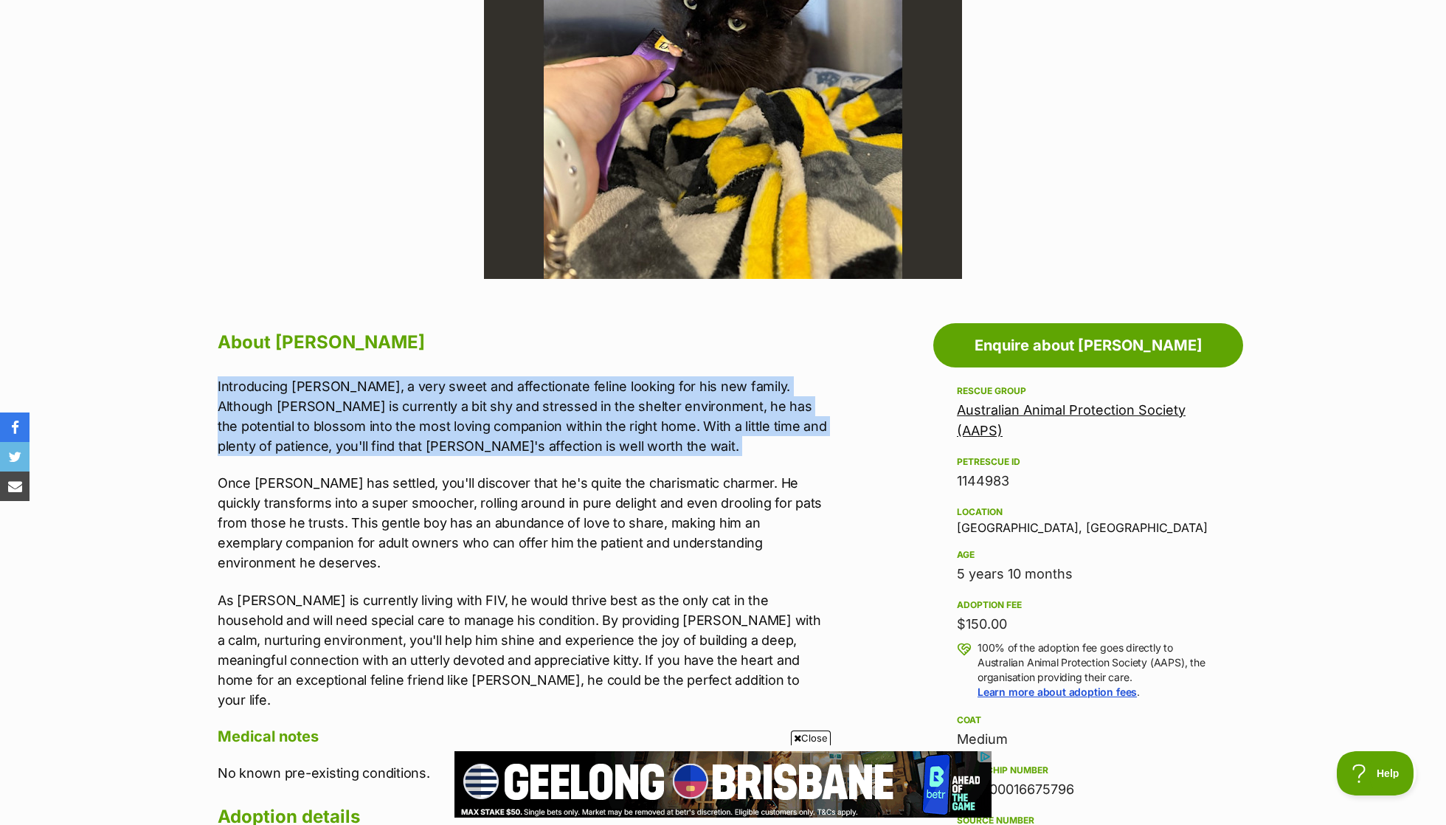
click at [440, 389] on p "Introducing Ernie, a very sweet and affectionate feline looking for his new fam…" at bounding box center [523, 416] width 610 height 80
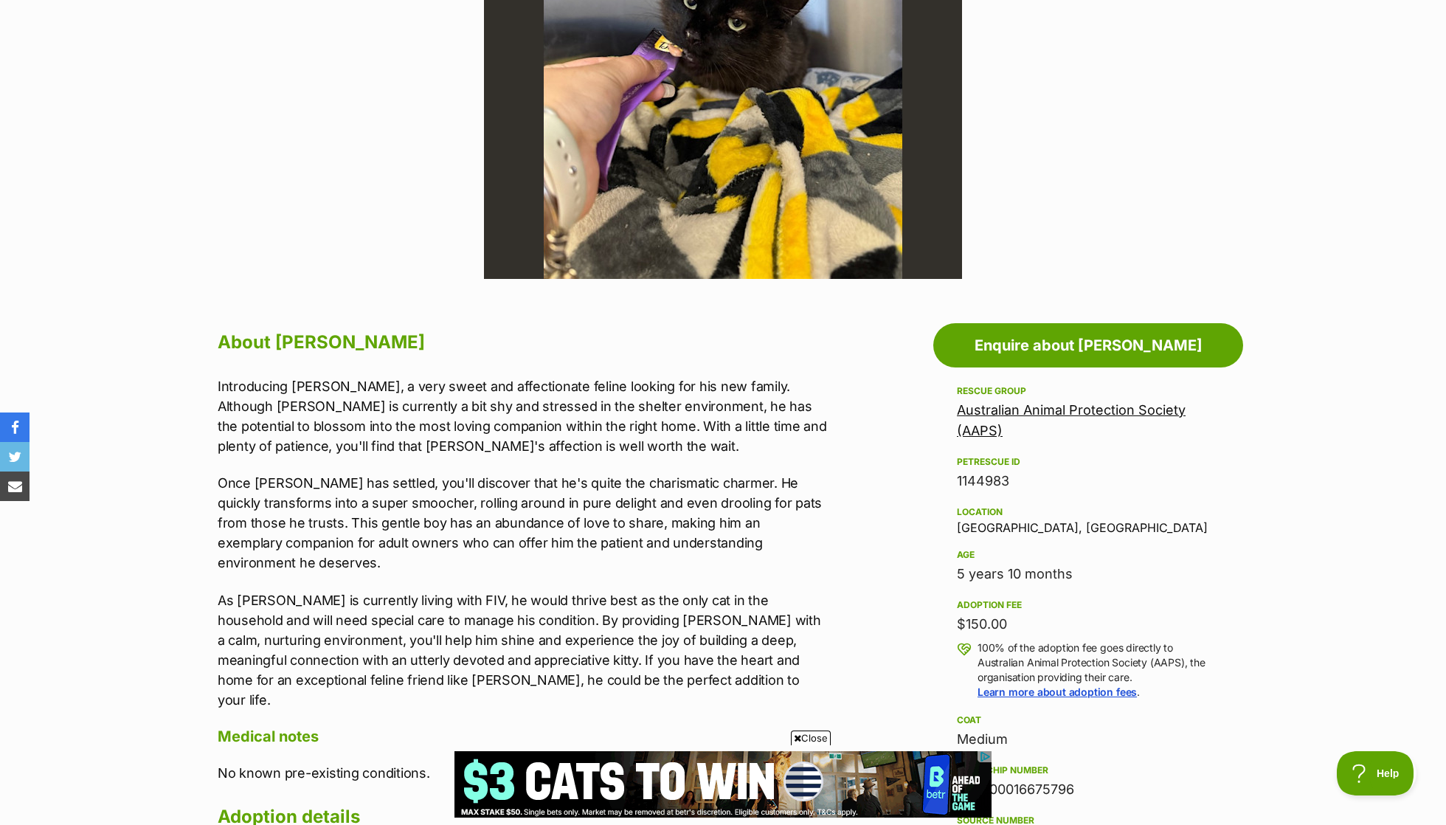
click at [440, 389] on p "Introducing Ernie, a very sweet and affectionate feline looking for his new fam…" at bounding box center [523, 416] width 610 height 80
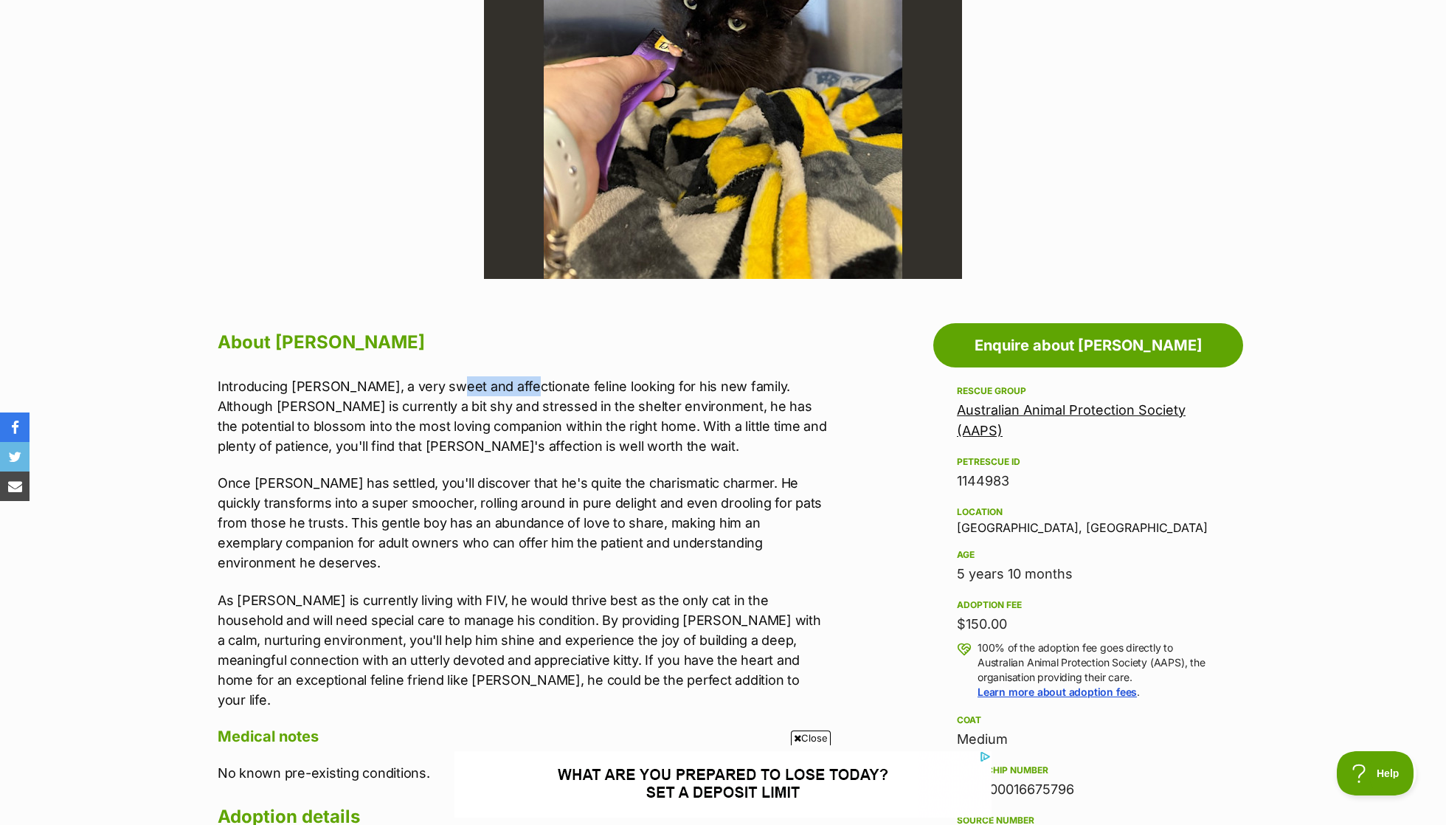
click at [440, 389] on p "Introducing Ernie, a very sweet and affectionate feline looking for his new fam…" at bounding box center [523, 416] width 610 height 80
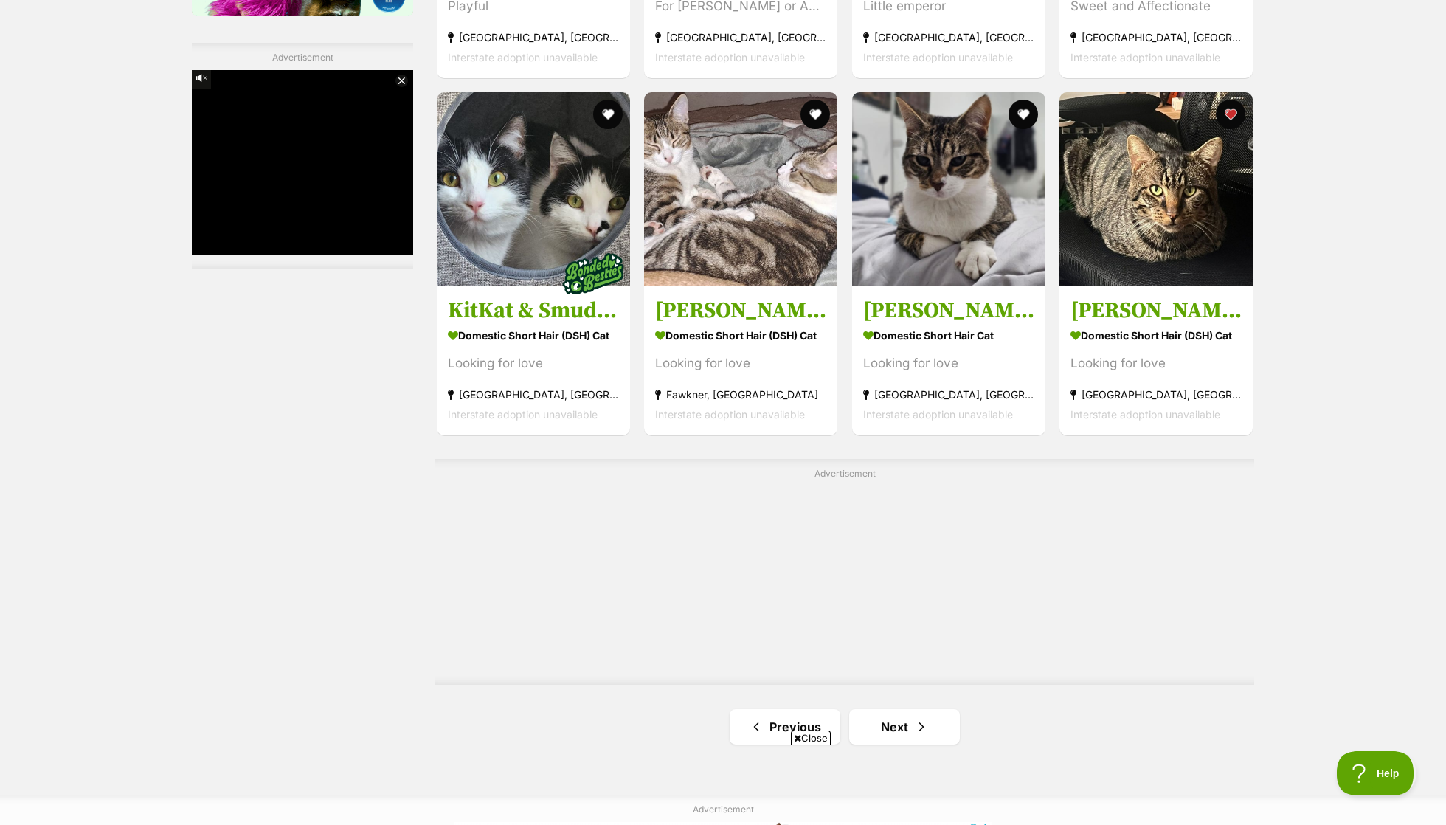
scroll to position [2253, 0]
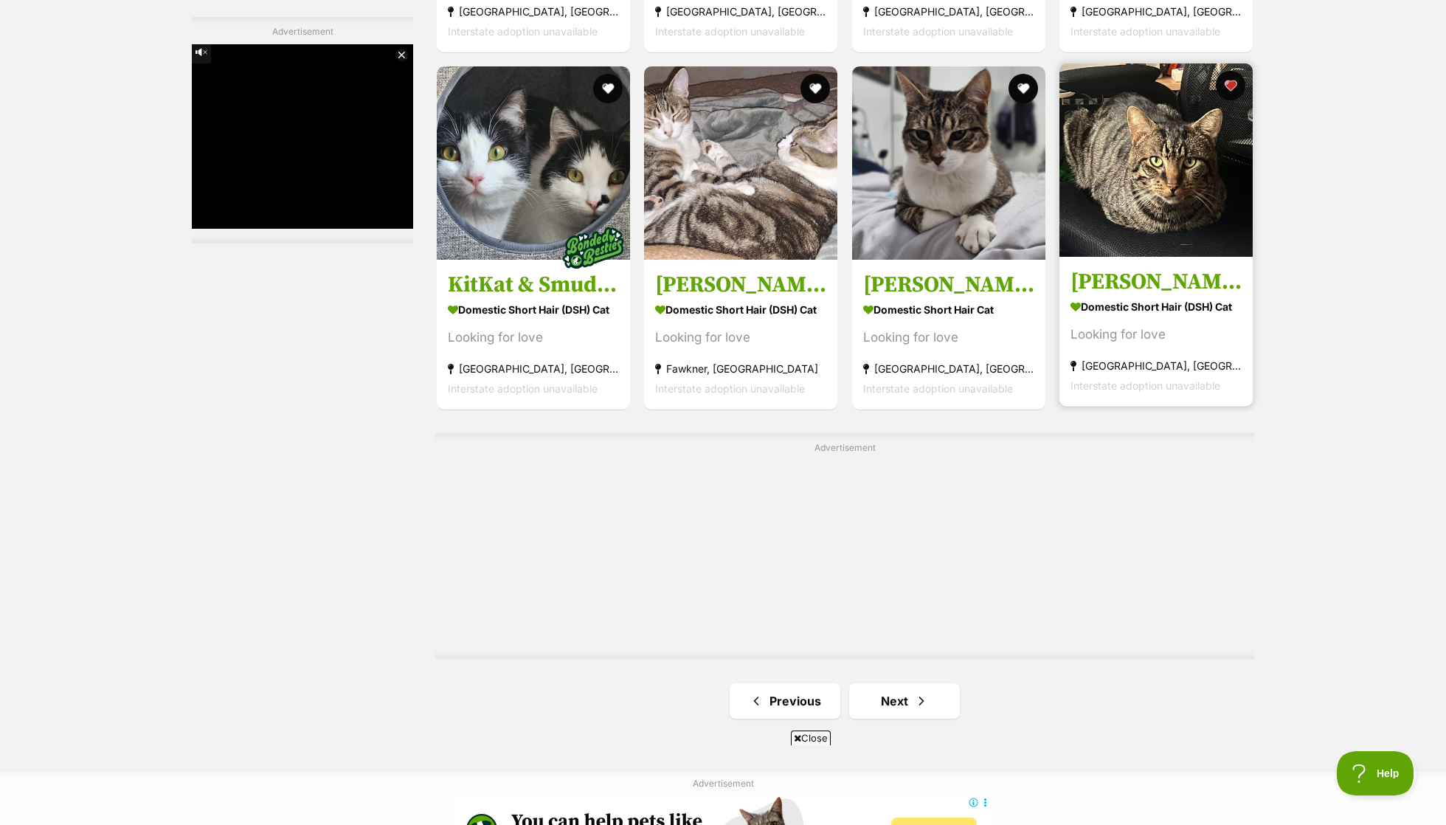
click at [1128, 268] on h3 "[PERSON_NAME]" at bounding box center [1156, 282] width 171 height 28
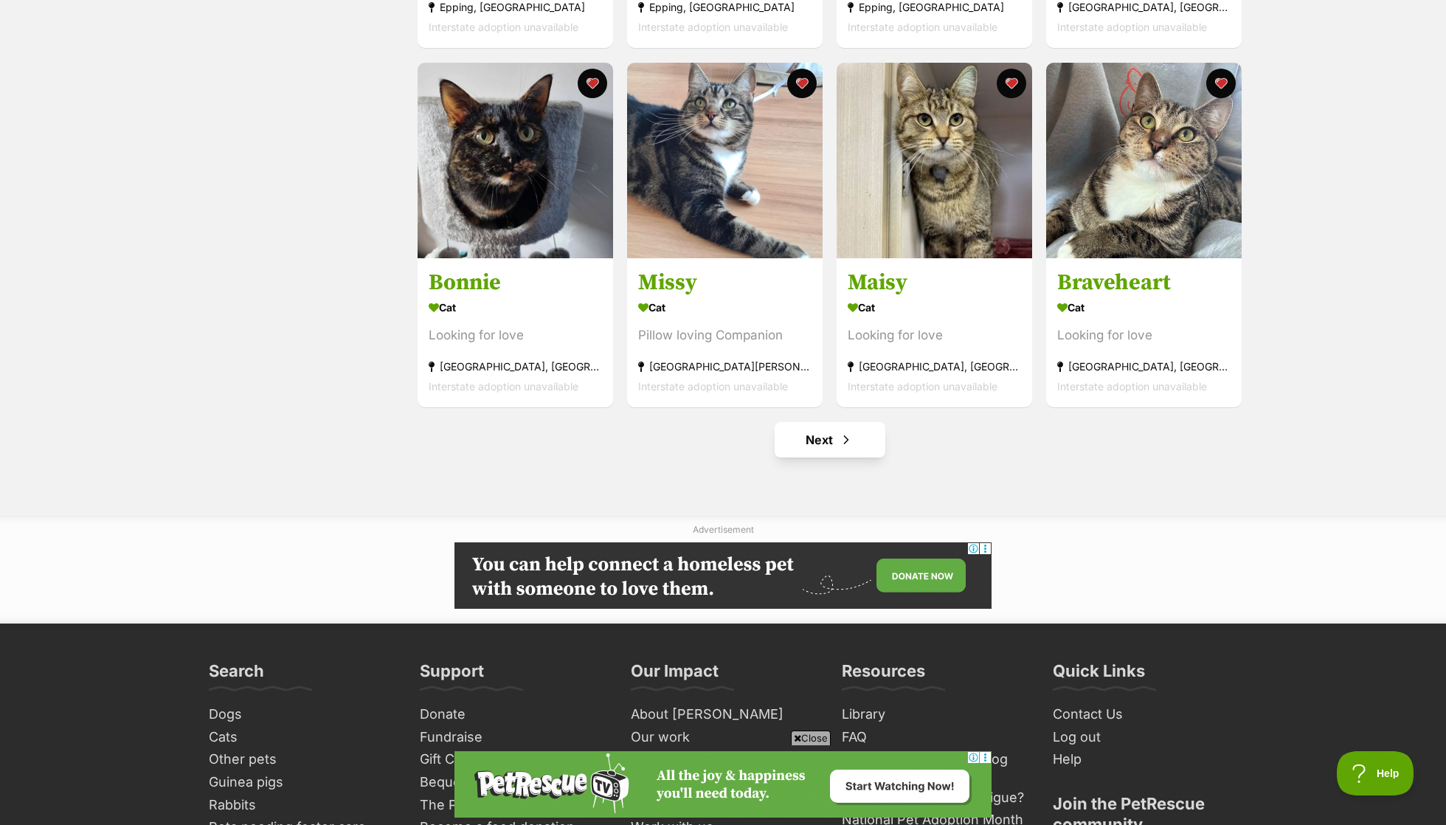
click at [847, 422] on link "Next" at bounding box center [830, 439] width 111 height 35
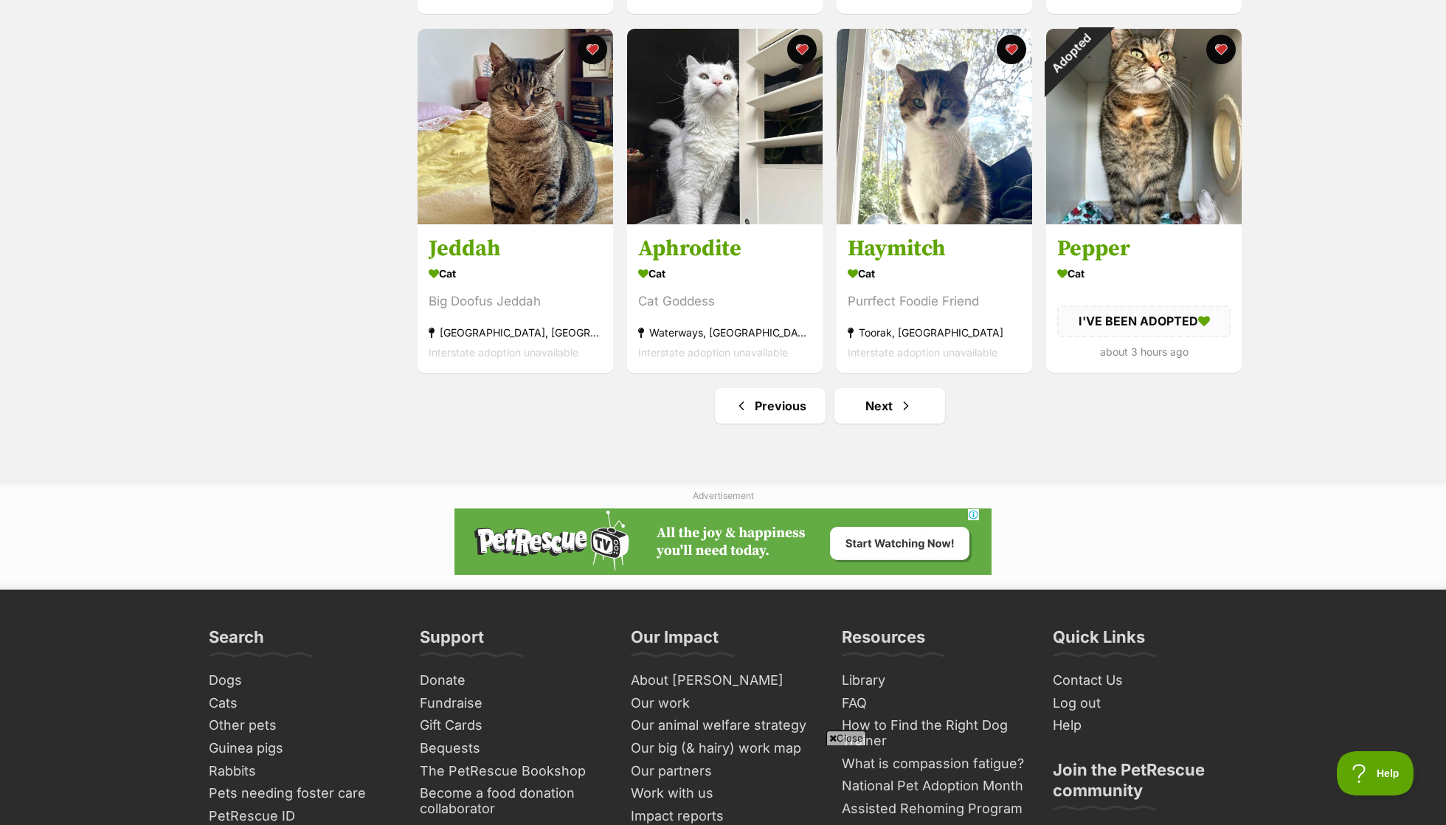
scroll to position [1710, 0]
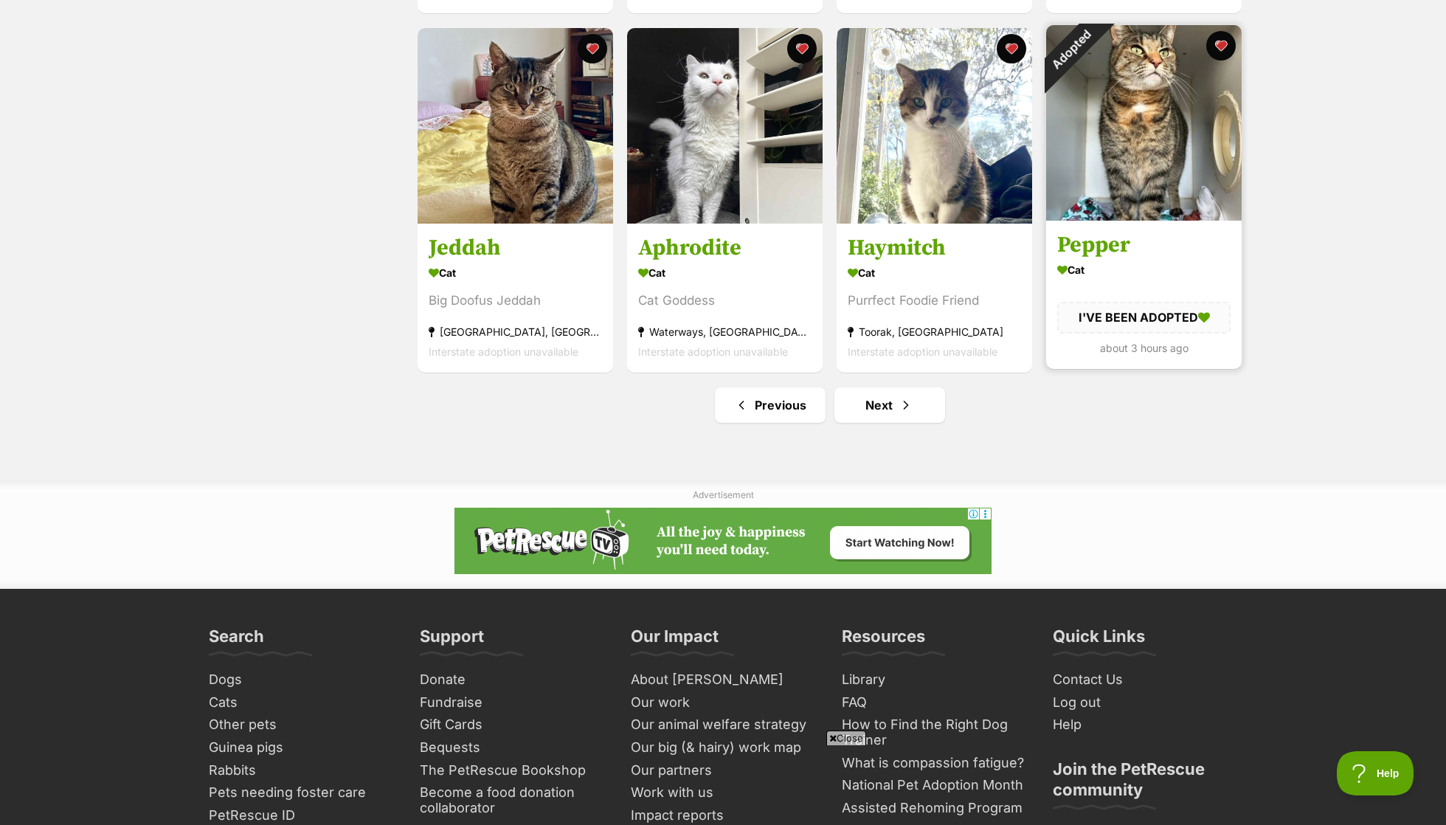
click at [1096, 38] on div "Adopted" at bounding box center [1070, 49] width 49 height 49
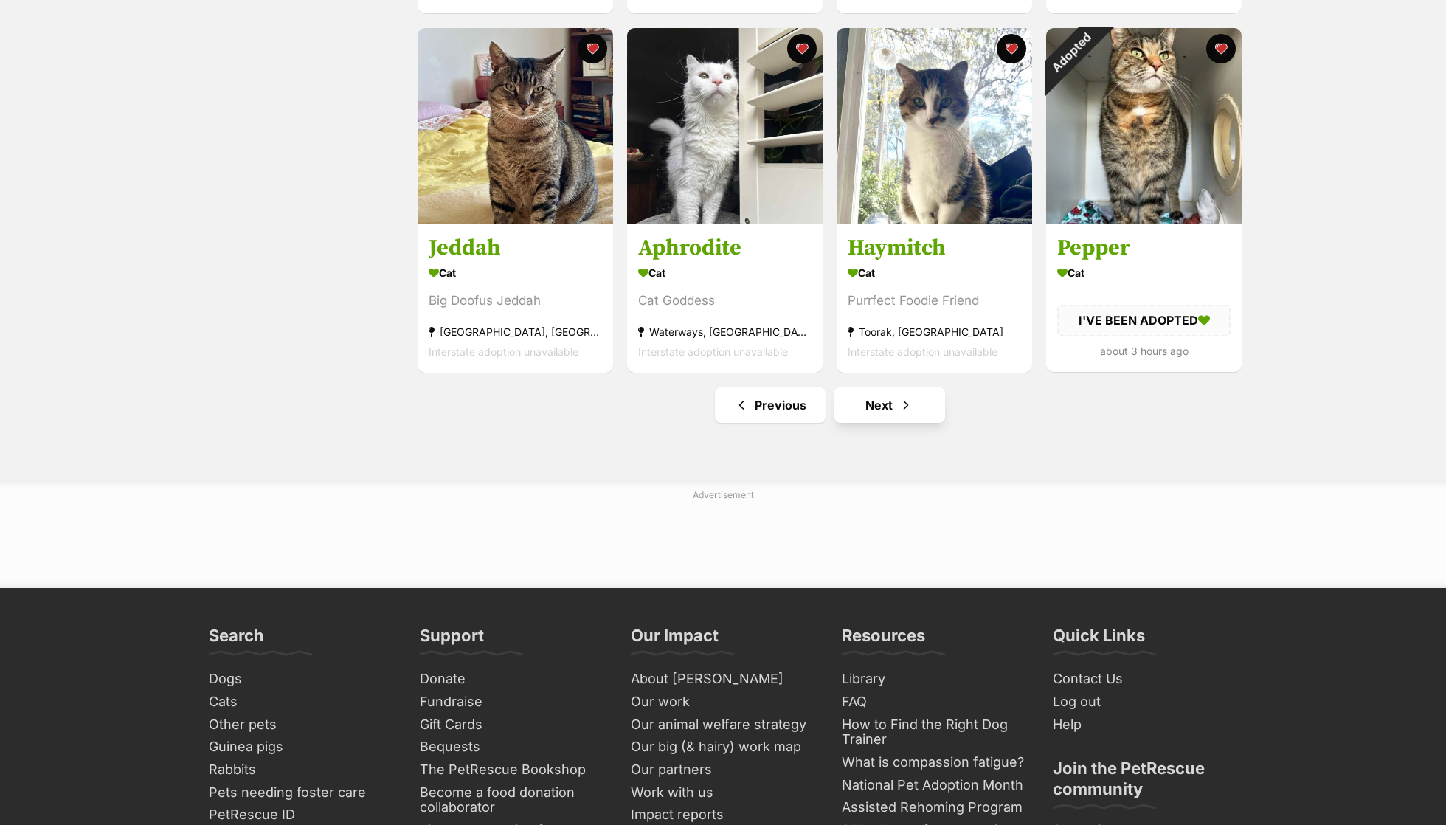
scroll to position [1710, 0]
click at [919, 412] on link "Next" at bounding box center [890, 404] width 111 height 35
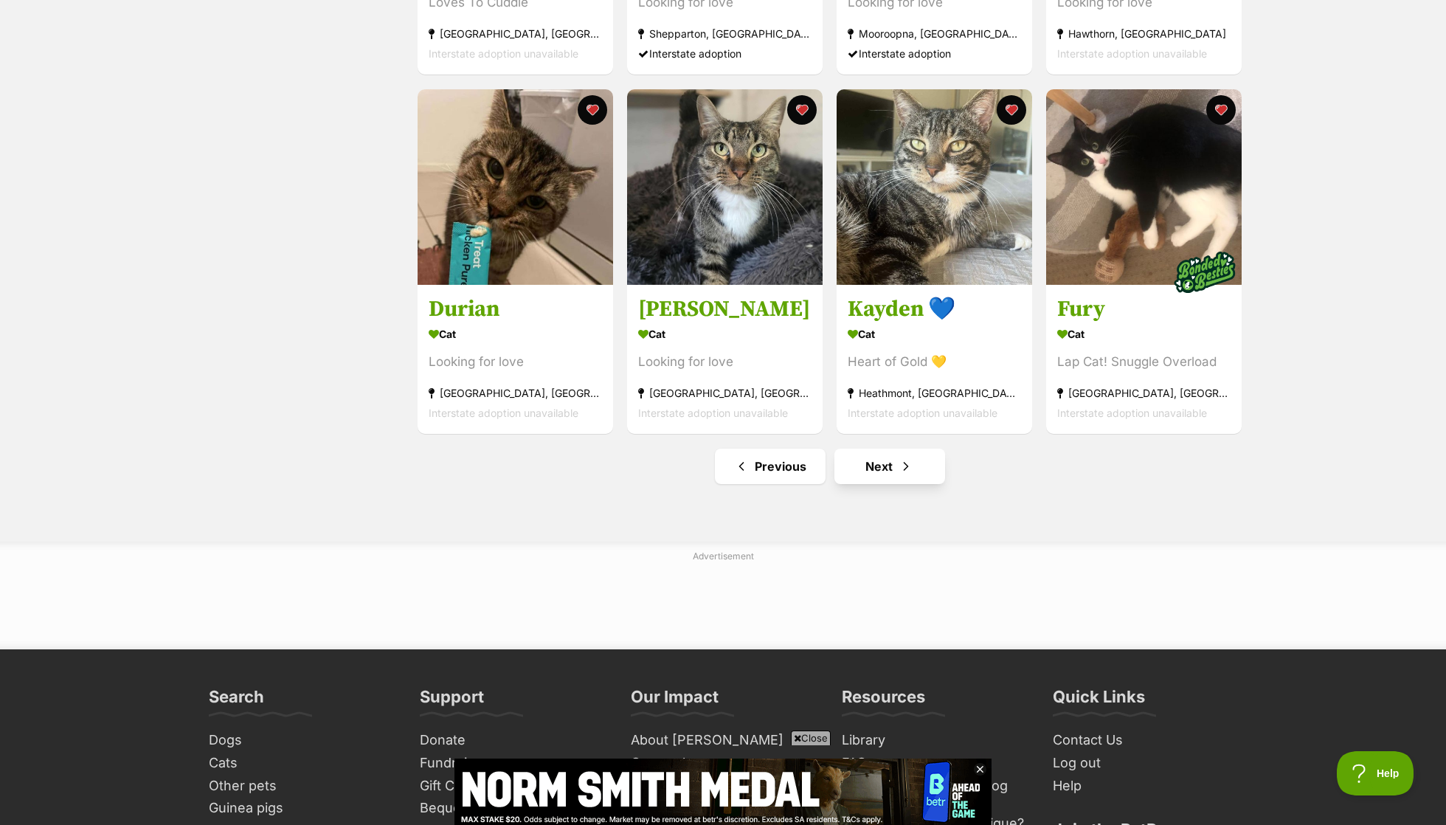
click at [913, 479] on link "Next" at bounding box center [890, 466] width 111 height 35
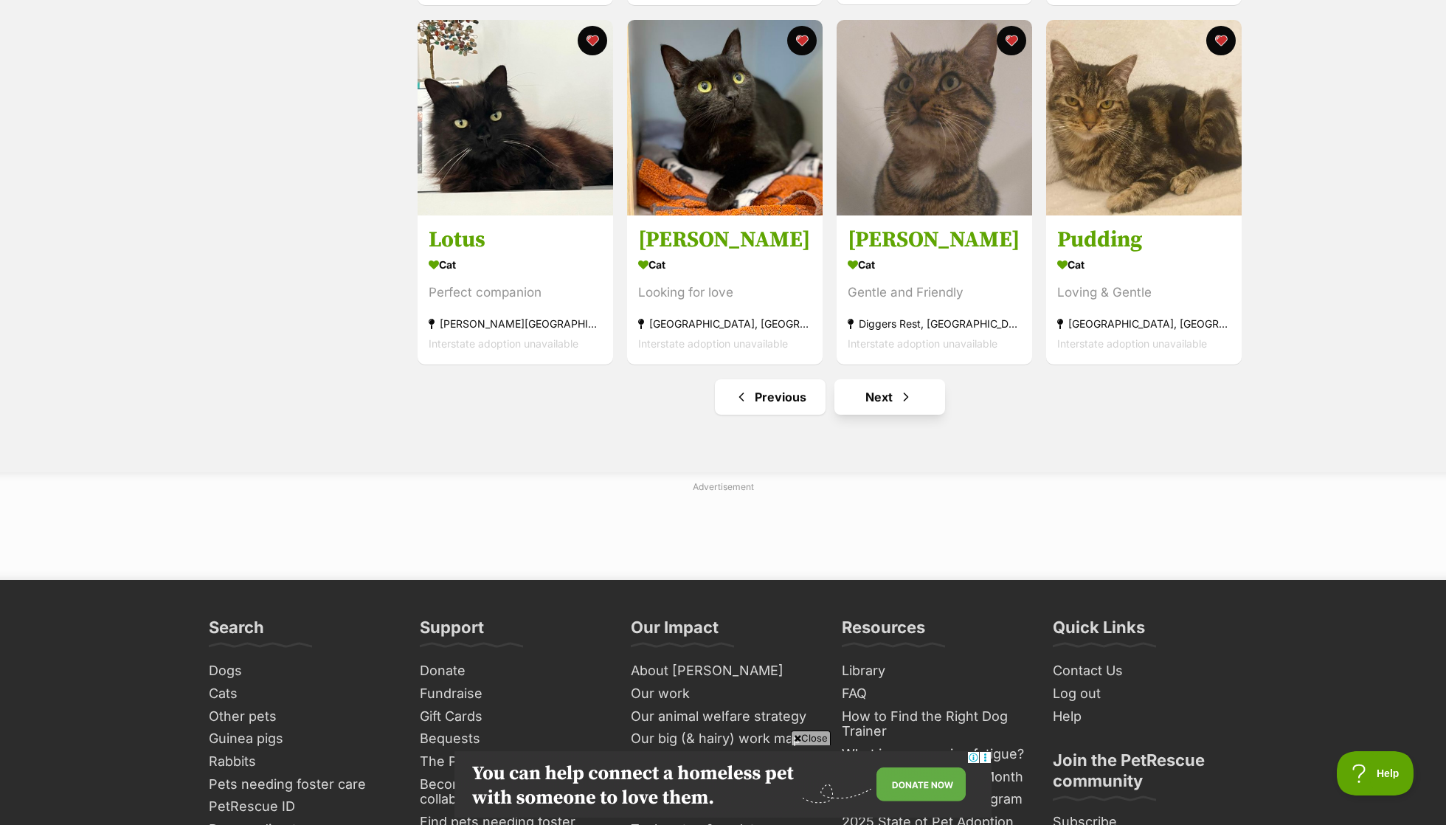
click at [891, 381] on link "Next" at bounding box center [890, 396] width 111 height 35
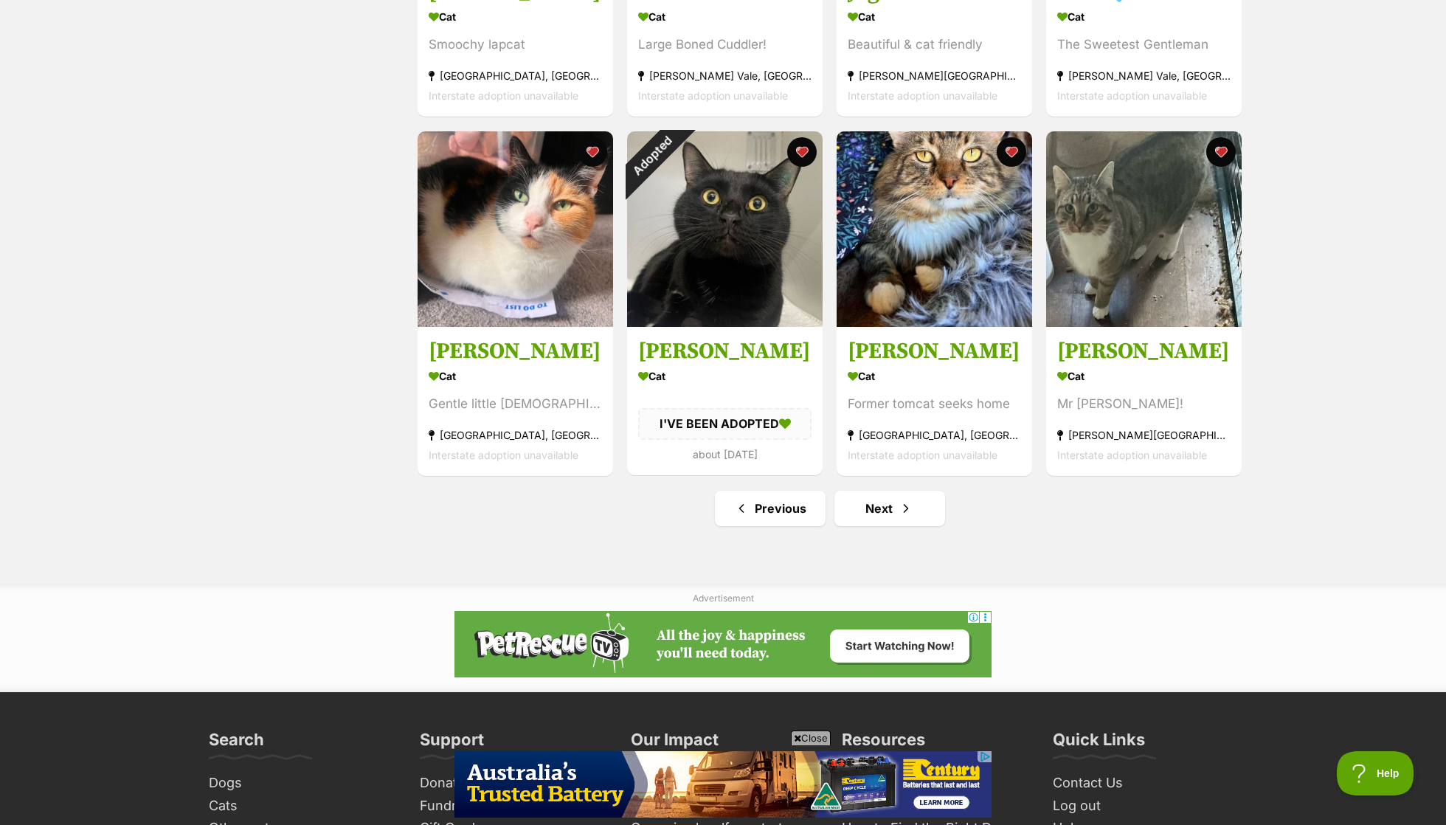
click at [818, 734] on span "Close" at bounding box center [811, 738] width 40 height 15
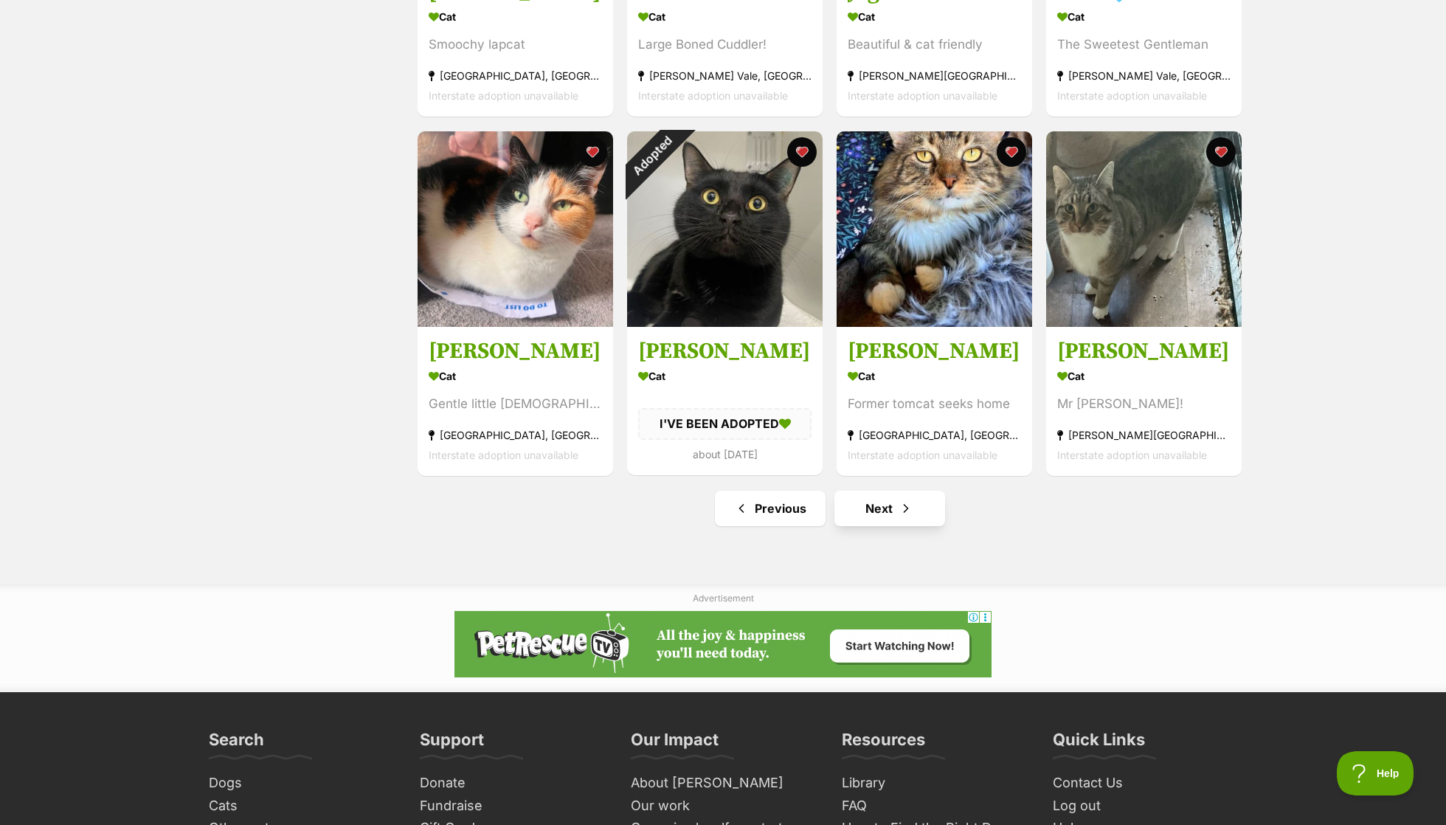
click at [895, 511] on link "Next" at bounding box center [890, 508] width 111 height 35
